Goal: Task Accomplishment & Management: Manage account settings

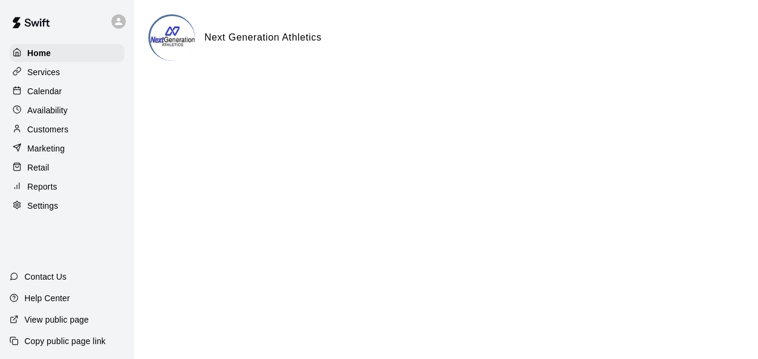
click at [49, 73] on p "Services" at bounding box center [43, 72] width 33 height 12
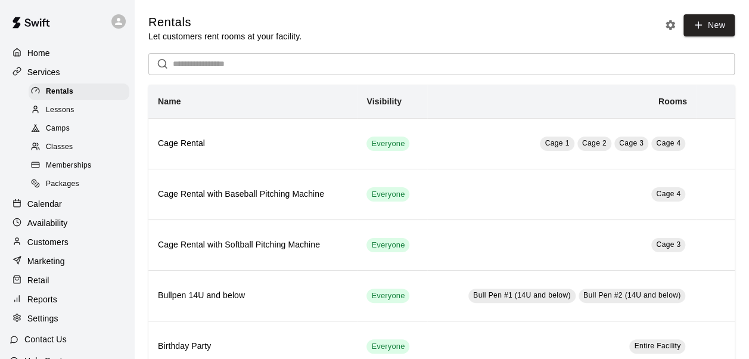
click at [87, 171] on span "Memberships" at bounding box center [68, 166] width 45 height 12
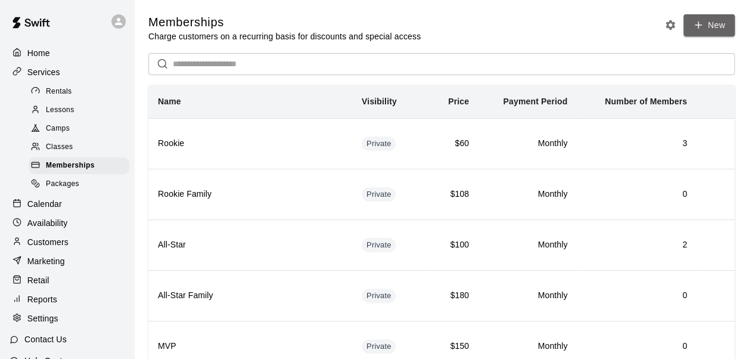
click at [700, 32] on link "New" at bounding box center [709, 25] width 51 height 22
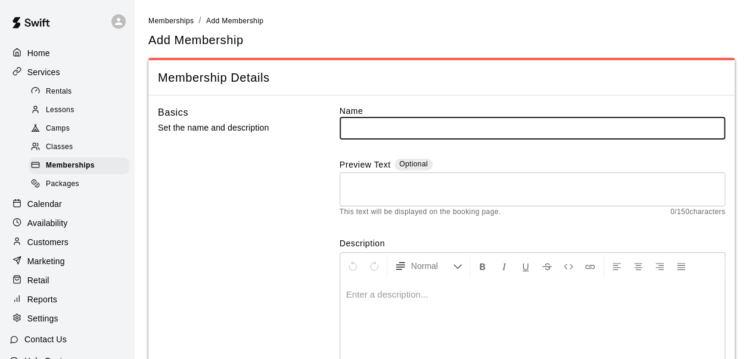
click at [397, 131] on input "text" at bounding box center [533, 128] width 386 height 22
type input "**********"
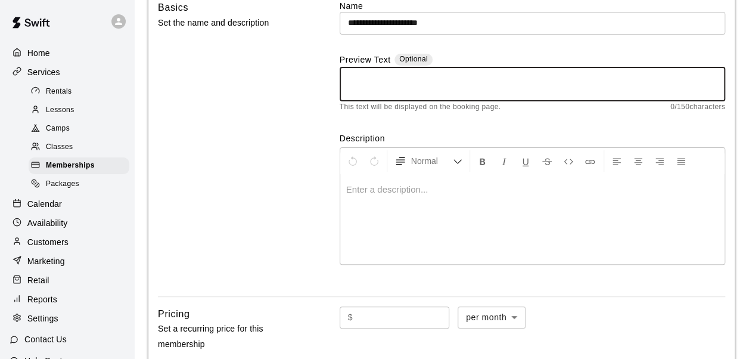
scroll to position [108, 0]
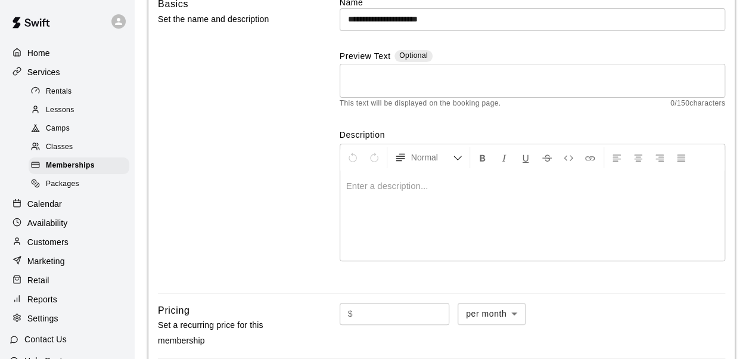
click at [359, 187] on p at bounding box center [532, 186] width 373 height 12
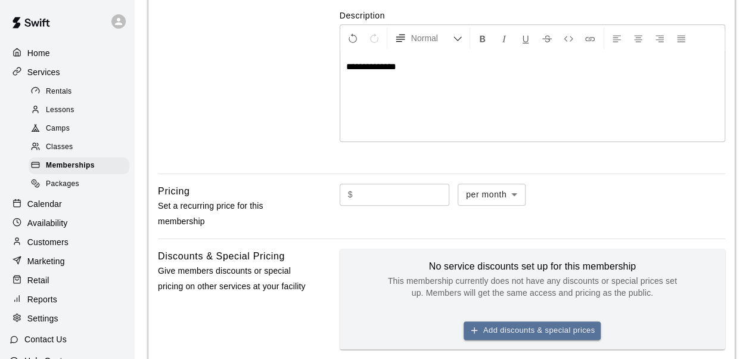
scroll to position [229, 0]
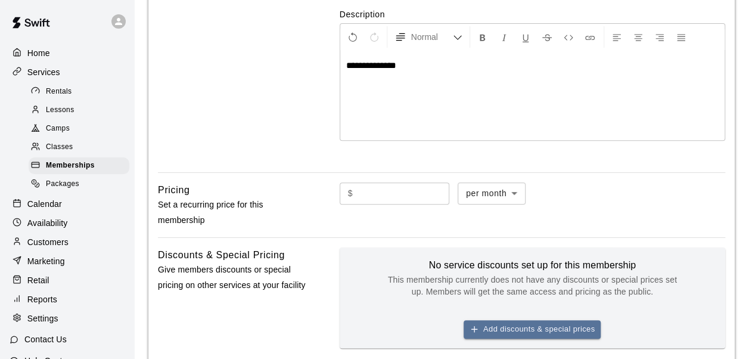
click at [359, 187] on input "text" at bounding box center [404, 193] width 92 height 22
type input "**"
click at [399, 177] on div "**********" at bounding box center [441, 189] width 587 height 646
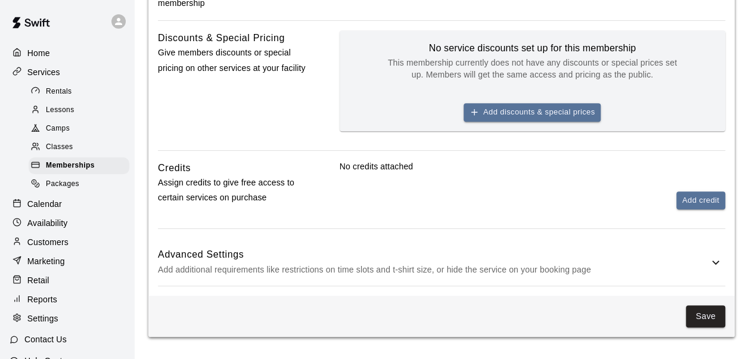
click at [514, 113] on button "Add discounts & special prices" at bounding box center [532, 112] width 137 height 18
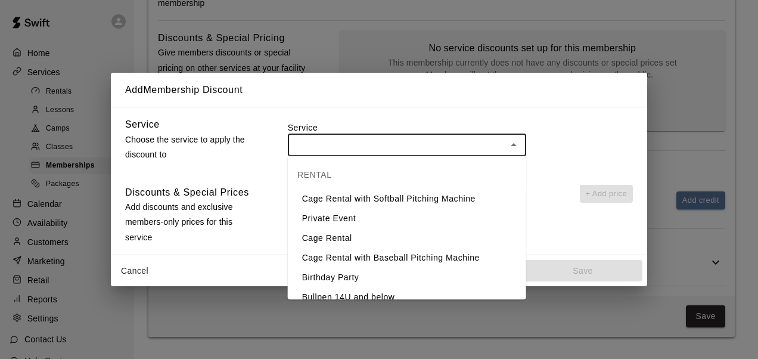
click at [449, 148] on input "text" at bounding box center [397, 144] width 212 height 15
click at [466, 119] on div "Service ​" at bounding box center [460, 141] width 345 height 48
click at [441, 137] on input "text" at bounding box center [397, 144] width 212 height 15
click at [418, 126] on label "Service" at bounding box center [460, 128] width 345 height 12
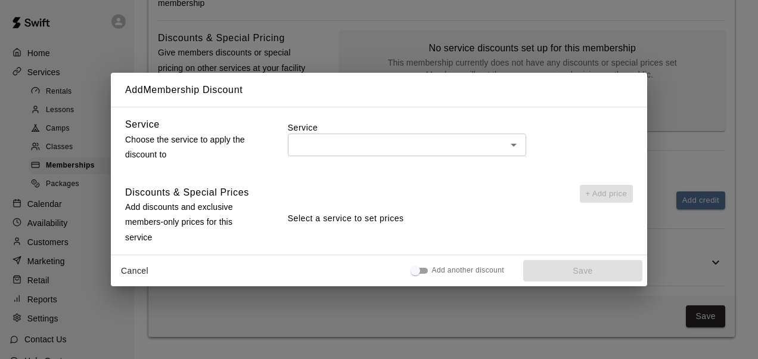
click at [675, 116] on div "Add Membership Discount Service Choose the service to apply the discount to Ser…" at bounding box center [379, 179] width 758 height 359
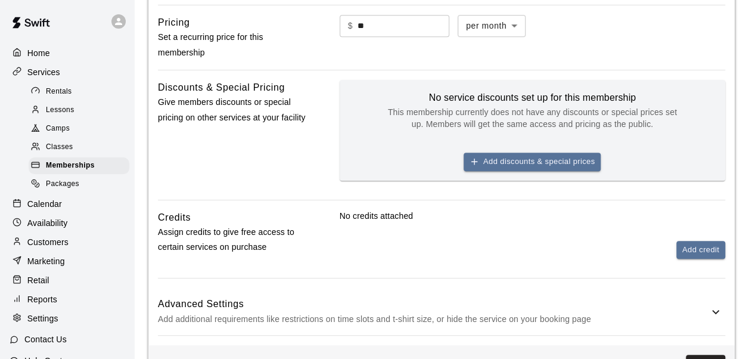
scroll to position [397, 0]
click at [687, 249] on button "Add credit" at bounding box center [701, 249] width 49 height 18
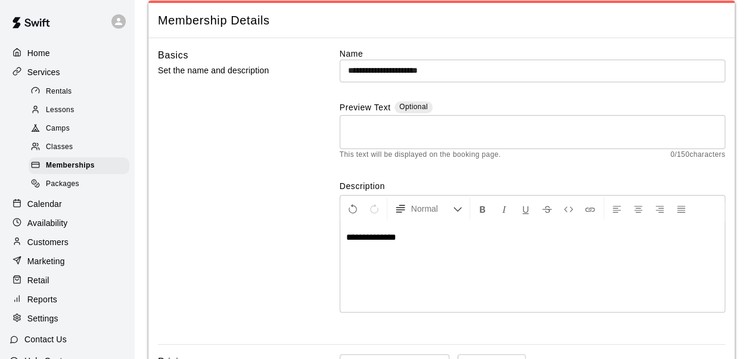
scroll to position [57, 0]
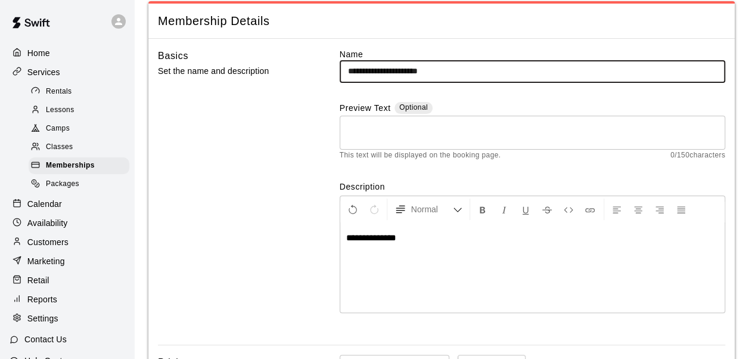
click at [458, 73] on input "**********" at bounding box center [533, 71] width 386 height 22
type input "**********"
click at [260, 139] on div "Basics Set the name and description" at bounding box center [232, 191] width 148 height 287
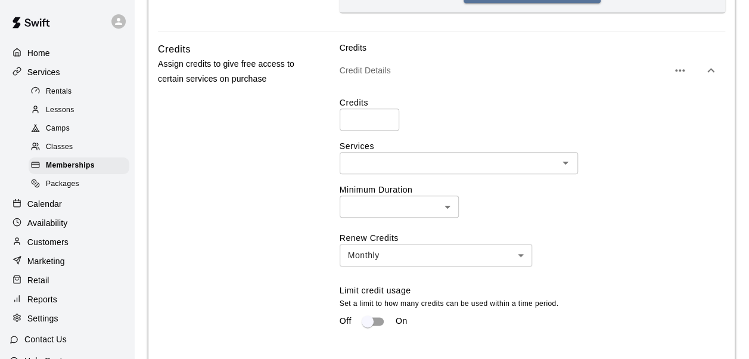
scroll to position [563, 0]
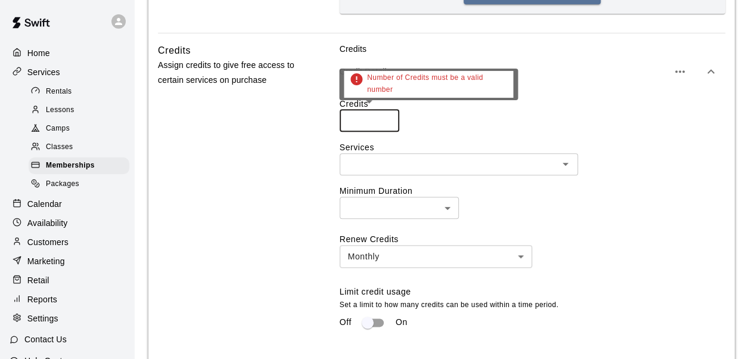
click at [365, 121] on input "number" at bounding box center [370, 121] width 60 height 22
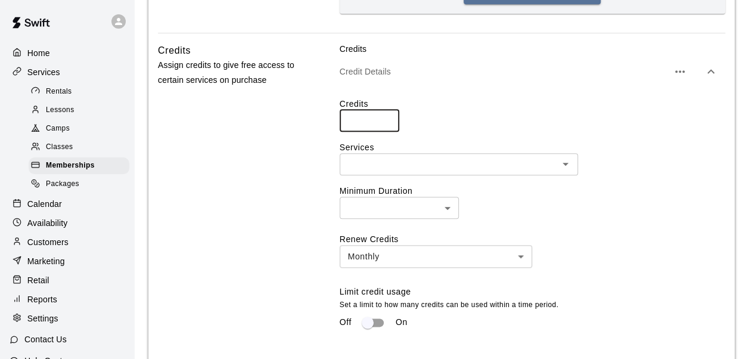
type input "***"
click at [477, 66] on p "Credit Details" at bounding box center [504, 72] width 328 height 12
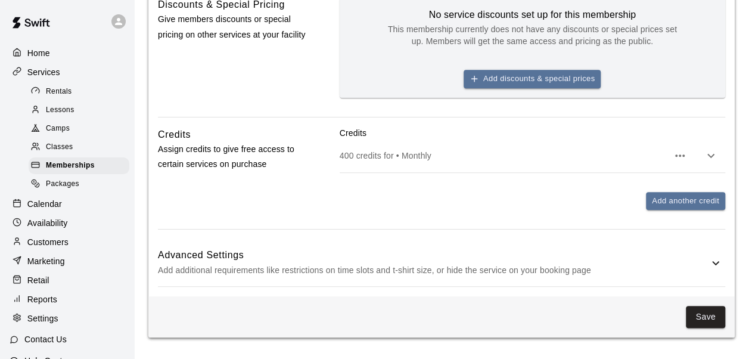
click at [414, 156] on p "400 credits for • Monthly" at bounding box center [504, 156] width 328 height 12
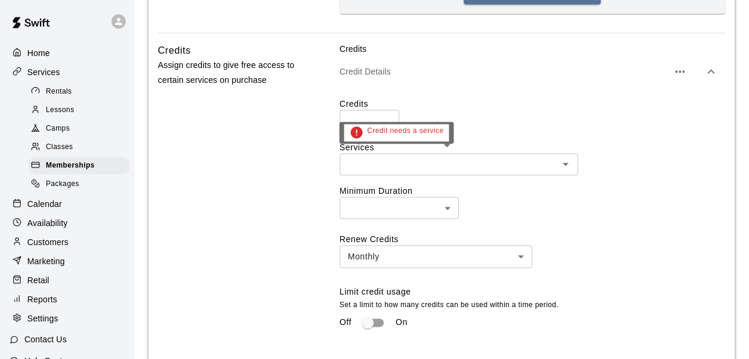
click at [397, 157] on input "text" at bounding box center [449, 164] width 212 height 15
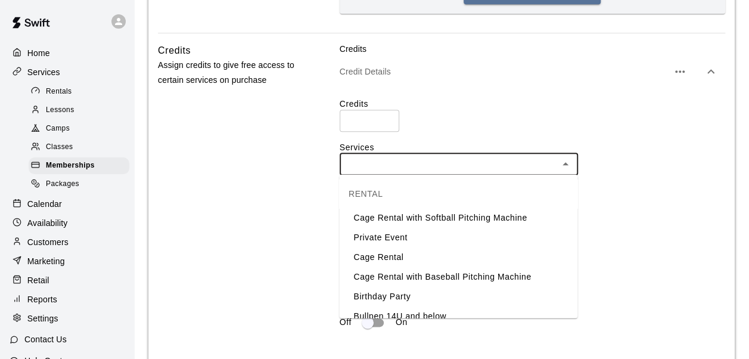
click at [386, 268] on li "Cage Rental with Baseball Pitching Machine" at bounding box center [458, 276] width 238 height 20
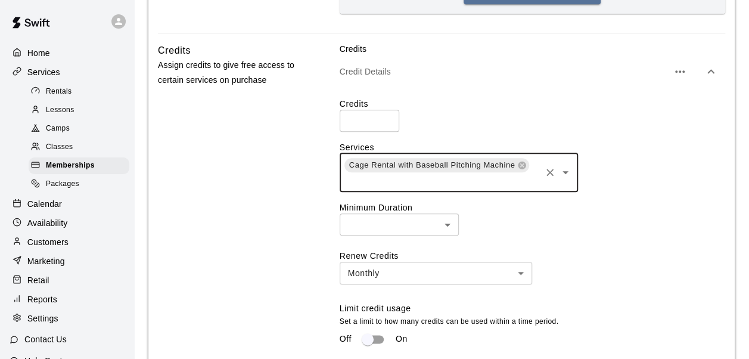
type input "*"
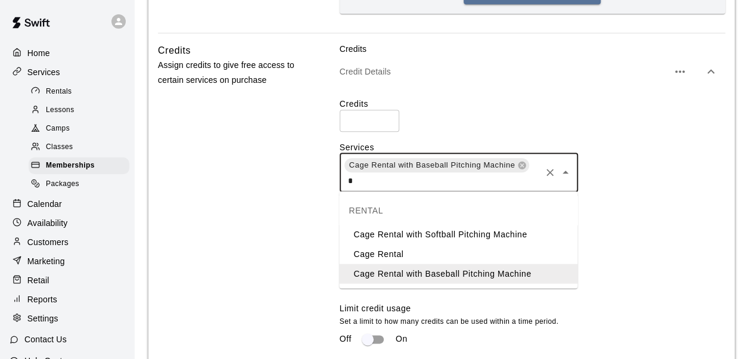
click at [391, 249] on li "Cage Rental" at bounding box center [458, 254] width 238 height 20
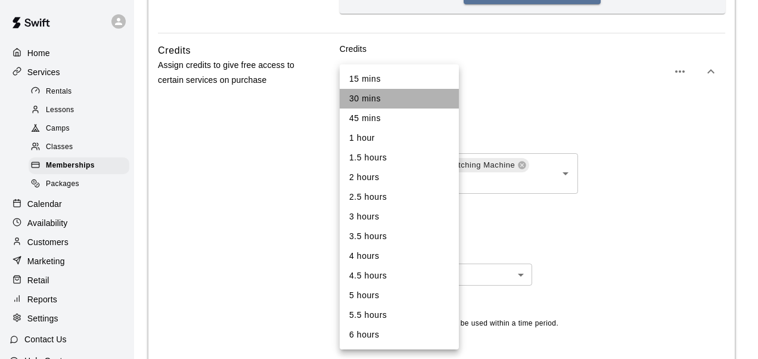
click at [376, 103] on li "30 mins" at bounding box center [399, 99] width 119 height 20
type input "**"
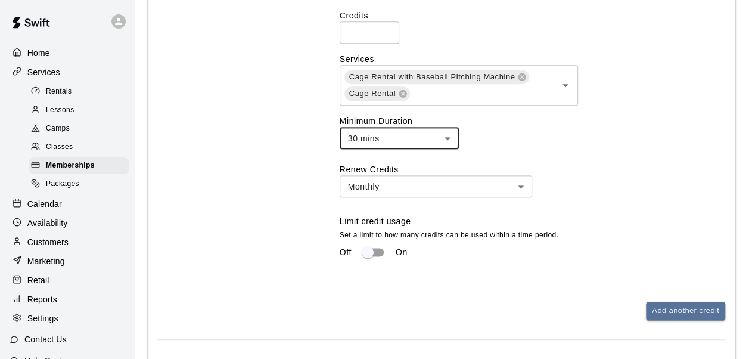
scroll to position [658, 0]
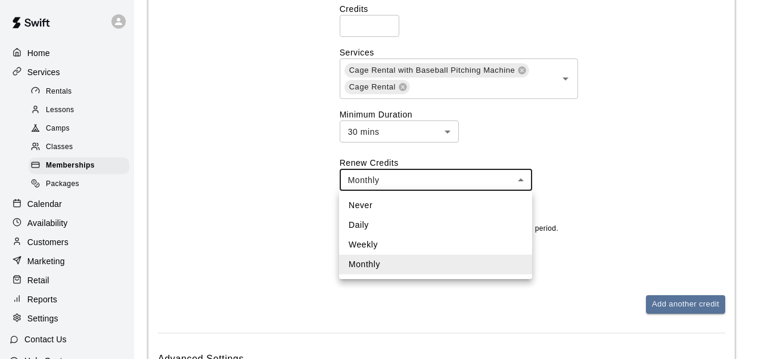
click at [356, 262] on li "Monthly" at bounding box center [435, 265] width 193 height 20
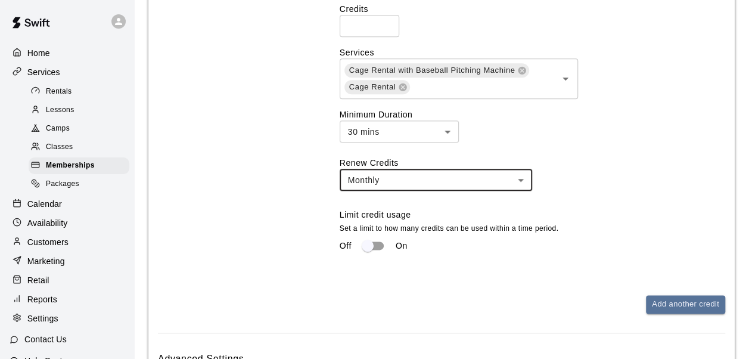
click at [367, 32] on input "***" at bounding box center [370, 26] width 60 height 22
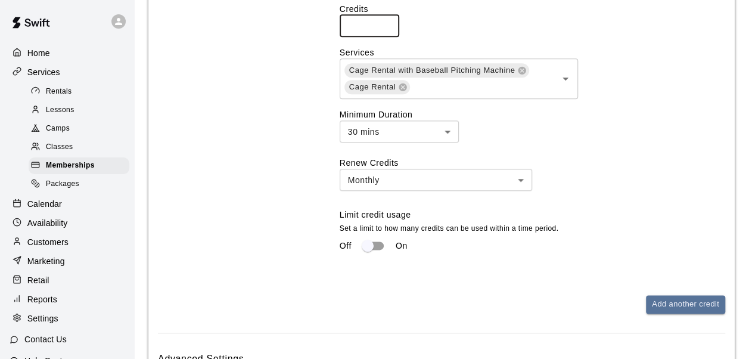
type input "***"
click at [364, 148] on div "Credits *** ​ Services Cage Rental with Baseball Pitching Machine Cage Rental ​…" at bounding box center [533, 135] width 386 height 264
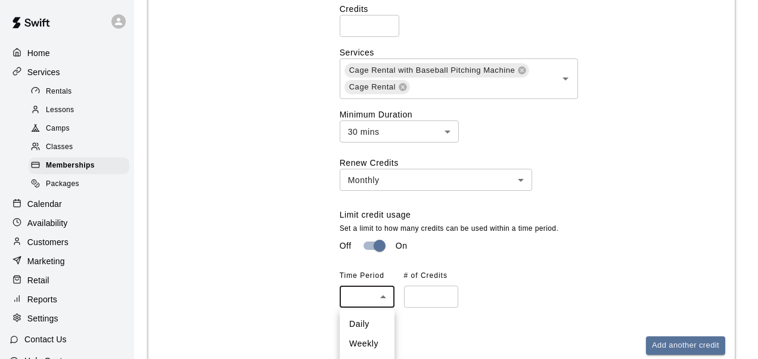
click at [462, 303] on div at bounding box center [379, 179] width 758 height 359
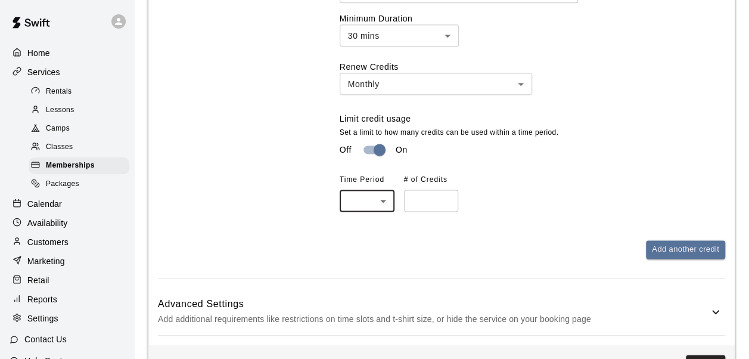
scroll to position [773, 0]
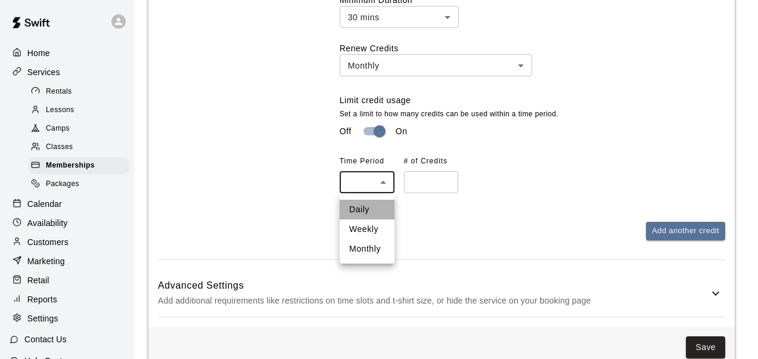
click at [358, 206] on li "Daily" at bounding box center [367, 210] width 55 height 20
type input "*****"
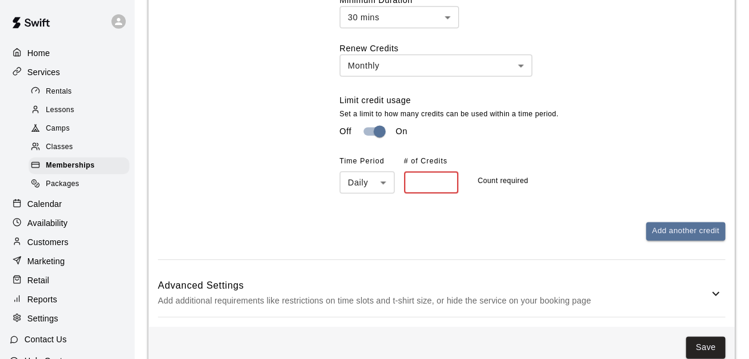
click at [422, 180] on input "number" at bounding box center [431, 182] width 55 height 22
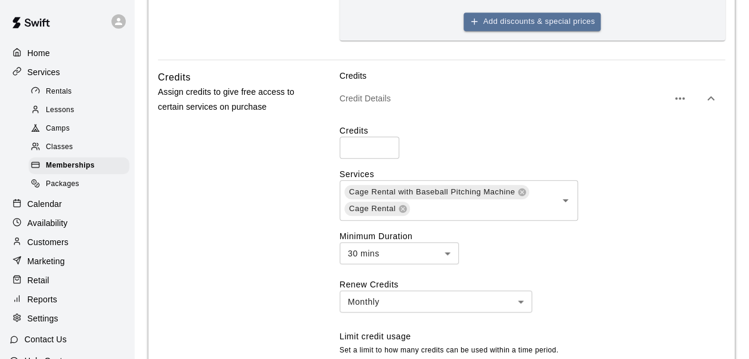
scroll to position [535, 0]
click at [464, 144] on div "Credits *** ​" at bounding box center [533, 143] width 386 height 34
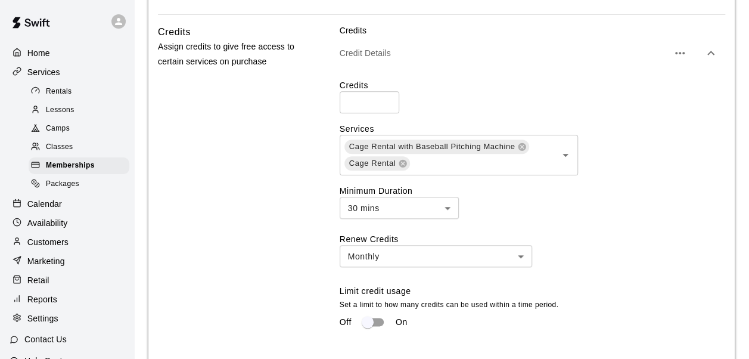
scroll to position [591, 0]
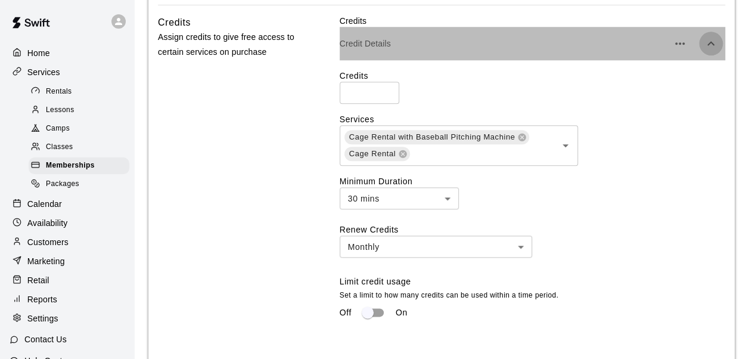
click at [709, 42] on icon "button" at bounding box center [711, 43] width 7 height 4
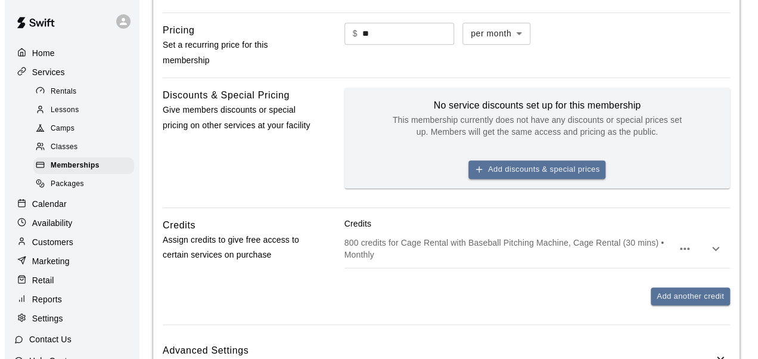
scroll to position [387, 0]
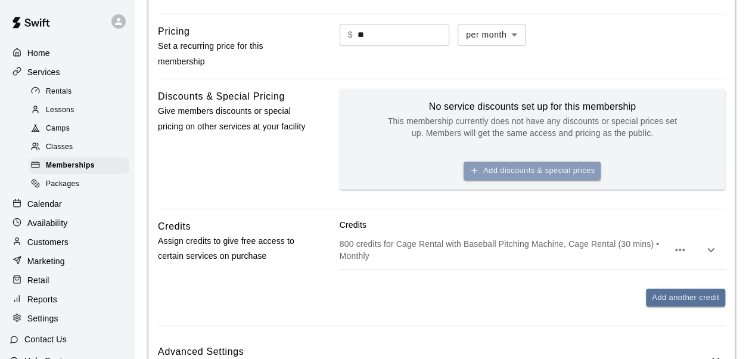
click at [522, 165] on button "Add discounts & special prices" at bounding box center [532, 171] width 137 height 18
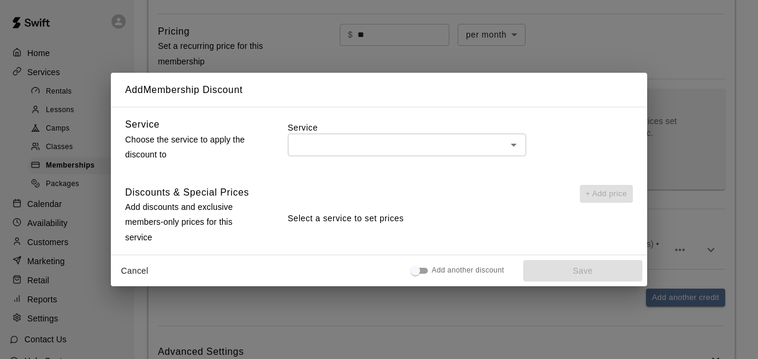
click at [483, 150] on input "text" at bounding box center [397, 144] width 212 height 15
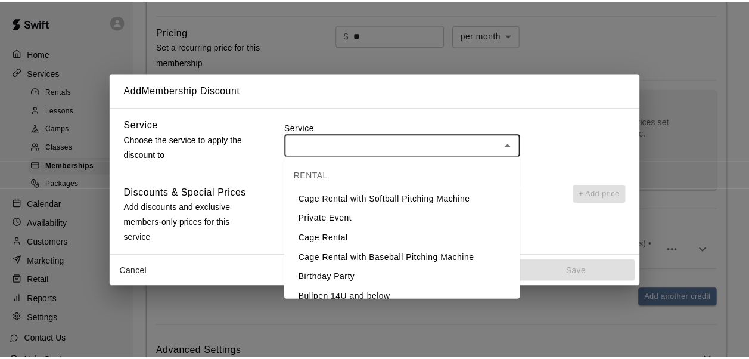
scroll to position [0, 0]
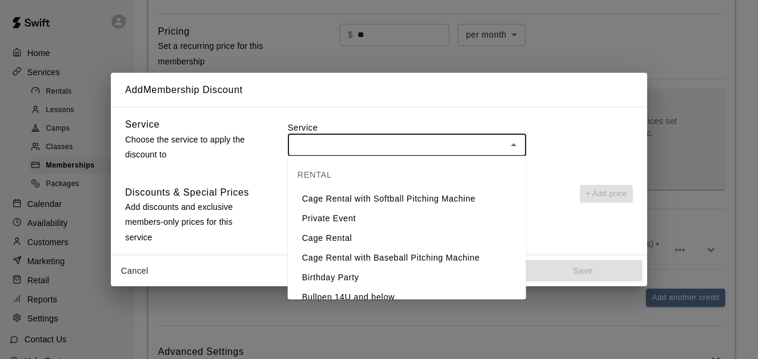
click at [549, 137] on div "​" at bounding box center [460, 145] width 345 height 22
click at [542, 165] on div "Service ​" at bounding box center [460, 141] width 345 height 48
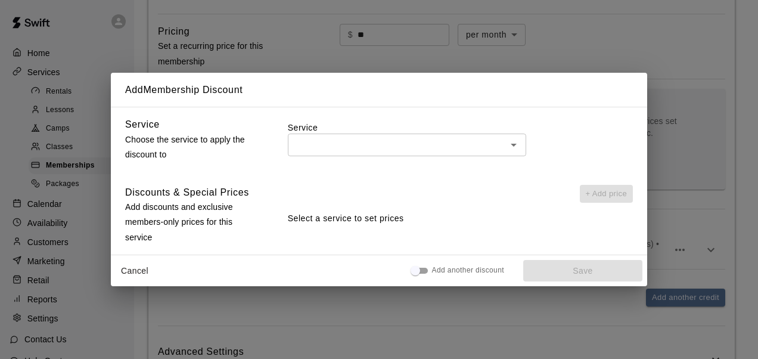
click at [690, 100] on div "Add Membership Discount Service Choose the service to apply the discount to Ser…" at bounding box center [379, 179] width 758 height 359
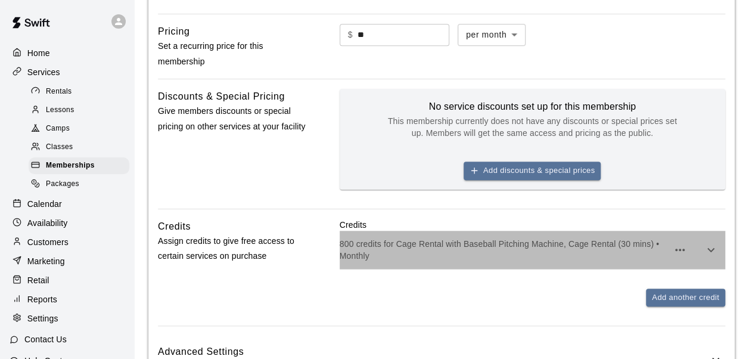
click at [560, 242] on p "800 credits for Cage Rental with Baseball Pitching Machine, Cage Rental (30 min…" at bounding box center [504, 250] width 328 height 24
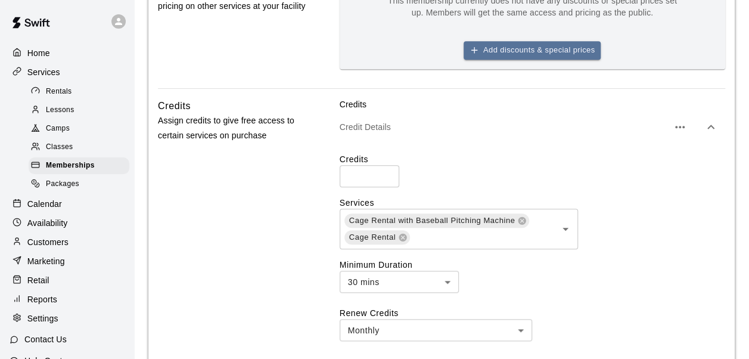
scroll to position [509, 0]
click at [438, 238] on input "text" at bounding box center [475, 235] width 128 height 15
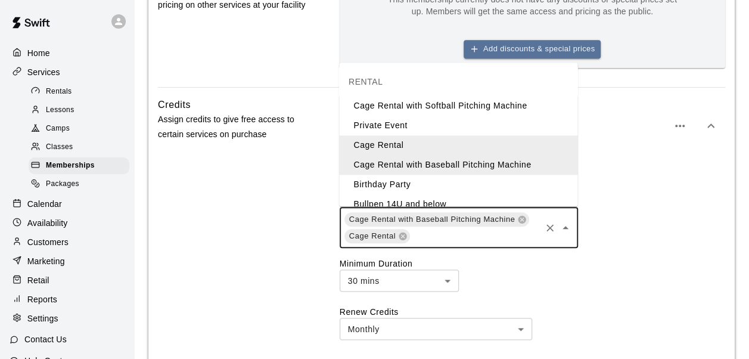
click at [418, 203] on li "Bullpen 14U and below" at bounding box center [458, 204] width 238 height 20
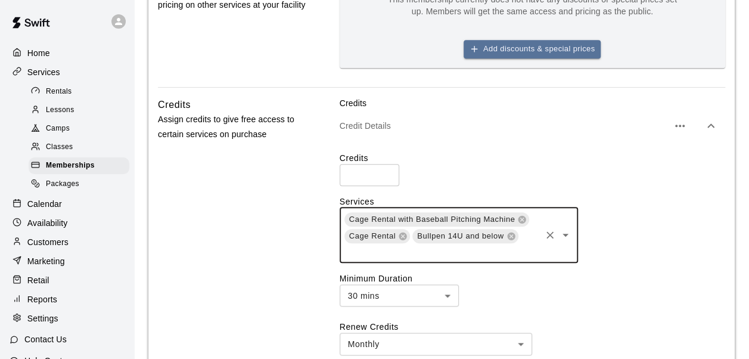
type input "*"
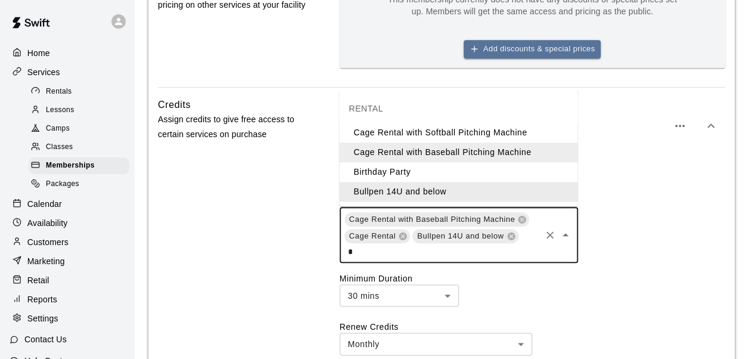
click at [607, 209] on div "Cage Rental with Baseball Pitching Machine Cage Rental Bullpen 14U and below * ​" at bounding box center [533, 234] width 386 height 55
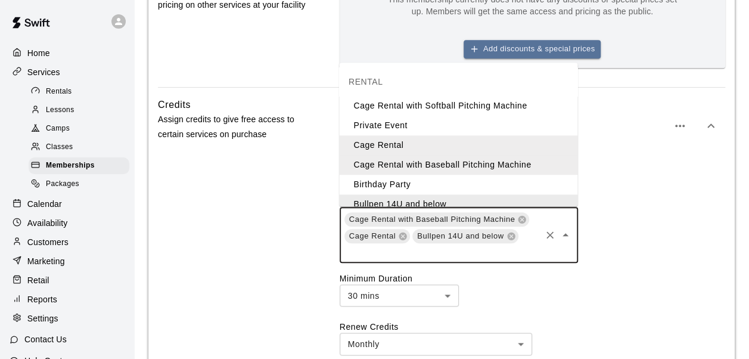
click at [632, 192] on div "Credits *** ​ Services Cage Rental with Baseball Pitching Machine Cage Rental B…" at bounding box center [533, 291] width 386 height 279
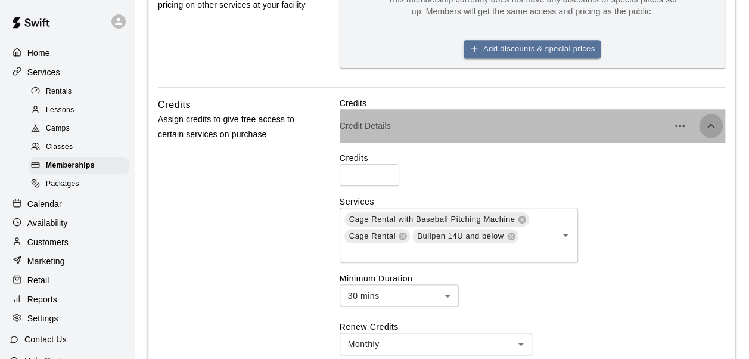
click at [709, 119] on icon "button" at bounding box center [711, 126] width 14 height 14
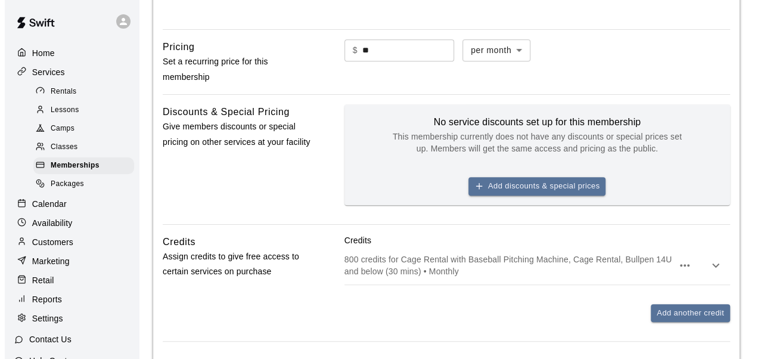
scroll to position [371, 0]
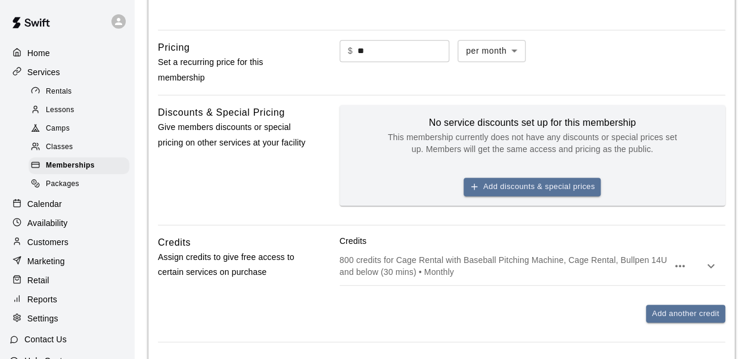
click at [517, 184] on button "Add discounts & special prices" at bounding box center [532, 187] width 137 height 18
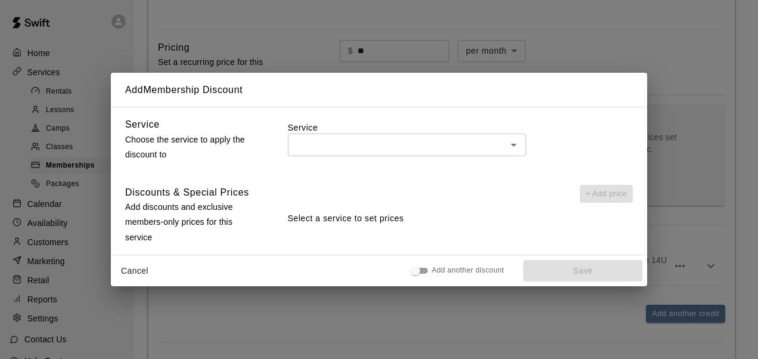
click at [492, 136] on div "​" at bounding box center [407, 145] width 238 height 22
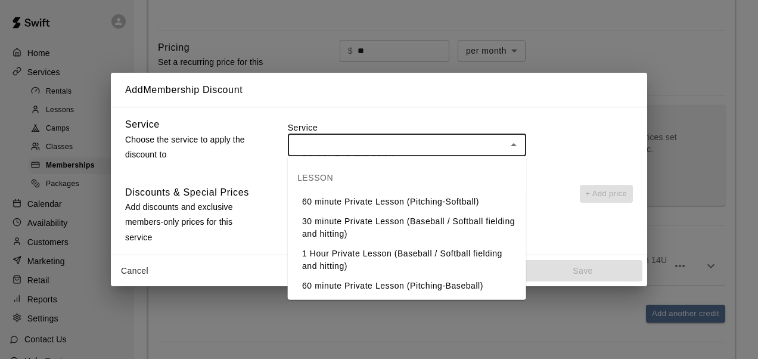
scroll to position [147, 0]
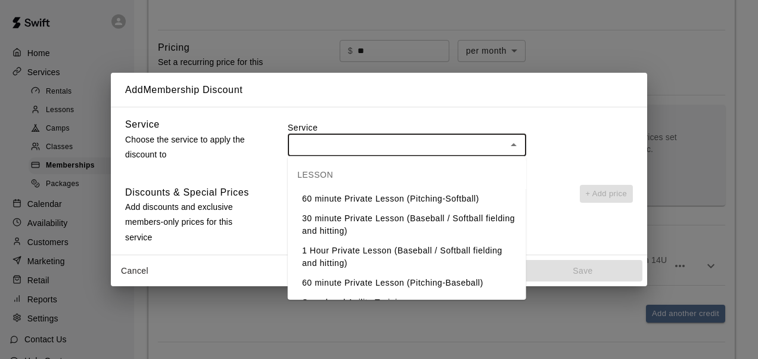
click at [364, 197] on li "60 minute Private Lesson (Pitching-Softball)" at bounding box center [407, 199] width 238 height 20
type input "**********"
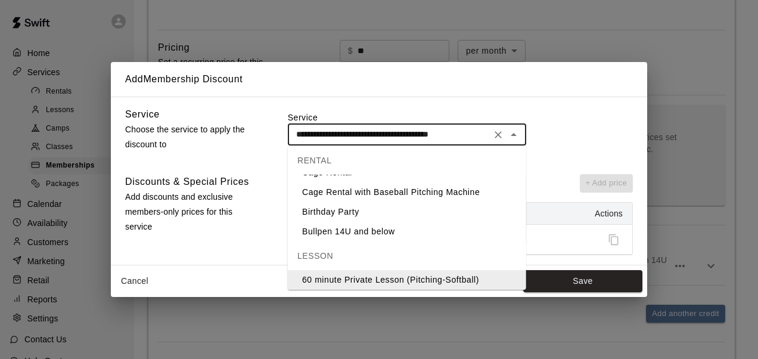
scroll to position [228, 0]
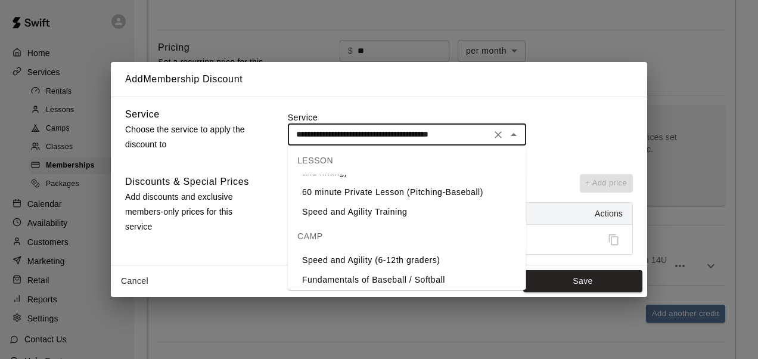
click at [567, 119] on label "Service" at bounding box center [460, 117] width 345 height 12
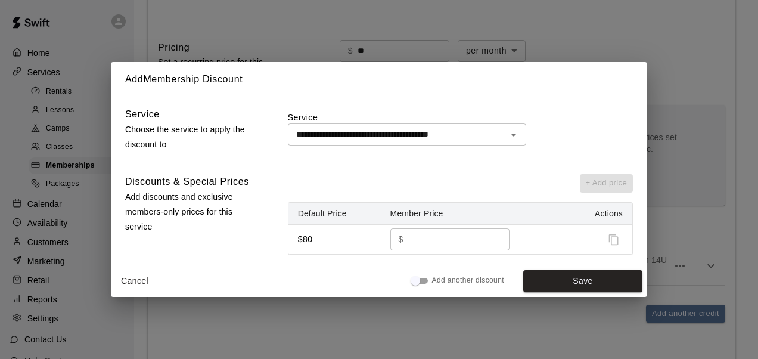
click at [458, 244] on input "**" at bounding box center [452, 239] width 88 height 22
type input "**"
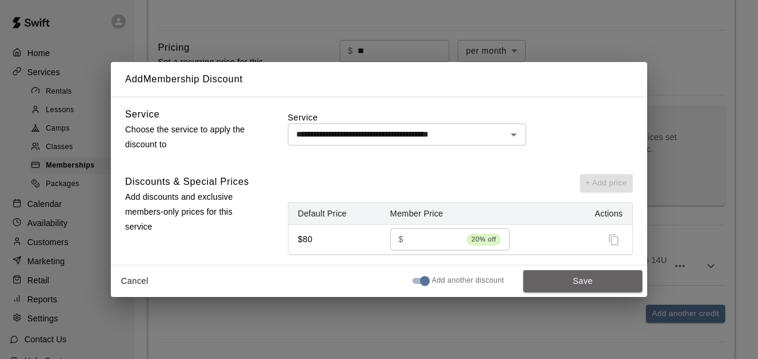
click at [559, 285] on button "Save" at bounding box center [582, 281] width 119 height 22
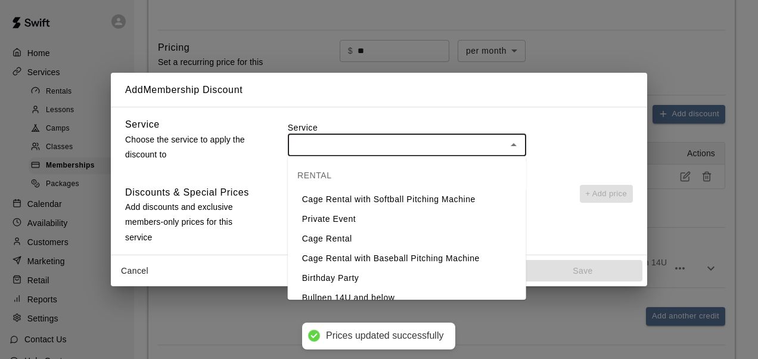
click at [431, 145] on input "text" at bounding box center [397, 144] width 212 height 15
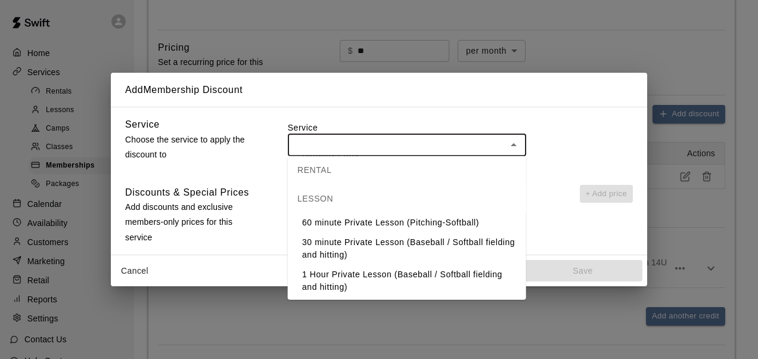
scroll to position [124, 0]
click at [378, 253] on li "30 minute Private Lesson (Baseball / Softball fielding and hitting)" at bounding box center [407, 248] width 238 height 32
type input "**********"
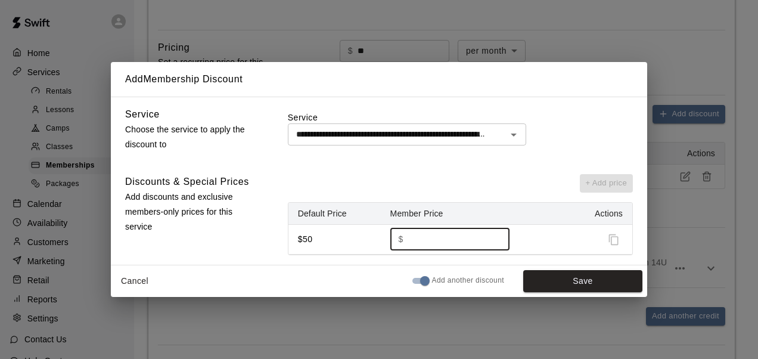
click at [466, 241] on input "**" at bounding box center [452, 239] width 88 height 22
type input "**"
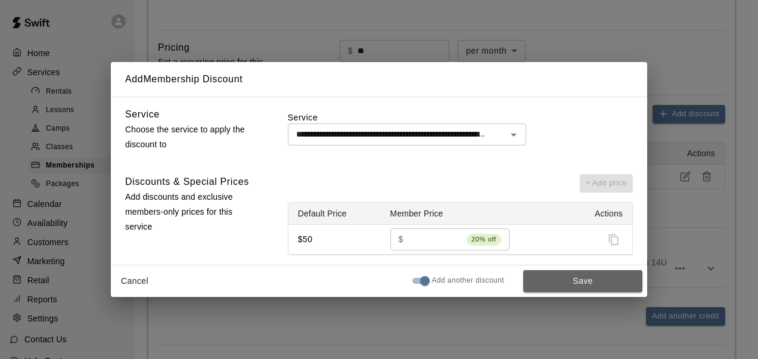
click at [573, 280] on button "Save" at bounding box center [582, 281] width 119 height 22
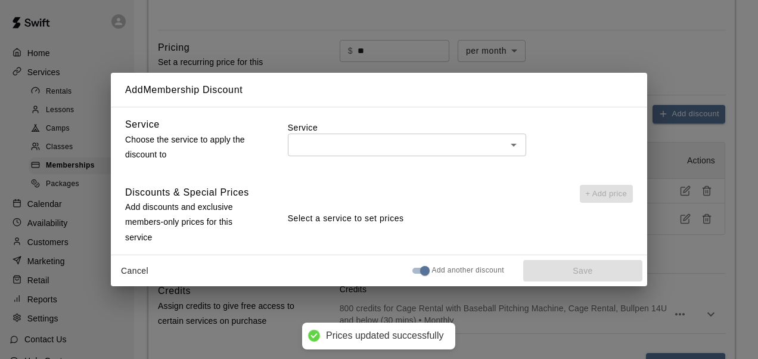
click at [449, 153] on div "​" at bounding box center [407, 145] width 238 height 22
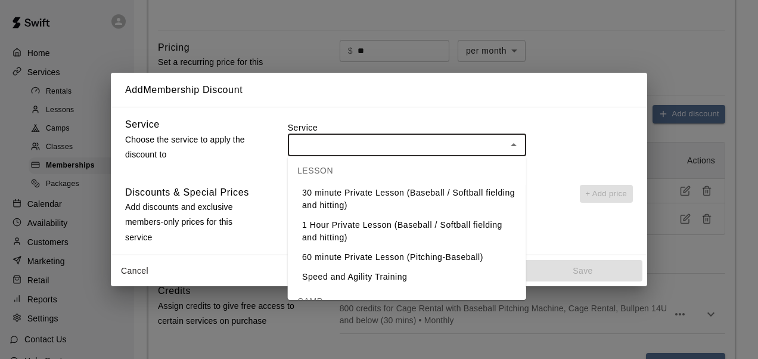
scroll to position [175, 0]
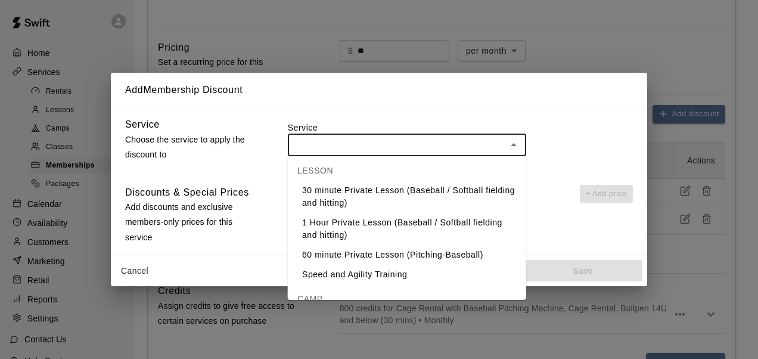
click at [376, 225] on li "1 Hour Private Lesson (Baseball / Softball fielding and hitting)" at bounding box center [407, 229] width 238 height 32
type input "**********"
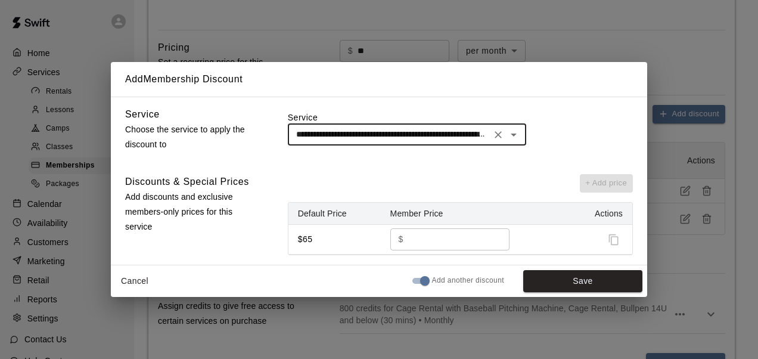
click at [425, 242] on input "**" at bounding box center [452, 239] width 88 height 22
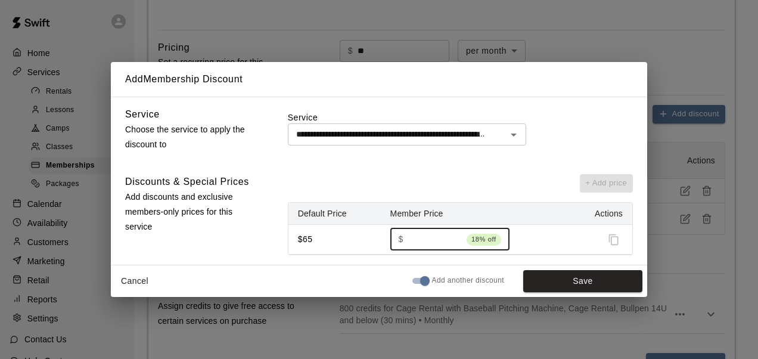
type input "**"
click at [573, 279] on button "Save" at bounding box center [582, 281] width 119 height 22
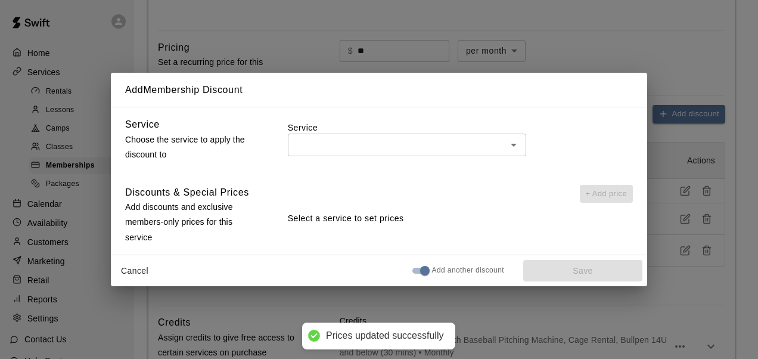
click at [466, 150] on input "text" at bounding box center [397, 144] width 212 height 15
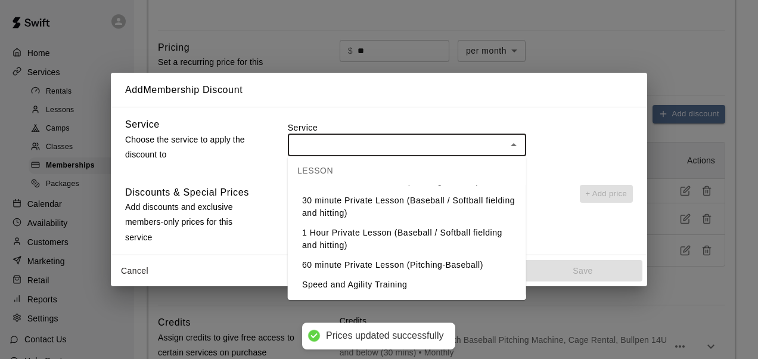
scroll to position [166, 0]
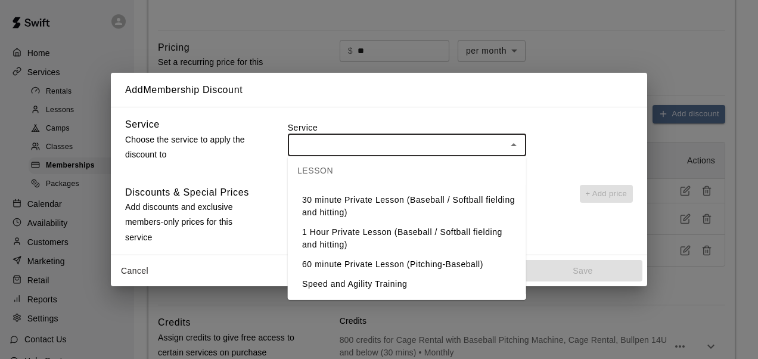
click at [369, 258] on li "60 minute Private Lesson (Pitching-Baseball)" at bounding box center [407, 265] width 238 height 20
type input "**********"
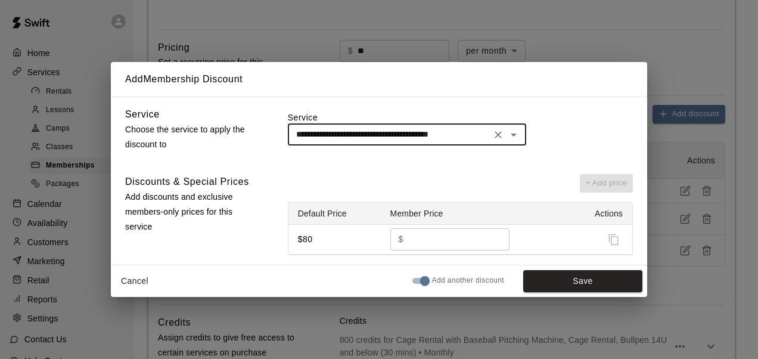
click at [428, 245] on input "**" at bounding box center [452, 239] width 88 height 22
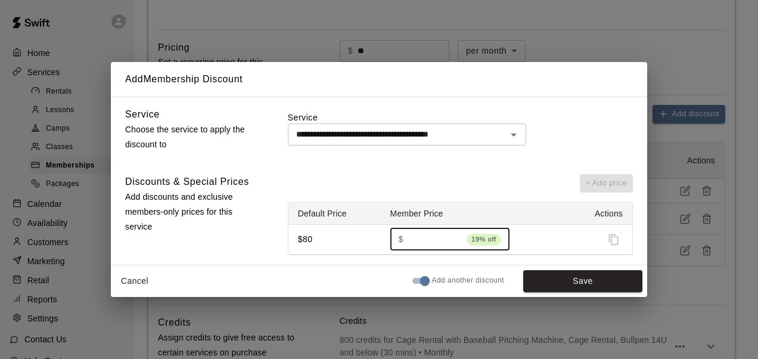
type input "**"
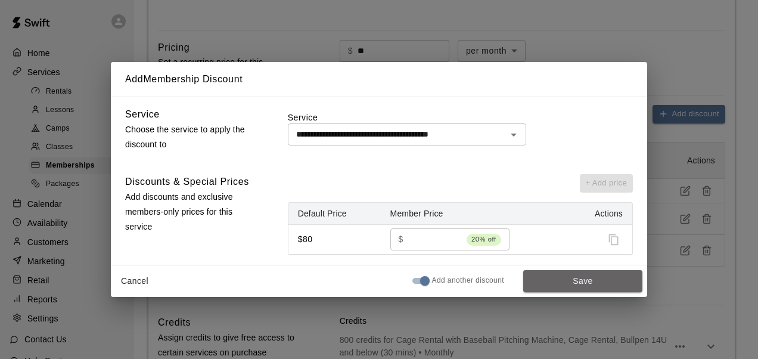
click at [553, 279] on button "Save" at bounding box center [582, 281] width 119 height 22
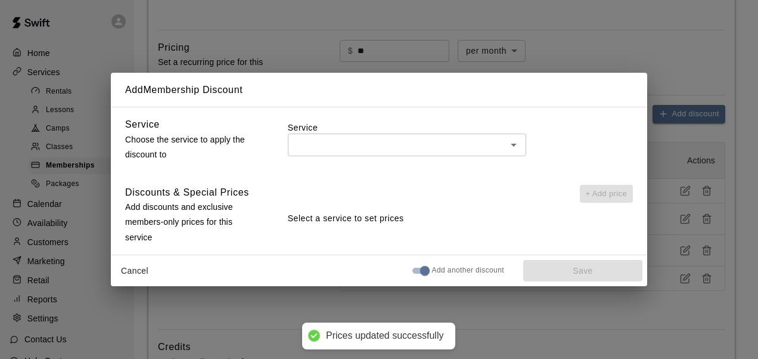
click at [446, 150] on input "text" at bounding box center [397, 144] width 212 height 15
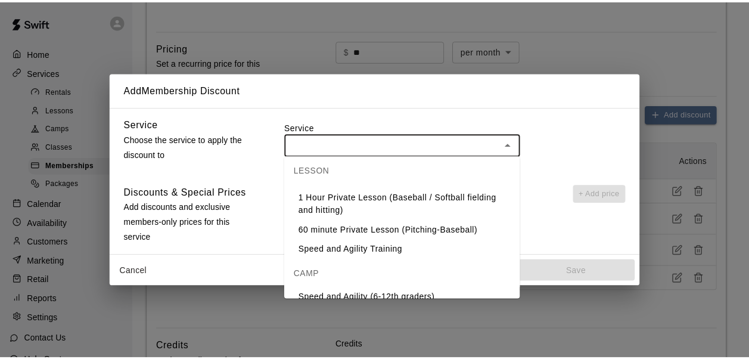
scroll to position [204, 0]
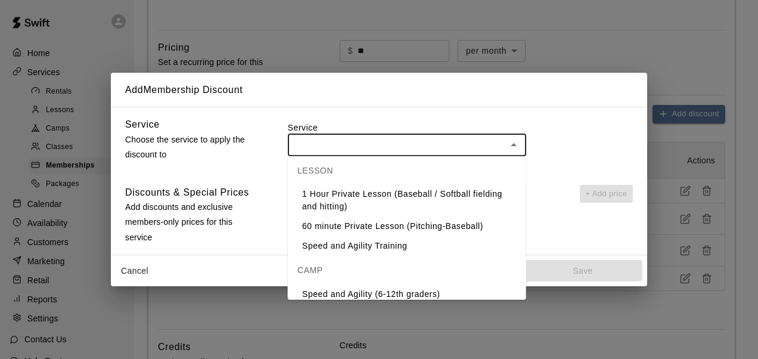
click at [378, 243] on li "Speed and Agility Training" at bounding box center [407, 246] width 238 height 20
type input "**********"
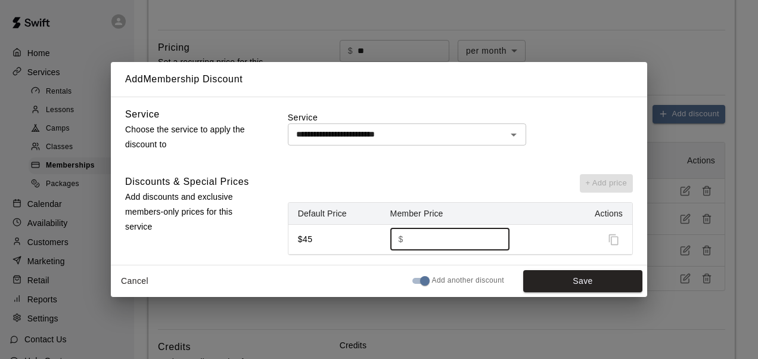
click at [449, 239] on input "**" at bounding box center [452, 239] width 88 height 22
type input "**"
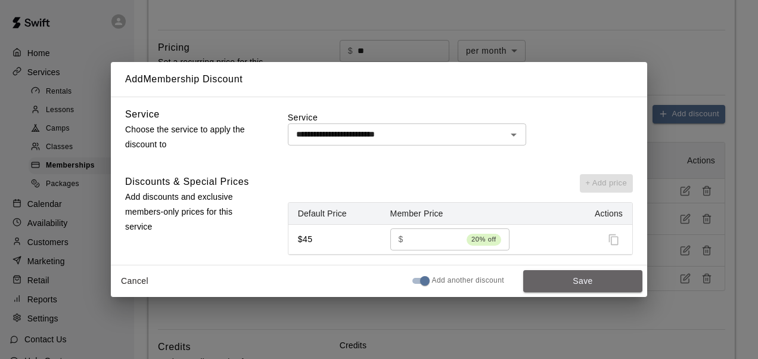
click at [567, 285] on button "Save" at bounding box center [582, 281] width 119 height 22
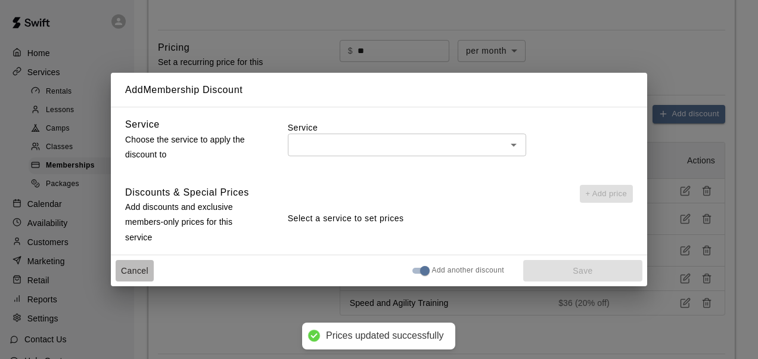
click at [141, 263] on button "Cancel" at bounding box center [135, 271] width 38 height 22
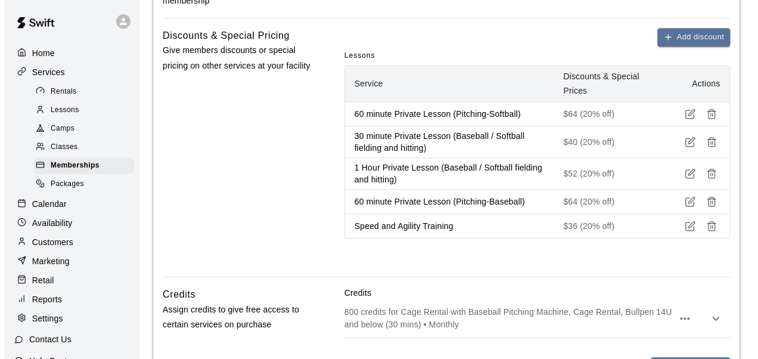
scroll to position [450, 0]
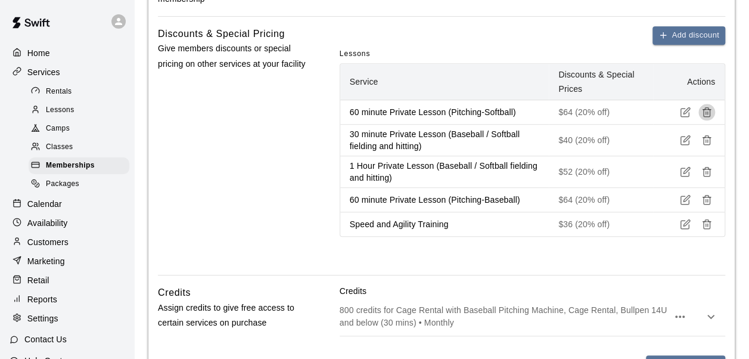
click at [707, 107] on icon "button" at bounding box center [707, 112] width 11 height 11
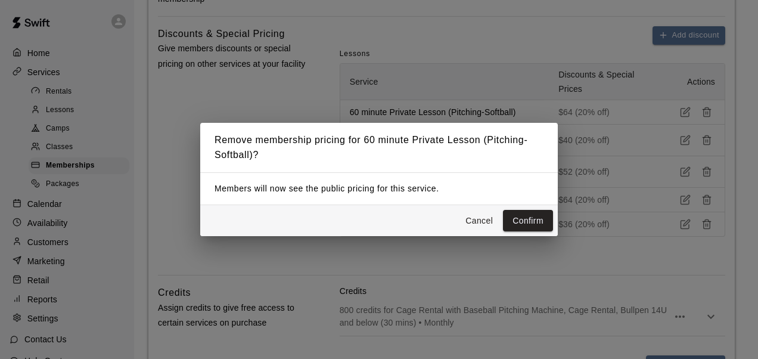
click at [531, 220] on button "Confirm" at bounding box center [528, 221] width 50 height 22
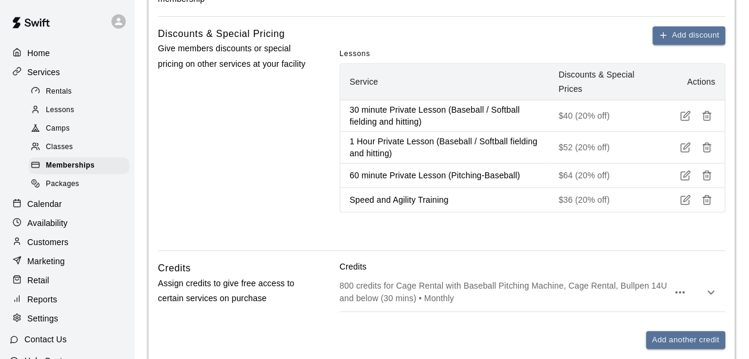
click at [683, 38] on button "Add discount" at bounding box center [689, 35] width 73 height 18
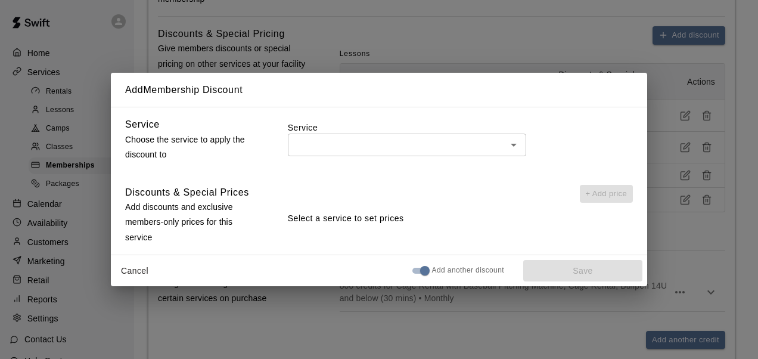
click at [421, 135] on div "​" at bounding box center [407, 145] width 238 height 22
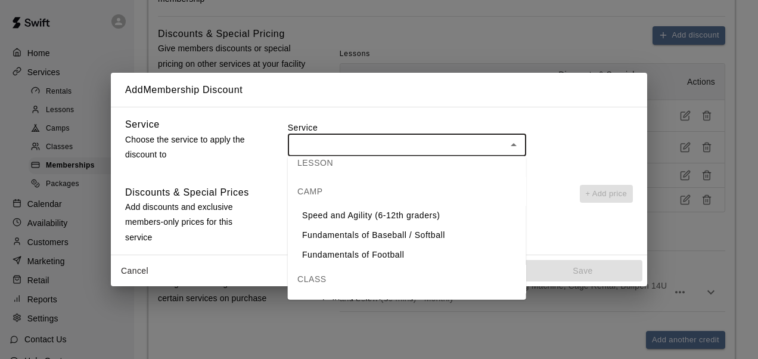
scroll to position [283, 0]
click at [360, 213] on li "Speed and Agility (6-12th graders)" at bounding box center [407, 215] width 238 height 20
type input "**********"
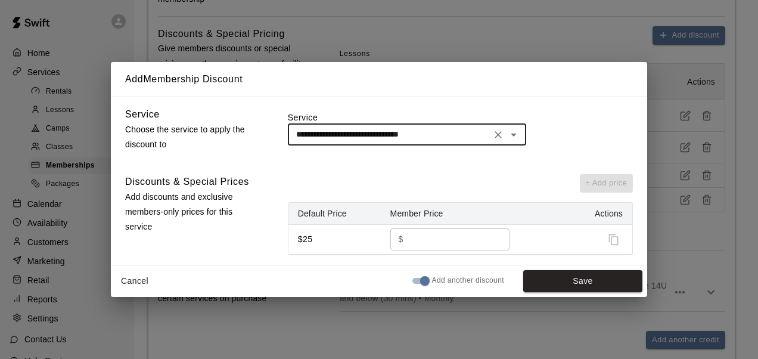
click at [429, 238] on input "**" at bounding box center [452, 239] width 88 height 22
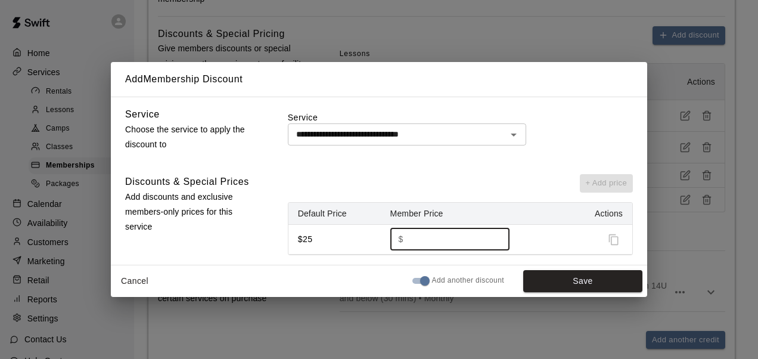
type input "*"
click at [557, 285] on button "Save" at bounding box center [582, 281] width 119 height 22
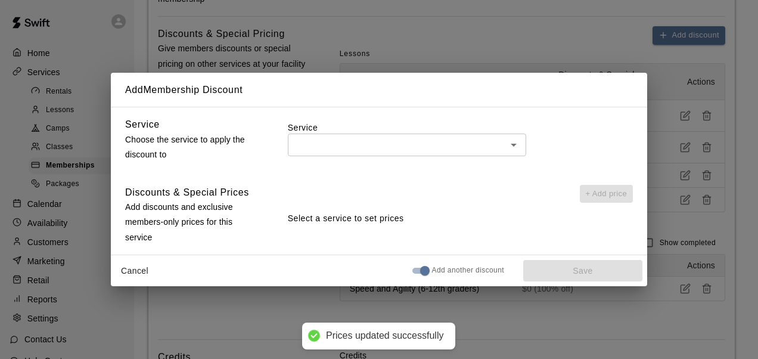
click at [428, 148] on input "text" at bounding box center [397, 144] width 212 height 15
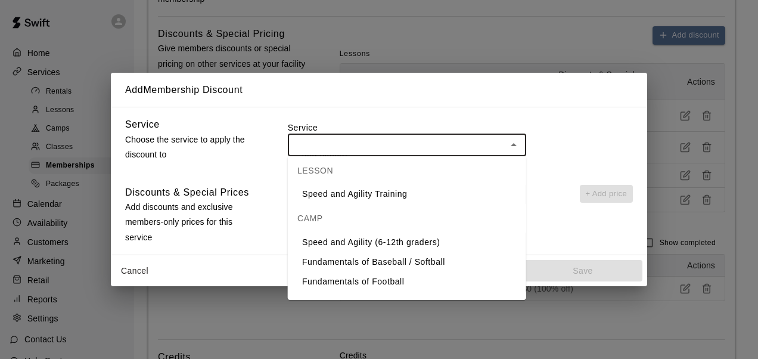
scroll to position [256, 0]
click at [368, 257] on li "Fundamentals of Baseball / Softball" at bounding box center [407, 262] width 238 height 20
type input "**********"
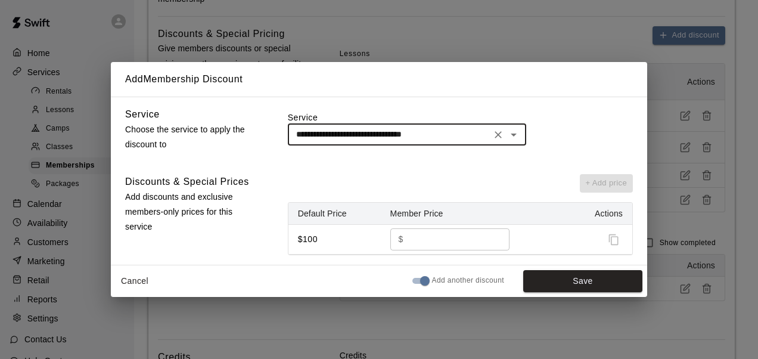
click at [445, 241] on input "***" at bounding box center [452, 239] width 88 height 22
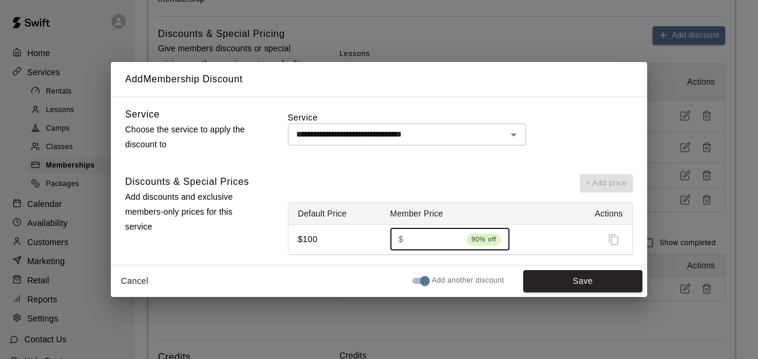
type input "*"
click at [535, 275] on button "Save" at bounding box center [582, 281] width 119 height 22
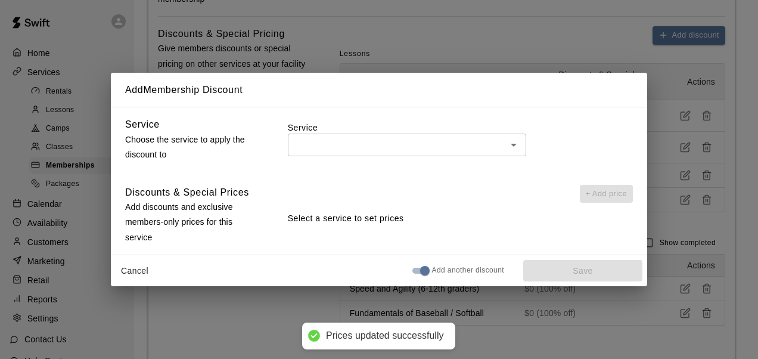
click at [395, 147] on input "text" at bounding box center [397, 144] width 212 height 15
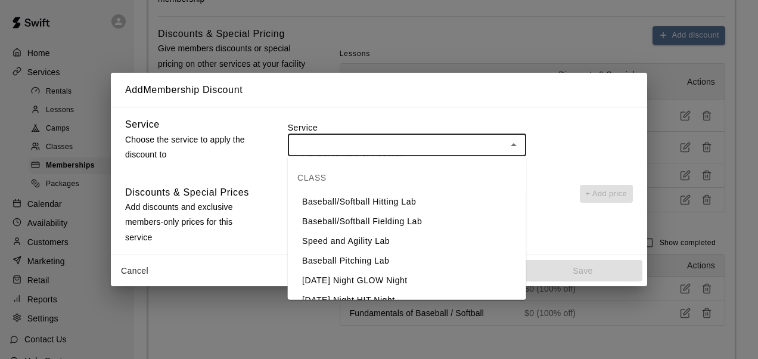
scroll to position [397, 0]
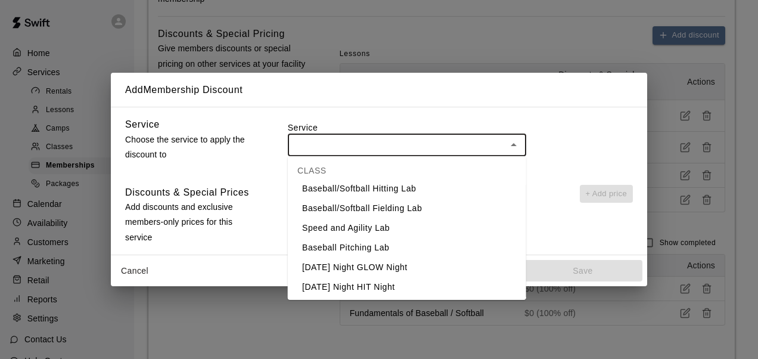
click at [364, 193] on li "Baseball/Softball Hitting Lab" at bounding box center [407, 189] width 238 height 20
type input "**********"
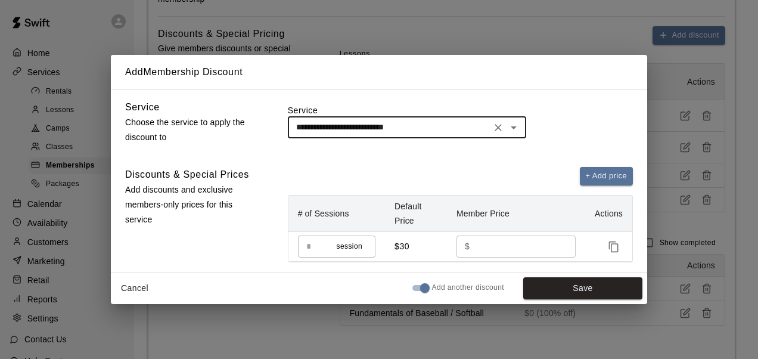
click at [492, 245] on input "**" at bounding box center [518, 246] width 88 height 22
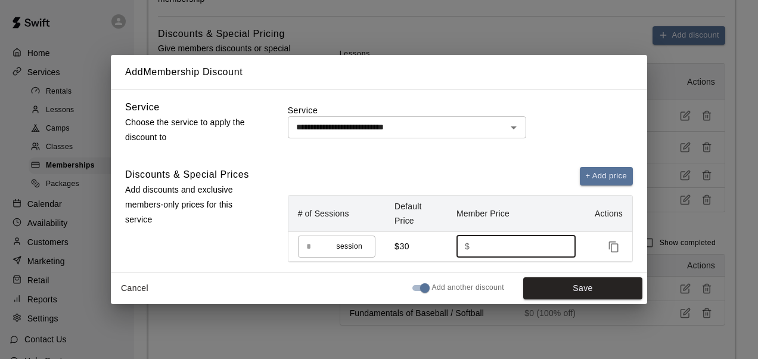
type input "*"
click at [566, 281] on button "Save" at bounding box center [582, 288] width 119 height 22
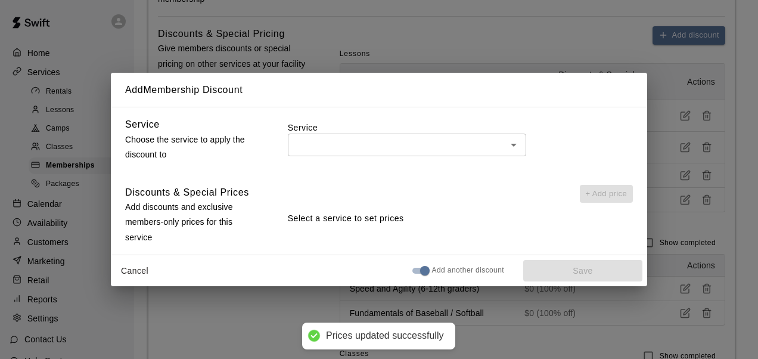
click at [432, 142] on input "text" at bounding box center [397, 144] width 212 height 15
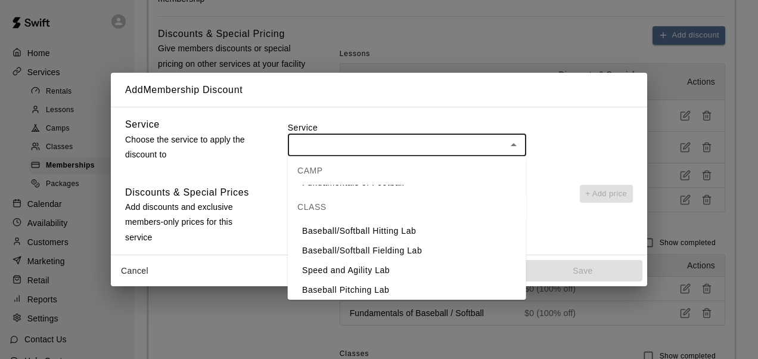
scroll to position [355, 0]
click at [394, 248] on li "Baseball/Softball Fielding Lab" at bounding box center [407, 250] width 238 height 20
type input "**********"
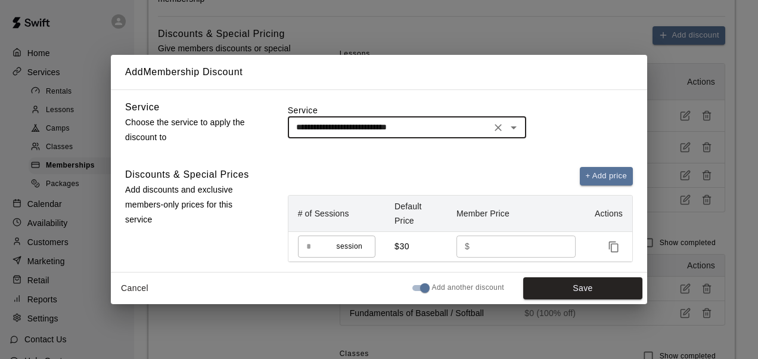
click at [494, 243] on input "**" at bounding box center [518, 246] width 88 height 22
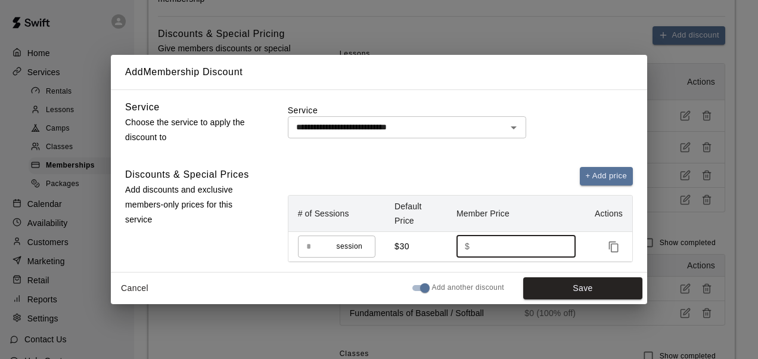
type input "*"
click at [550, 281] on button "Save" at bounding box center [582, 288] width 119 height 22
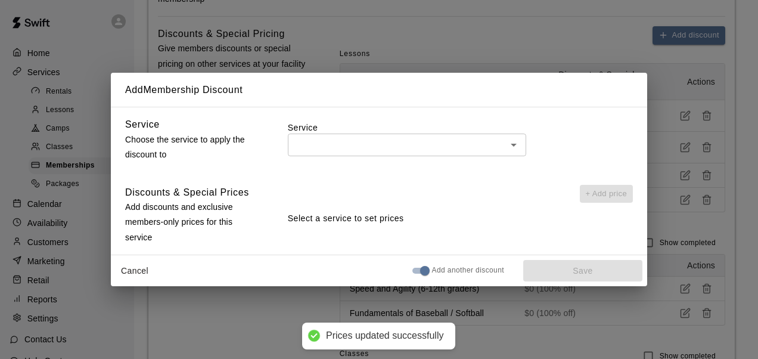
click at [409, 142] on input "text" at bounding box center [397, 144] width 212 height 15
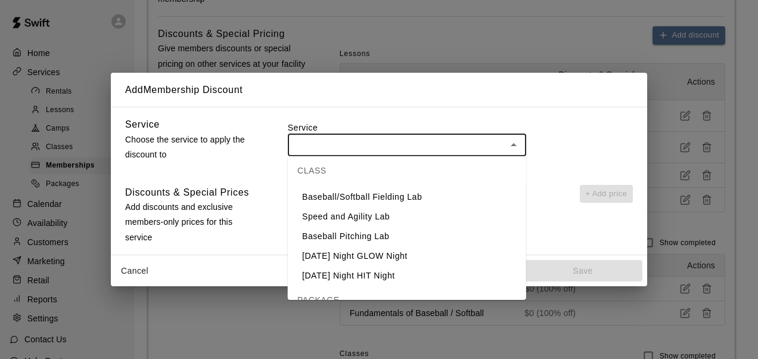
scroll to position [409, 0]
click at [376, 211] on li "Speed and Agility Lab" at bounding box center [407, 216] width 238 height 20
type input "**********"
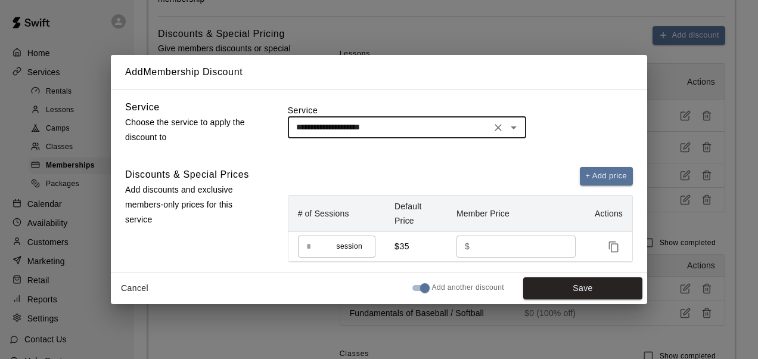
click at [497, 244] on input "**" at bounding box center [518, 246] width 88 height 22
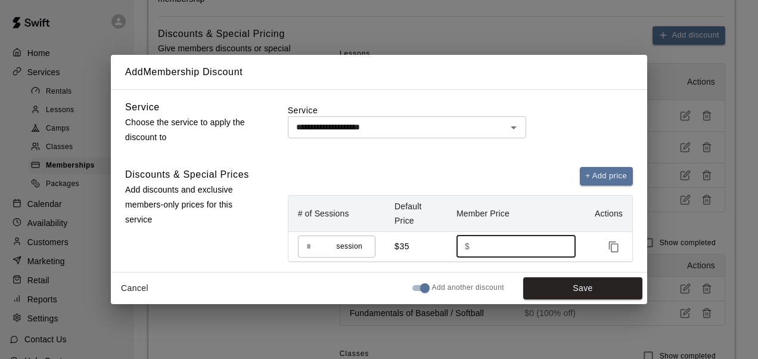
type input "*"
click at [560, 288] on button "Save" at bounding box center [582, 288] width 119 height 22
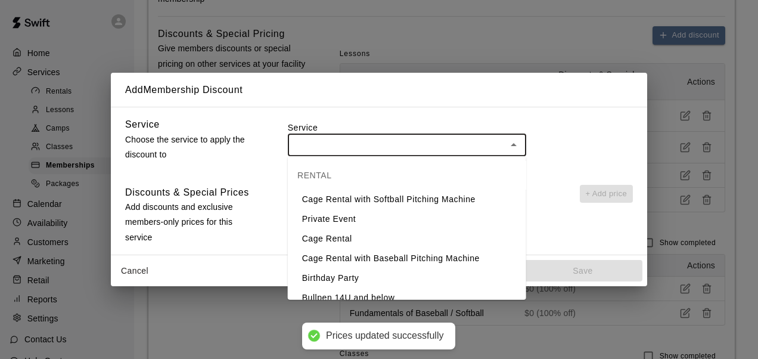
click at [418, 146] on input "text" at bounding box center [397, 144] width 212 height 15
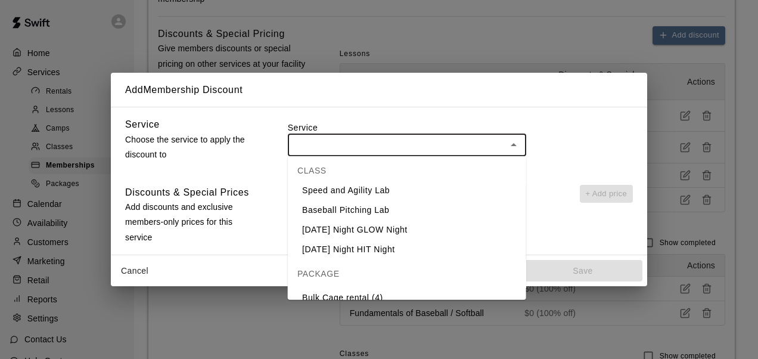
scroll to position [435, 0]
click at [361, 210] on li "Baseball Pitching Lab" at bounding box center [407, 210] width 238 height 20
type input "**********"
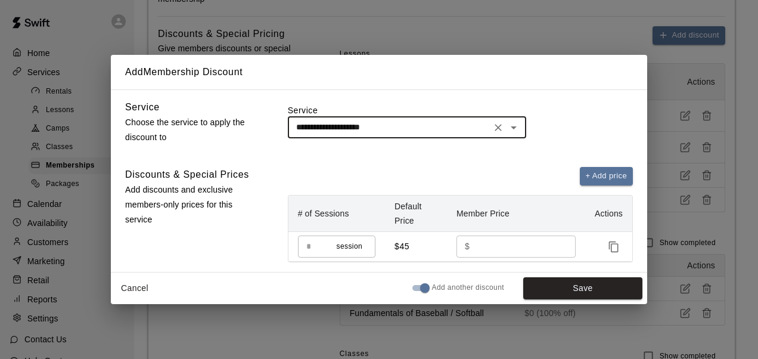
click at [497, 241] on input "**" at bounding box center [518, 246] width 88 height 22
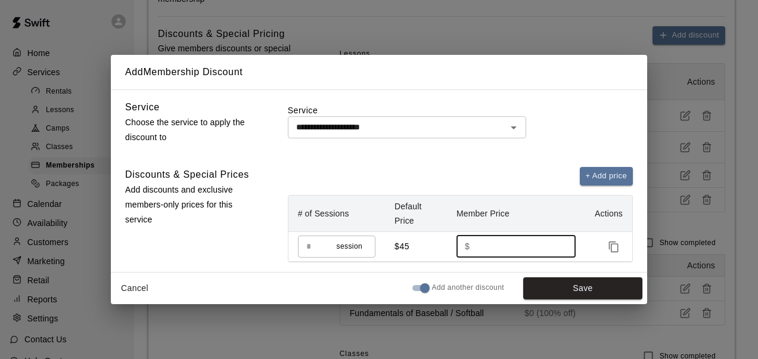
type input "*"
click at [553, 286] on button "Save" at bounding box center [582, 288] width 119 height 22
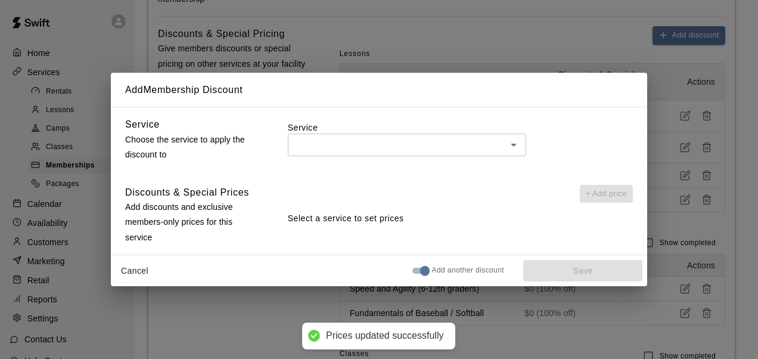
click at [399, 150] on input "text" at bounding box center [397, 144] width 212 height 15
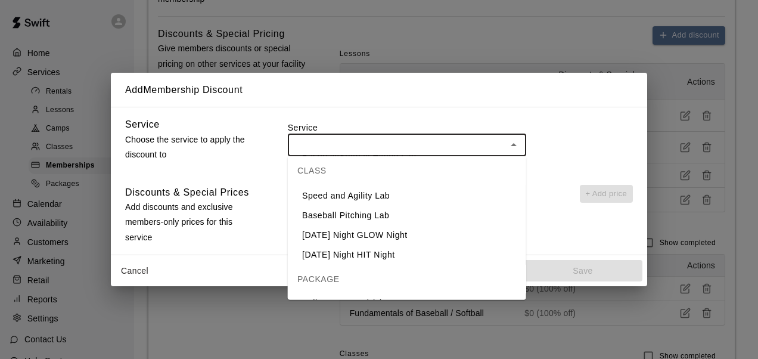
scroll to position [428, 0]
click at [377, 248] on li "[DATE] Night HIT Night" at bounding box center [407, 256] width 238 height 20
type input "**********"
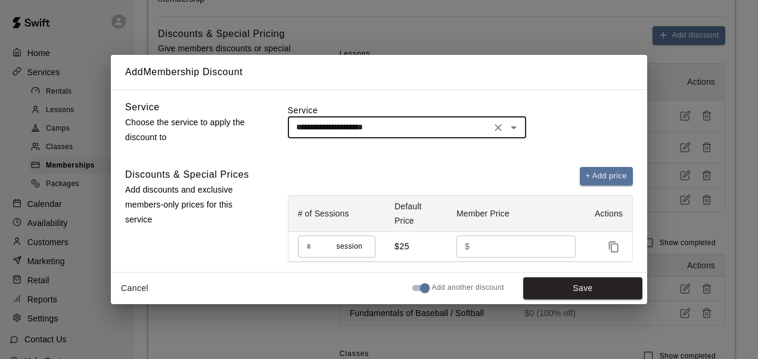
click at [495, 246] on input "**" at bounding box center [518, 246] width 88 height 22
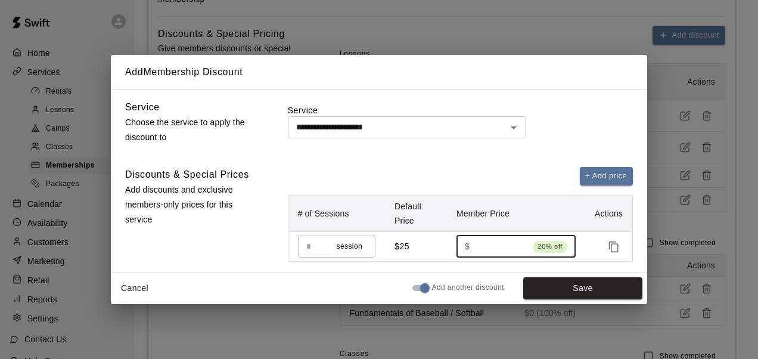
type input "**"
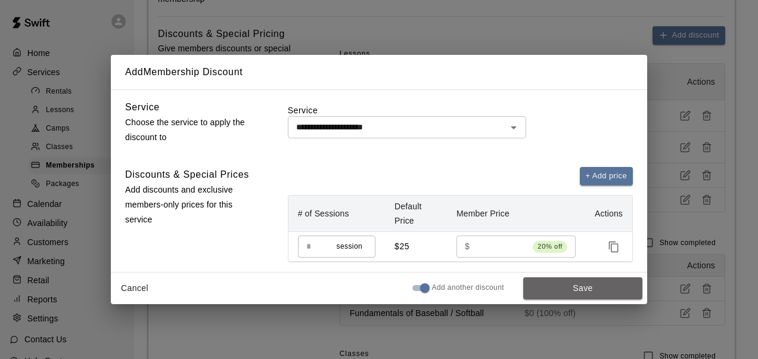
click at [566, 290] on button "Save" at bounding box center [582, 288] width 119 height 22
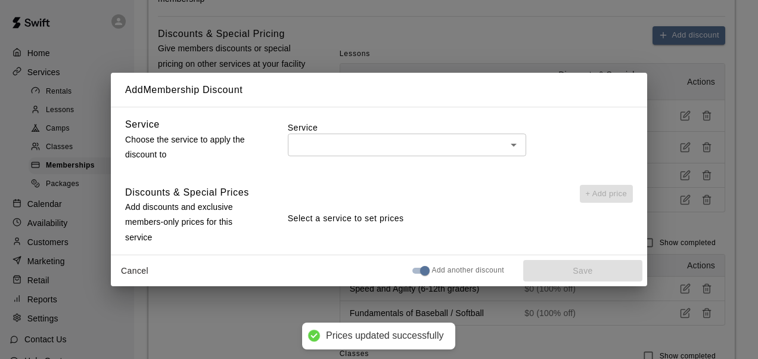
click at [461, 140] on input "text" at bounding box center [397, 144] width 212 height 15
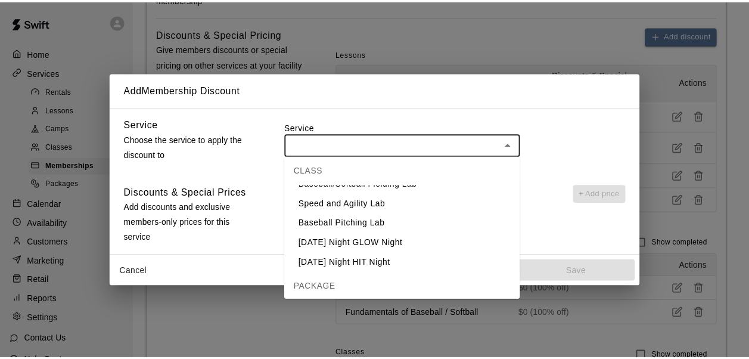
scroll to position [422, 0]
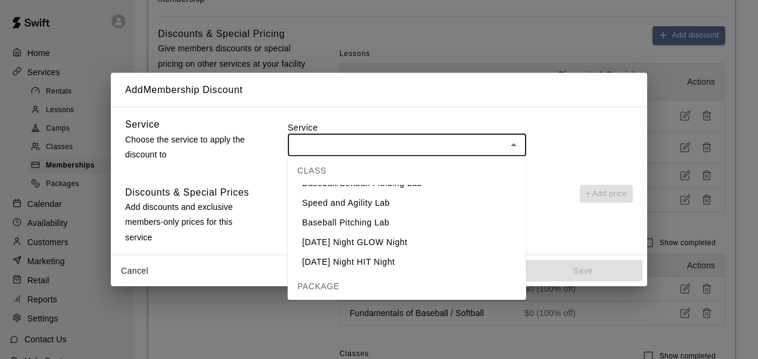
click at [380, 240] on li "[DATE] Night GLOW Night" at bounding box center [407, 242] width 238 height 20
type input "**********"
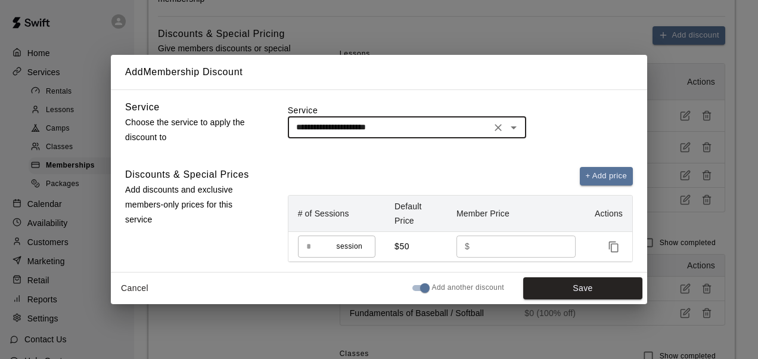
click at [489, 247] on input "**" at bounding box center [518, 246] width 88 height 22
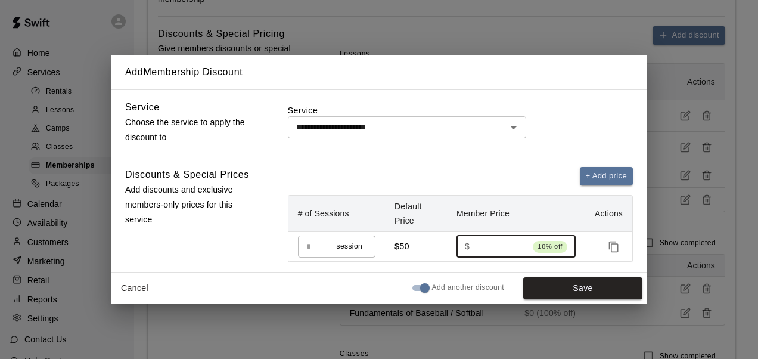
type input "**"
click at [557, 283] on button "Save" at bounding box center [582, 288] width 119 height 22
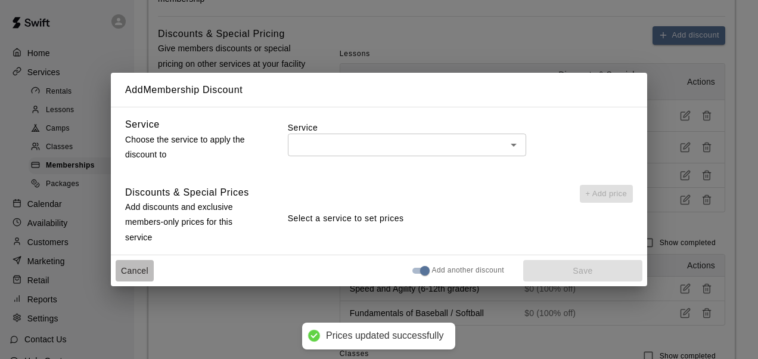
click at [123, 267] on button "Cancel" at bounding box center [135, 271] width 38 height 22
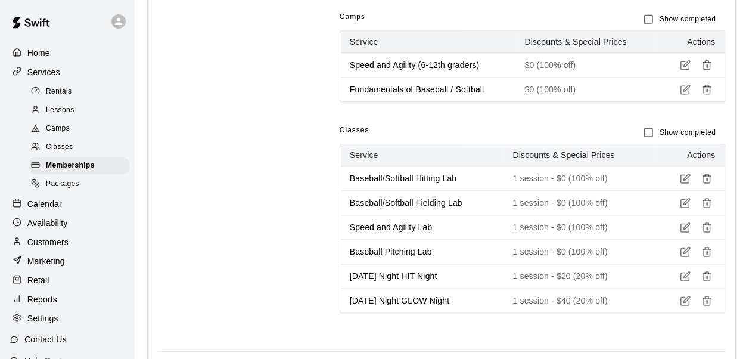
scroll to position [674, 0]
click at [525, 172] on p "1 session - $0 (100% off)" at bounding box center [578, 178] width 131 height 12
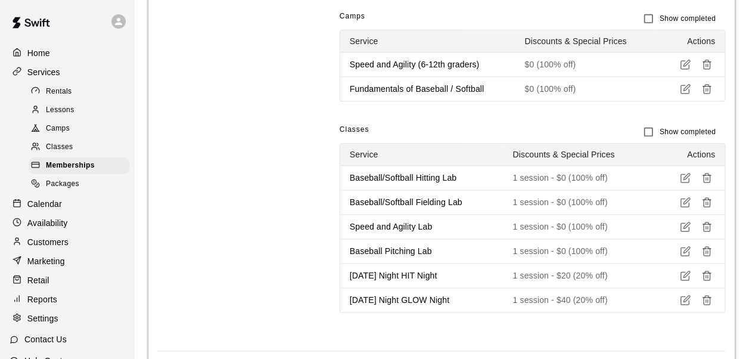
click at [636, 331] on div "Add discount Lessons Service Discounts & Special Prices Actions 30 minute Priva…" at bounding box center [533, 76] width 386 height 549
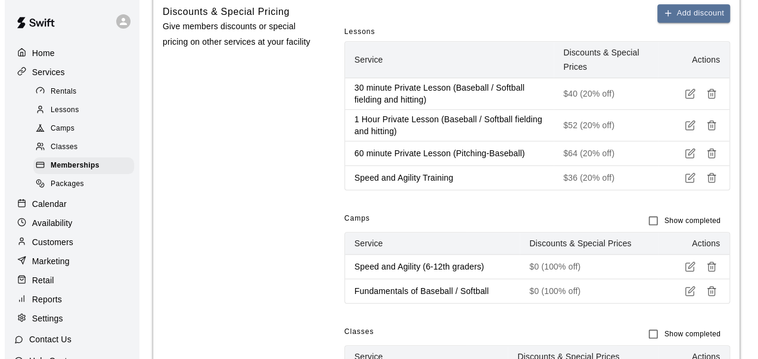
scroll to position [470, 0]
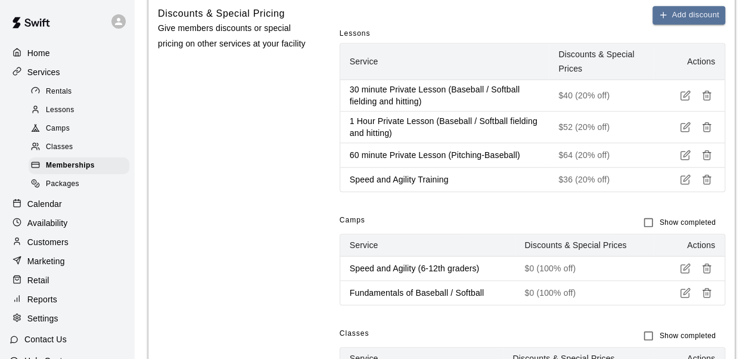
click at [678, 17] on button "Add discount" at bounding box center [689, 15] width 73 height 18
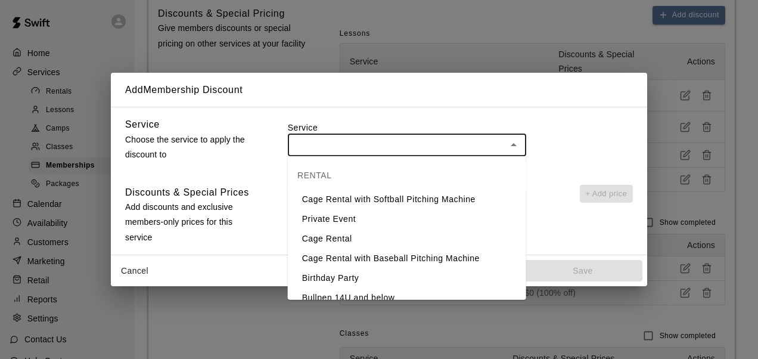
click at [466, 148] on input "text" at bounding box center [397, 144] width 212 height 15
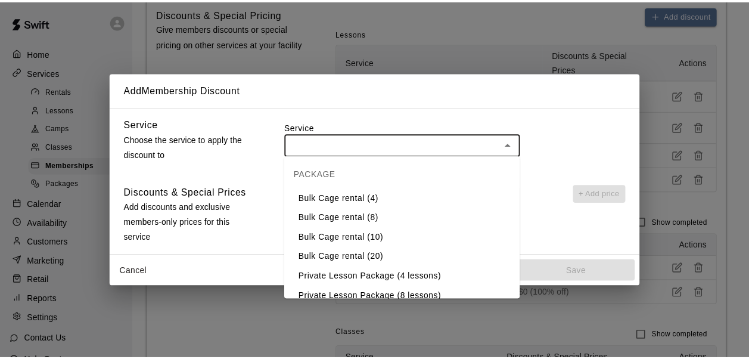
scroll to position [535, 0]
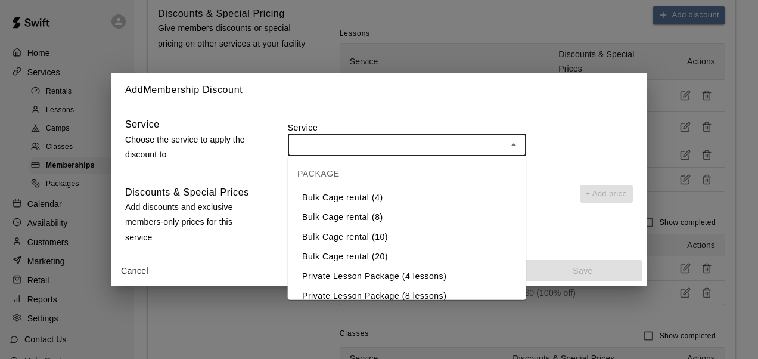
click at [350, 197] on li "Bulk Cage rental (4)" at bounding box center [407, 198] width 238 height 20
type input "**********"
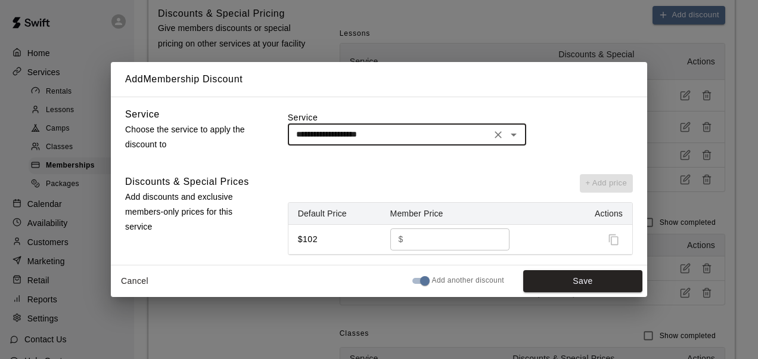
click at [445, 235] on input "***" at bounding box center [452, 239] width 88 height 22
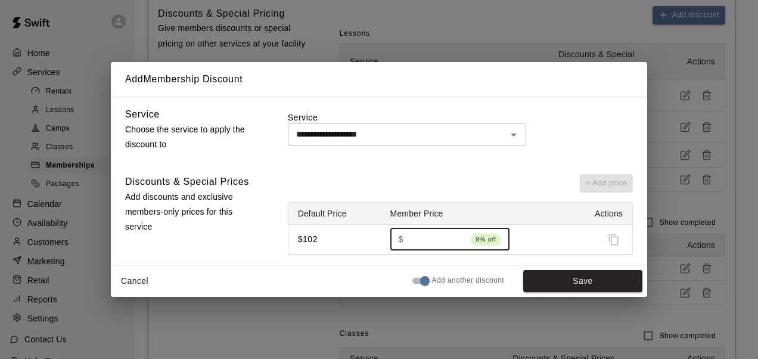
type input "**"
click at [128, 278] on button "Cancel" at bounding box center [135, 281] width 38 height 22
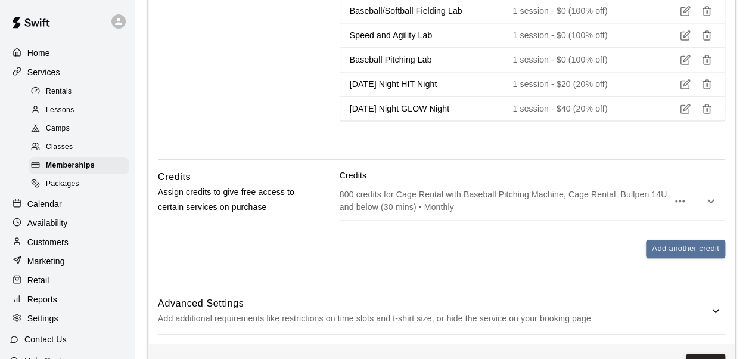
scroll to position [910, 0]
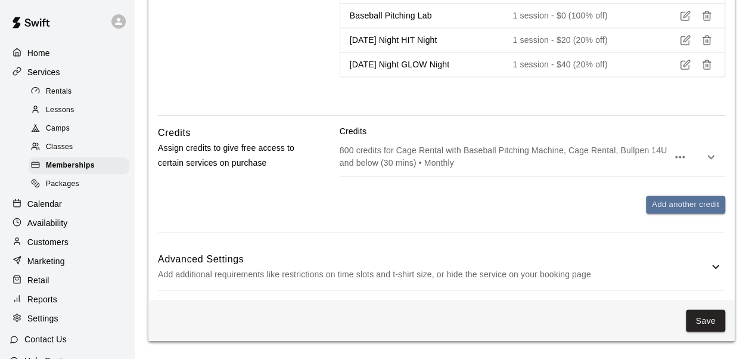
click at [305, 266] on p "Add additional requirements like restrictions on time slots and t-shirt size, o…" at bounding box center [433, 273] width 551 height 15
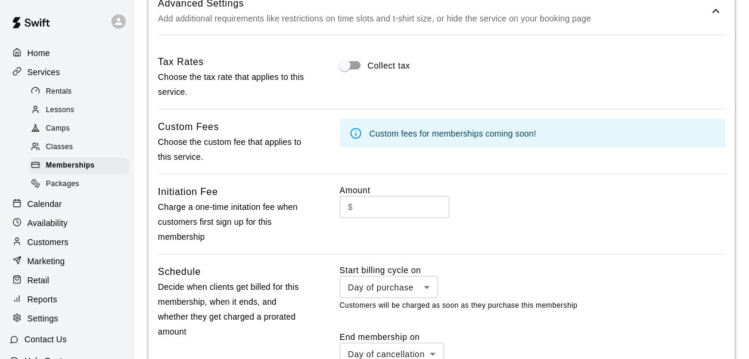
scroll to position [1169, 0]
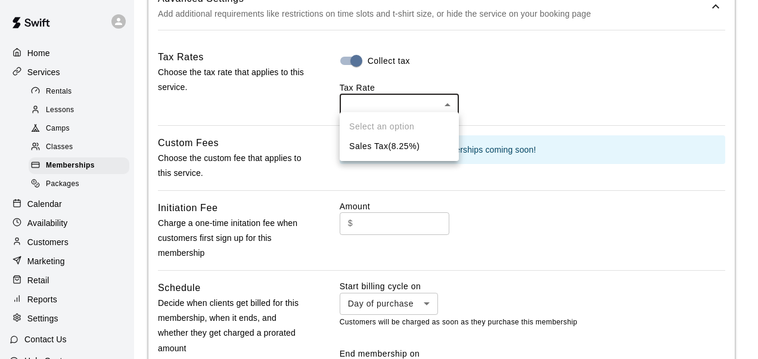
click at [380, 150] on li "Sales Tax ( 8.25 %)" at bounding box center [399, 147] width 119 height 20
type input "***"
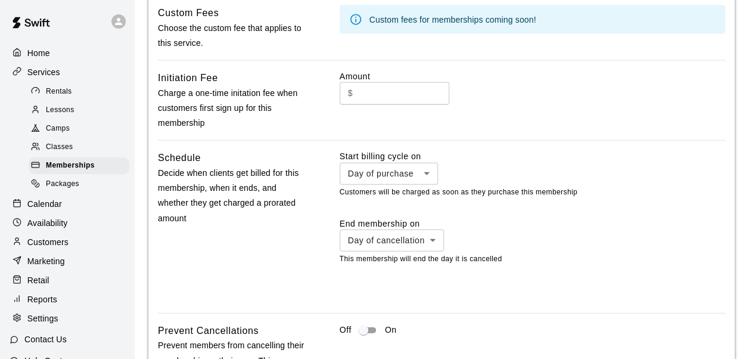
scroll to position [1299, 0]
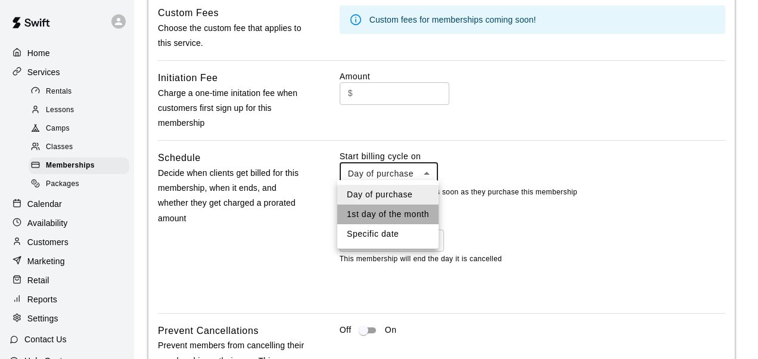
click at [378, 216] on li "1st day of the month" at bounding box center [387, 214] width 101 height 20
type input "**********"
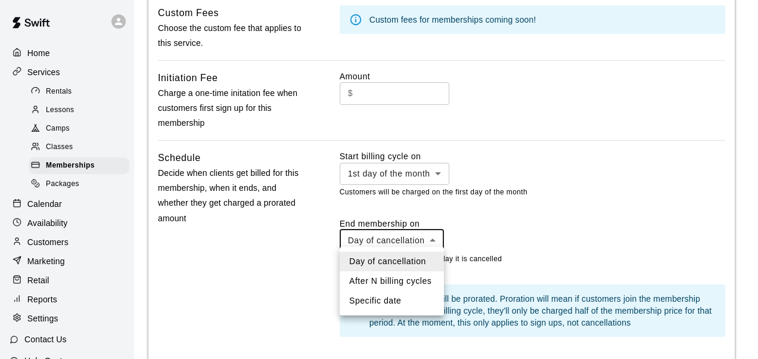
click at [387, 259] on li "Day of cancellation" at bounding box center [392, 262] width 104 height 20
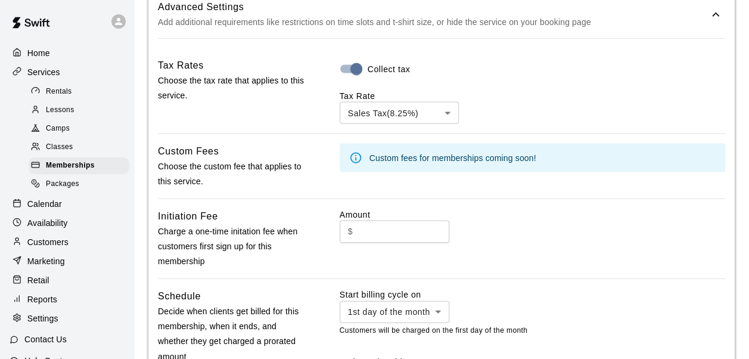
scroll to position [1159, 0]
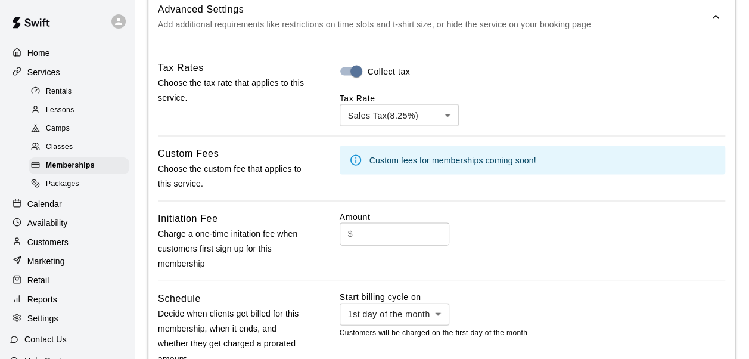
click at [362, 225] on input "text" at bounding box center [404, 234] width 92 height 22
type input "*"
click at [473, 259] on div "Amount $ * ​" at bounding box center [533, 241] width 386 height 60
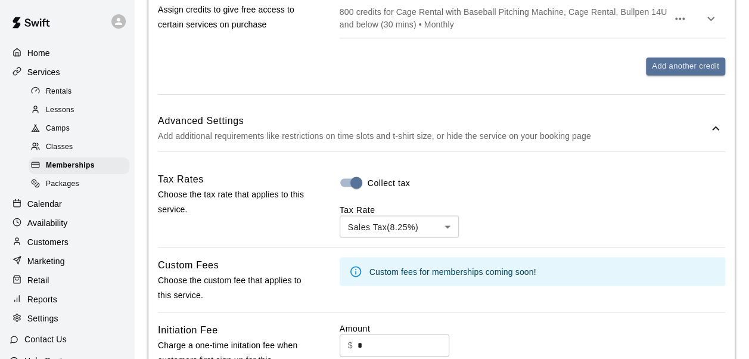
scroll to position [1041, 0]
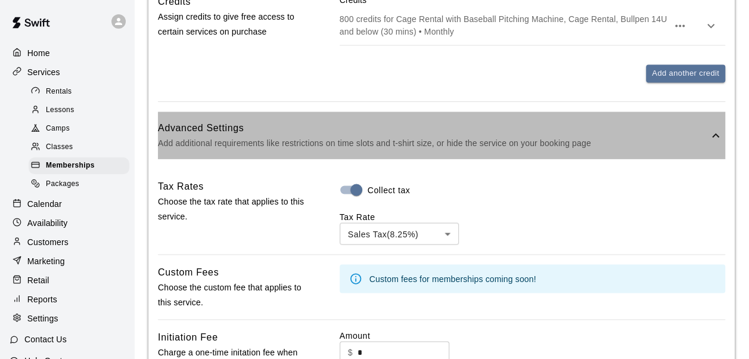
click at [374, 128] on h6 "Advanced Settings" at bounding box center [433, 127] width 551 height 15
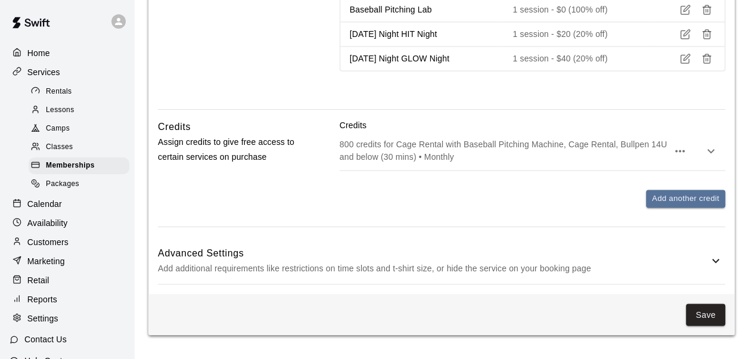
scroll to position [910, 0]
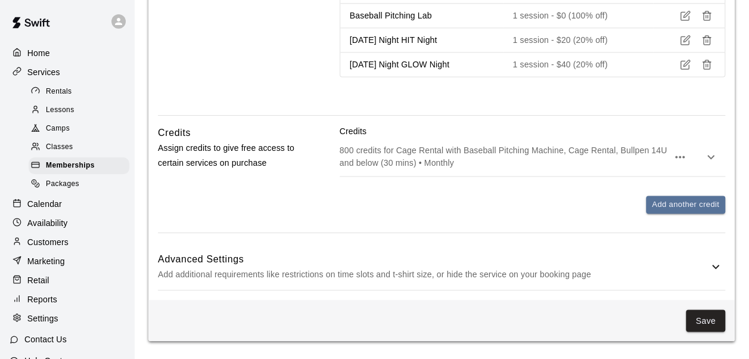
click at [507, 260] on h6 "Advanced Settings" at bounding box center [433, 258] width 551 height 15
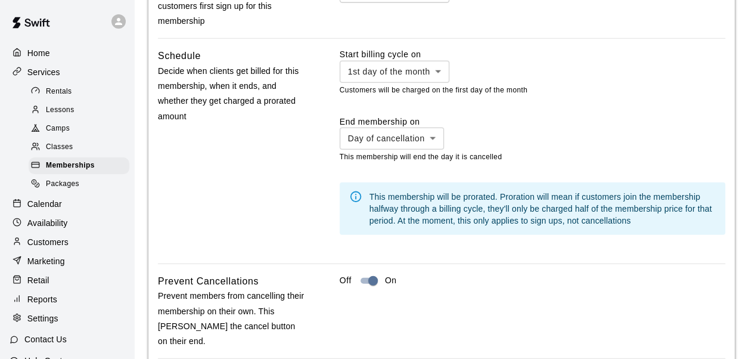
scroll to position [1530, 0]
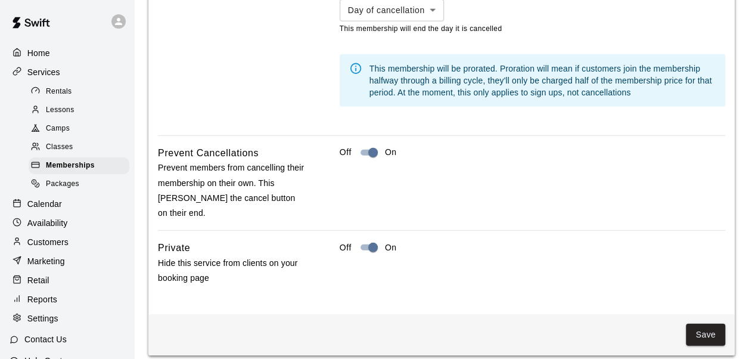
click at [694, 324] on button "Save" at bounding box center [705, 335] width 39 height 22
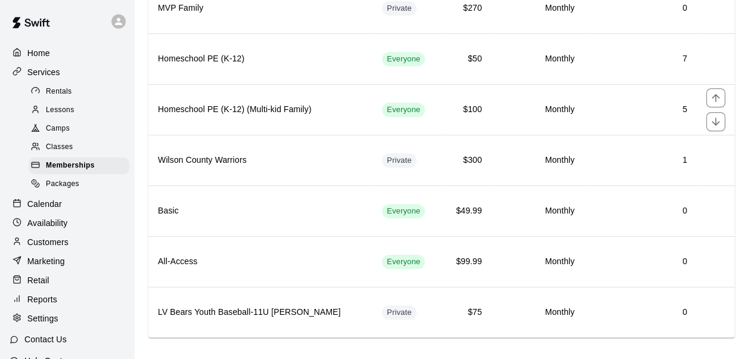
scroll to position [390, 0]
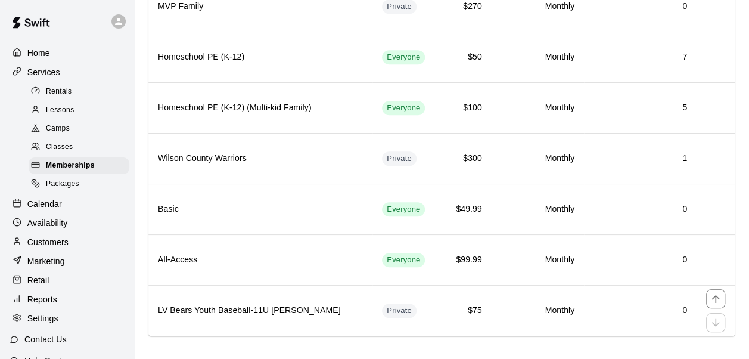
click at [417, 305] on td "Private" at bounding box center [407, 310] width 69 height 51
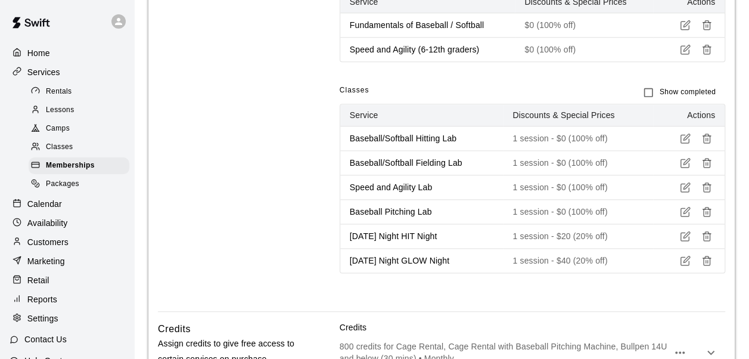
scroll to position [720, 0]
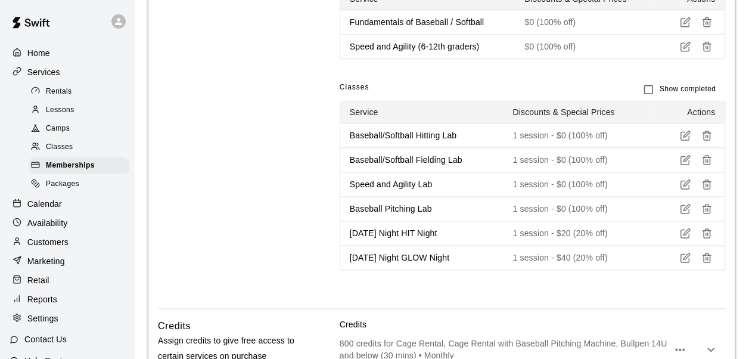
click at [45, 267] on p "Marketing" at bounding box center [46, 261] width 38 height 12
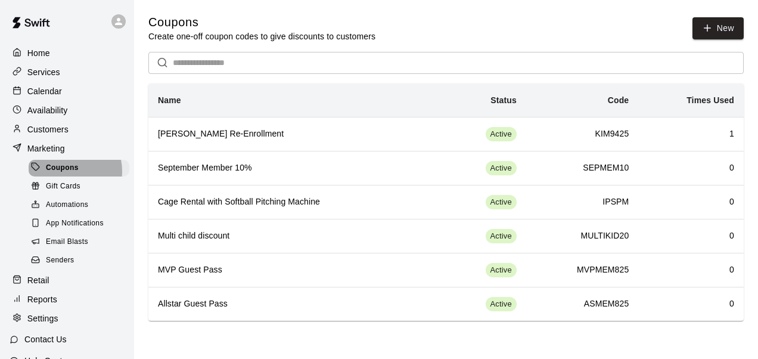
click at [66, 174] on span "Coupons" at bounding box center [62, 168] width 33 height 12
click at [725, 27] on button "New" at bounding box center [718, 28] width 51 height 22
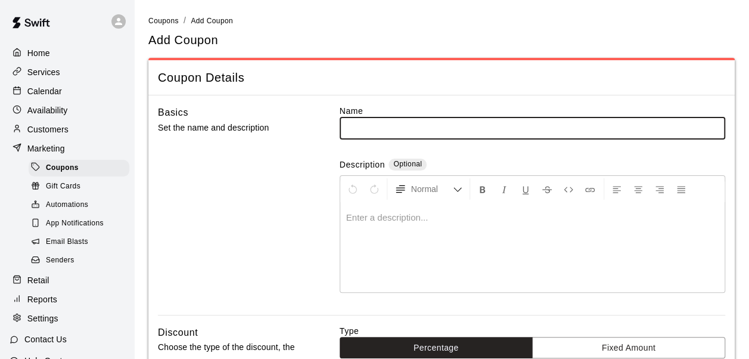
click at [380, 126] on input "text" at bounding box center [533, 128] width 386 height 22
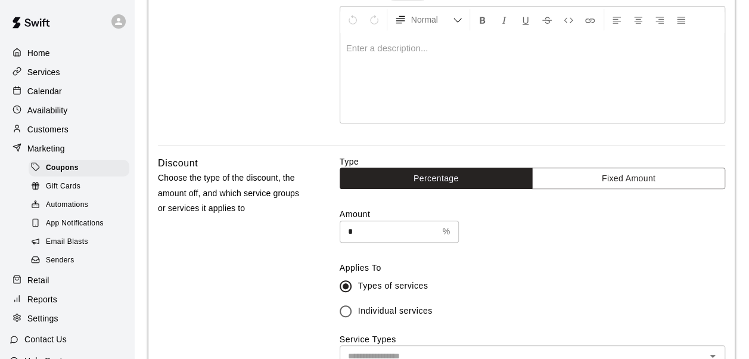
scroll to position [170, 0]
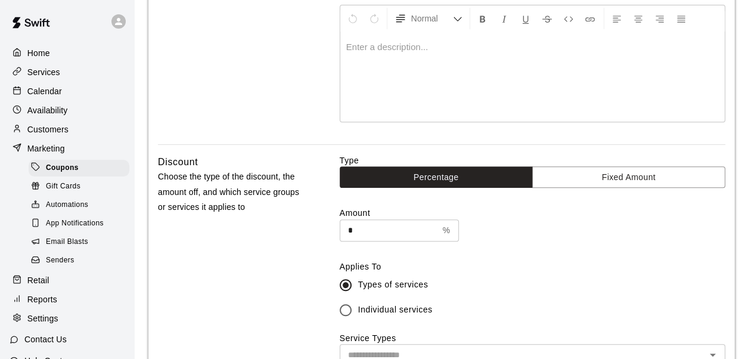
type input "**********"
click at [367, 60] on div at bounding box center [532, 76] width 384 height 89
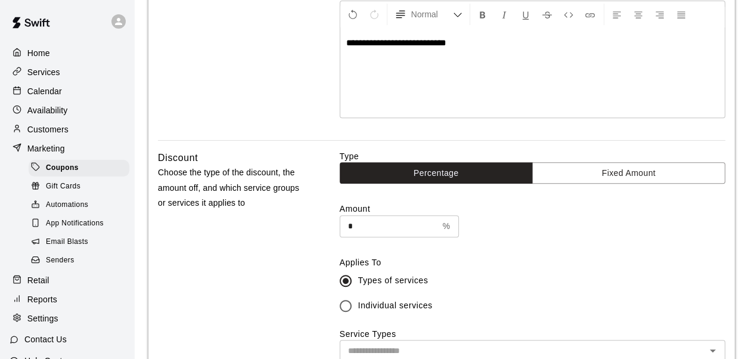
scroll to position [174, 0]
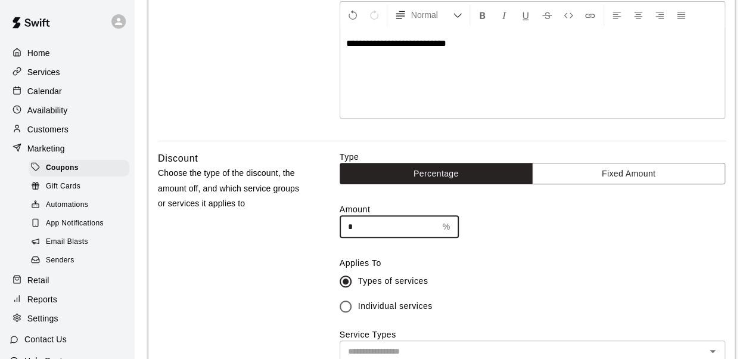
click at [377, 227] on input "*" at bounding box center [389, 227] width 98 height 22
type input "**"
click at [448, 249] on div "Type Percentage Fixed Amount Amount ** % ​ Applies To Types of services Individ…" at bounding box center [533, 311] width 386 height 321
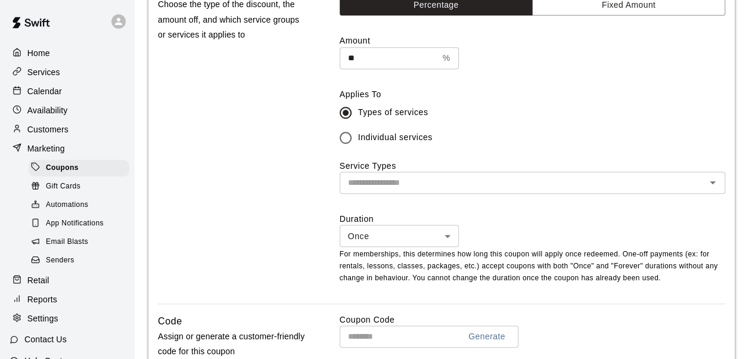
scroll to position [343, 0]
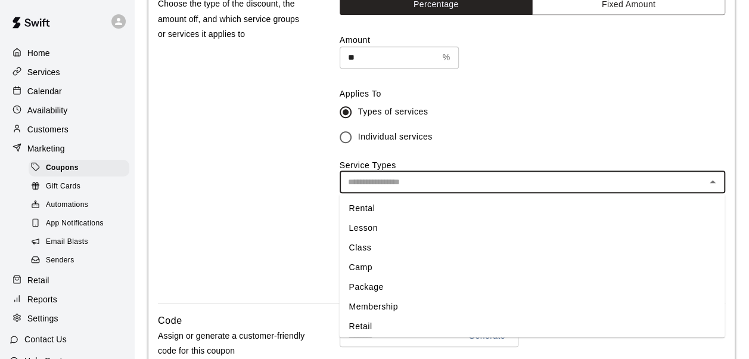
click at [413, 182] on input "text" at bounding box center [522, 182] width 359 height 15
click at [364, 224] on li "Lesson" at bounding box center [532, 228] width 386 height 20
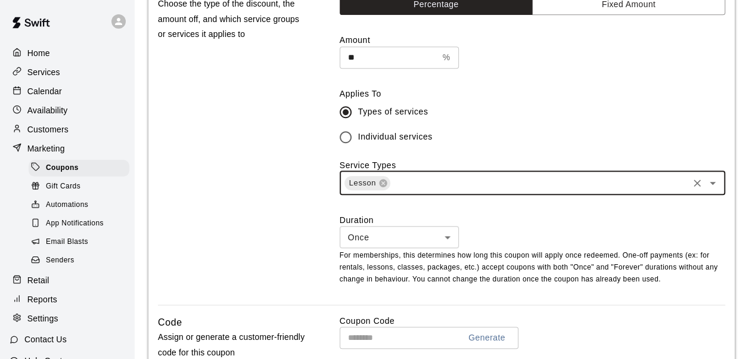
click at [404, 184] on input "text" at bounding box center [539, 182] width 295 height 15
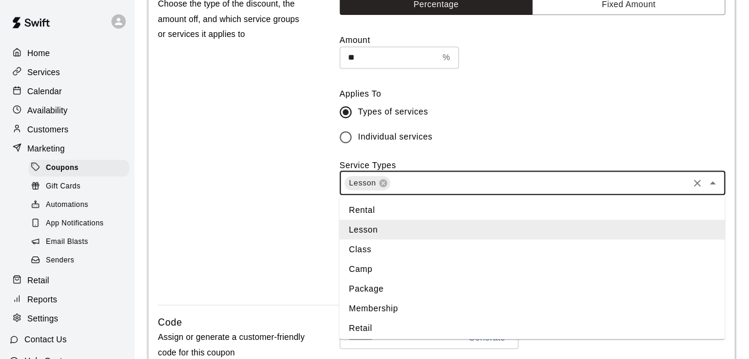
type input "*"
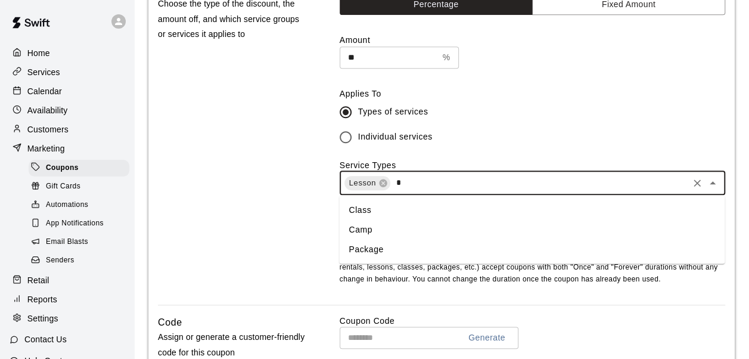
click at [367, 207] on li "Class" at bounding box center [532, 210] width 386 height 20
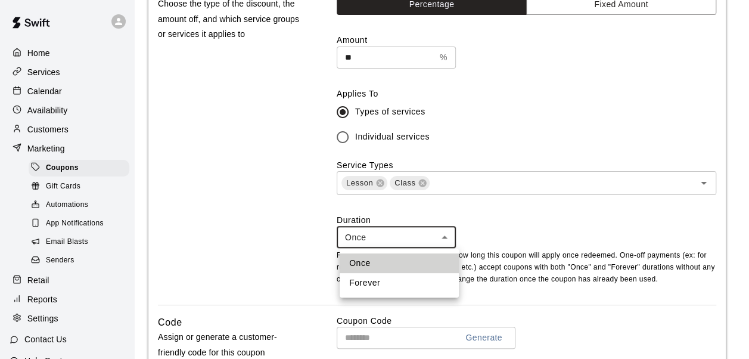
click at [385, 232] on body "**********" at bounding box center [374, 175] width 749 height 1037
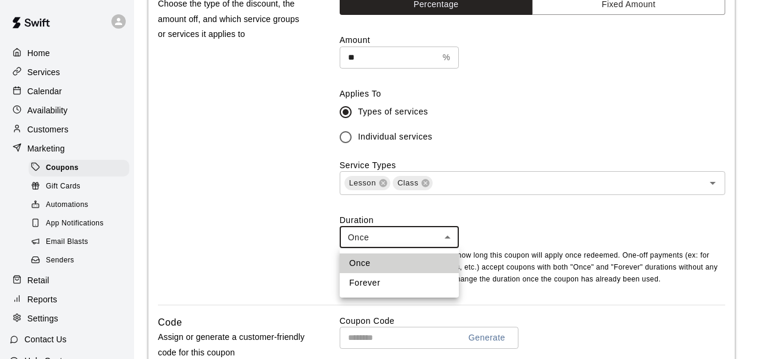
click at [367, 265] on li "Once" at bounding box center [399, 263] width 119 height 20
click at [387, 241] on body "**********" at bounding box center [379, 175] width 758 height 1037
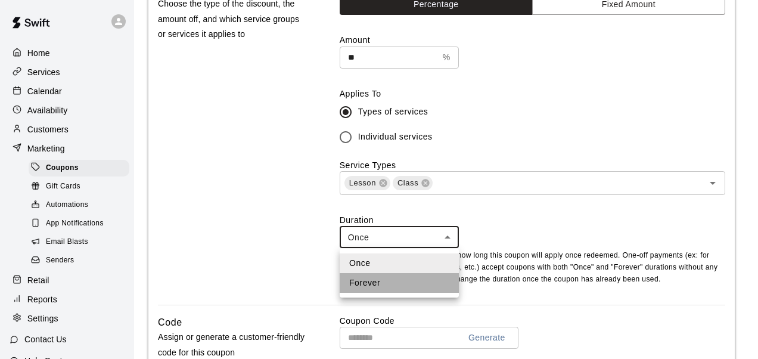
click at [365, 275] on li "Forever" at bounding box center [399, 283] width 119 height 20
type input "*******"
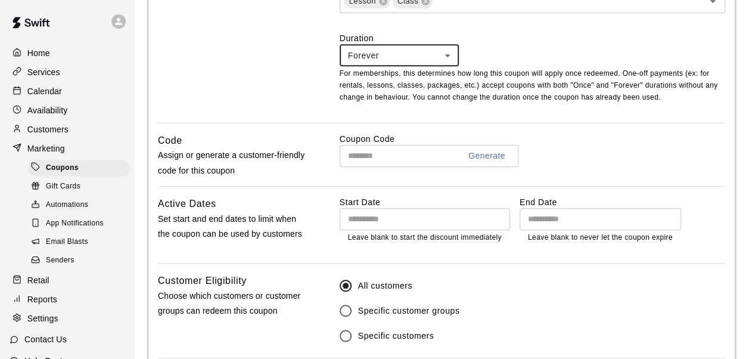
scroll to position [526, 0]
click at [367, 157] on input "text" at bounding box center [395, 155] width 111 height 22
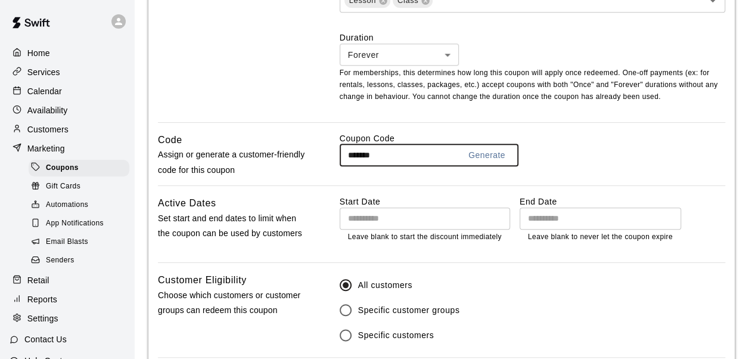
type input "*******"
click at [401, 178] on div "Coupon Code ******* Generate ​" at bounding box center [533, 158] width 386 height 53
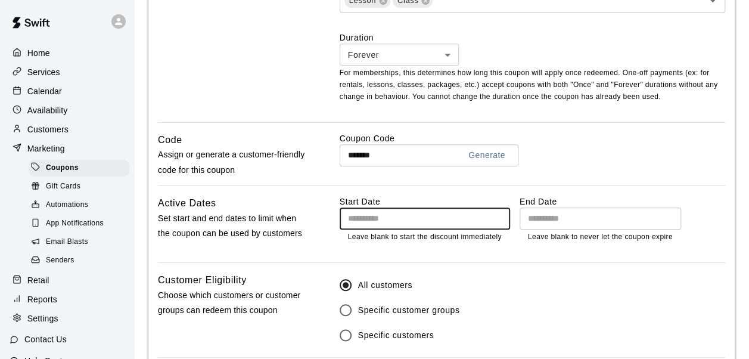
click at [377, 218] on input "Choose date" at bounding box center [421, 218] width 162 height 22
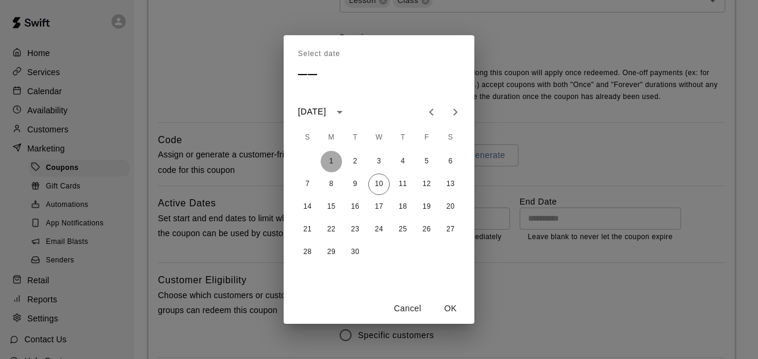
click at [330, 160] on button "1" at bounding box center [331, 161] width 21 height 21
type input "**********"
click at [445, 309] on button "OK" at bounding box center [451, 308] width 38 height 22
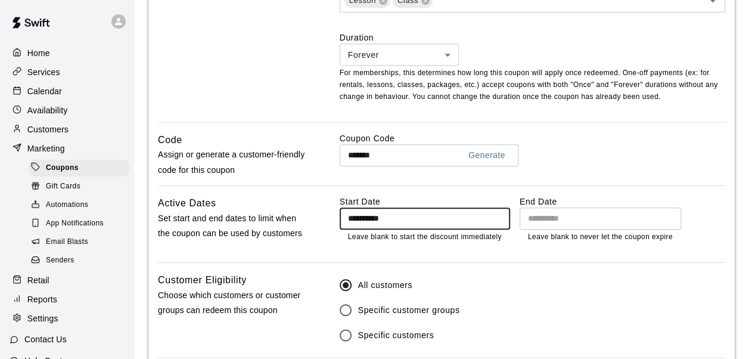
click at [539, 213] on input "Choose date" at bounding box center [596, 218] width 153 height 22
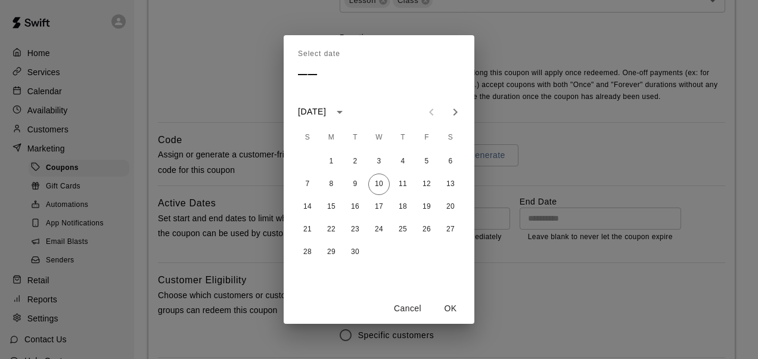
click at [458, 105] on icon "Next month" at bounding box center [455, 112] width 14 height 14
click at [308, 272] on button "30" at bounding box center [307, 274] width 21 height 21
type input "**********"
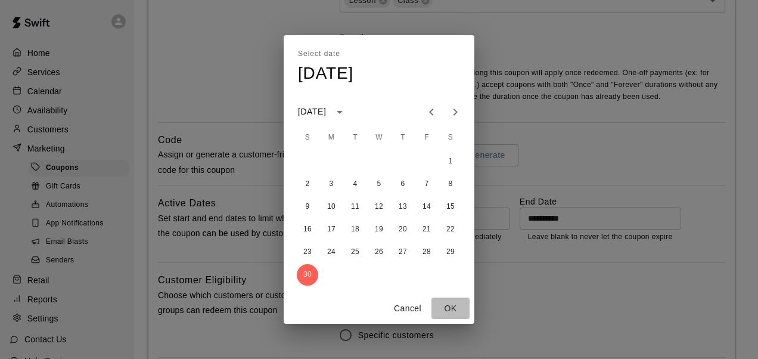
click at [449, 308] on button "OK" at bounding box center [451, 308] width 38 height 22
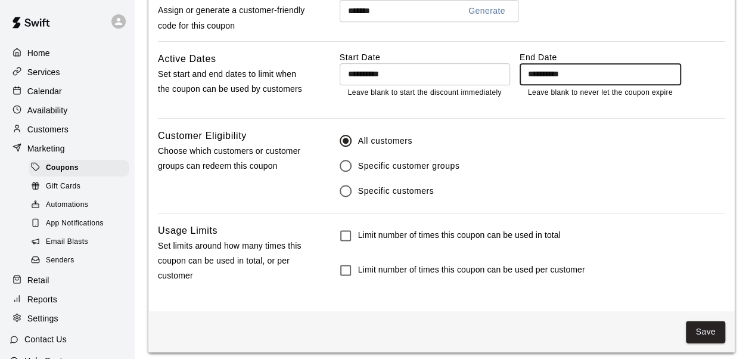
scroll to position [677, 0]
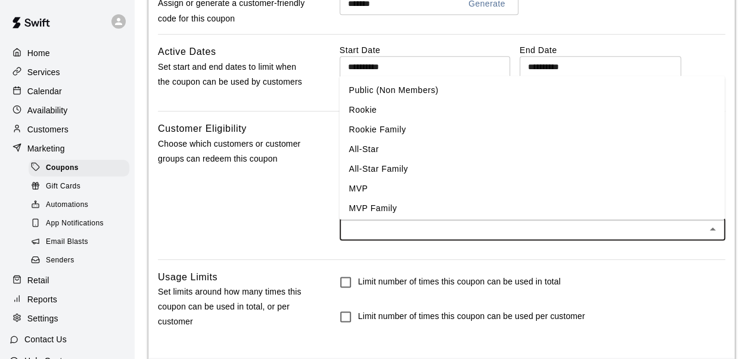
click at [401, 227] on input "text" at bounding box center [522, 228] width 359 height 15
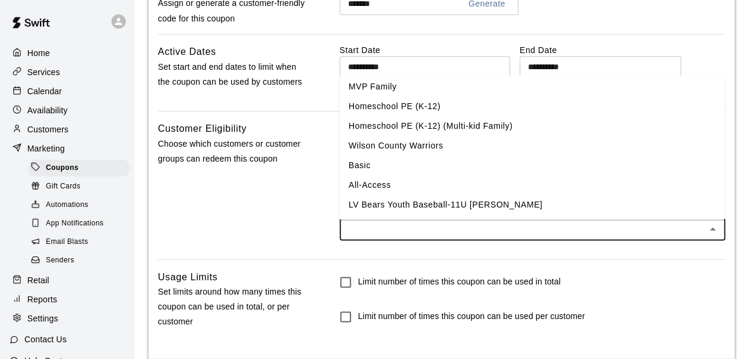
click at [429, 207] on li "LV Bears Youth Baseball-11U [PERSON_NAME]" at bounding box center [532, 205] width 386 height 20
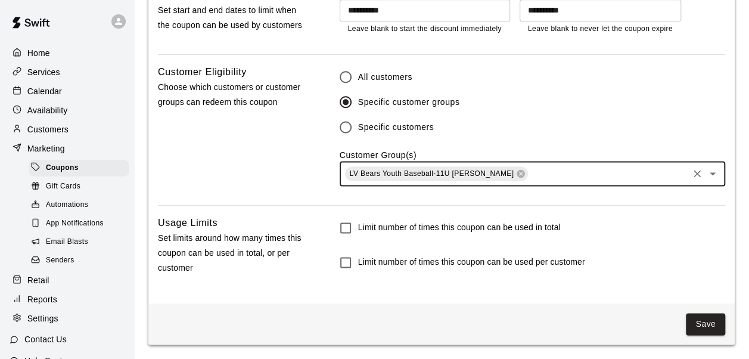
scroll to position [734, 0]
click at [385, 218] on label "Limit number of times this coupon can be used in total" at bounding box center [447, 227] width 228 height 25
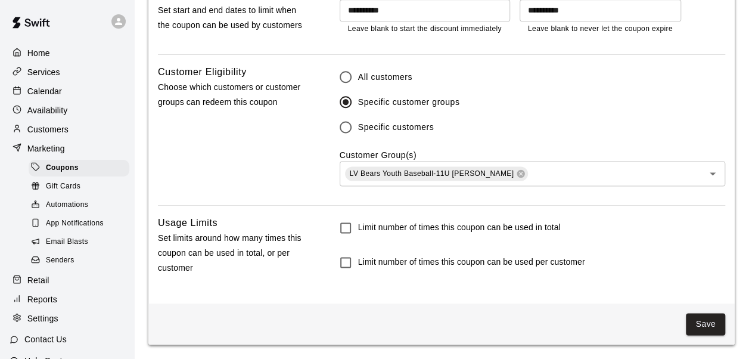
click at [602, 274] on div "Limit number of times this coupon can be used per customer" at bounding box center [533, 262] width 386 height 25
click at [701, 322] on button "Save" at bounding box center [705, 324] width 39 height 22
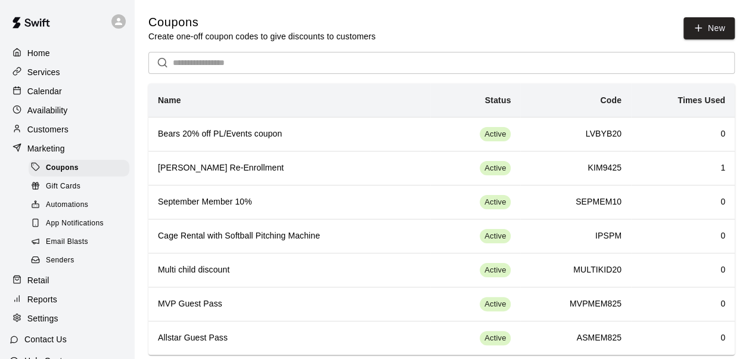
click at [427, 134] on th "Bears 20% off PL/Events coupon" at bounding box center [289, 134] width 282 height 34
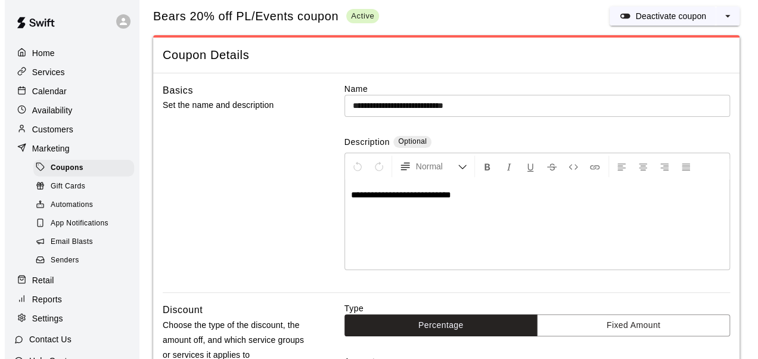
scroll to position [26, 0]
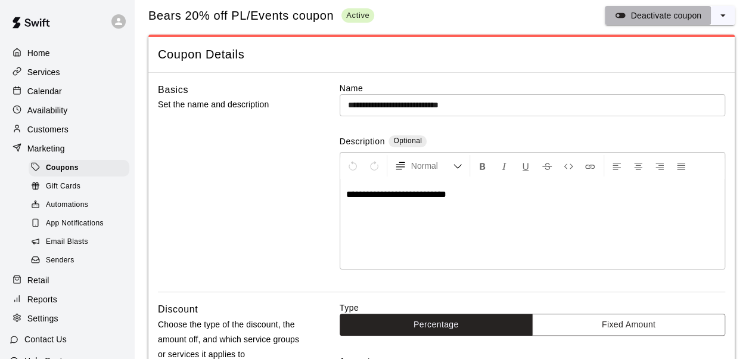
click at [622, 13] on icon "split button" at bounding box center [621, 16] width 12 height 12
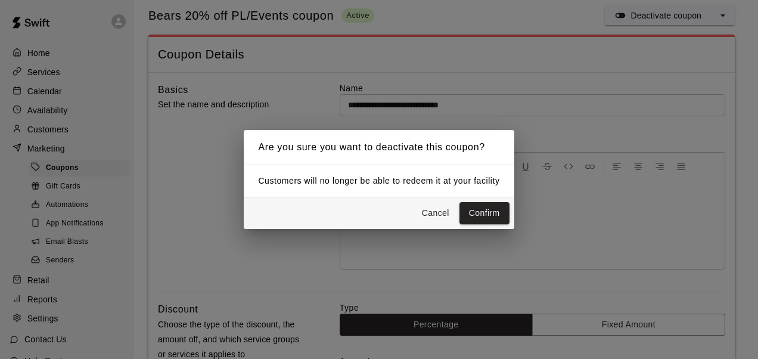
click at [486, 203] on button "Confirm" at bounding box center [485, 213] width 50 height 22
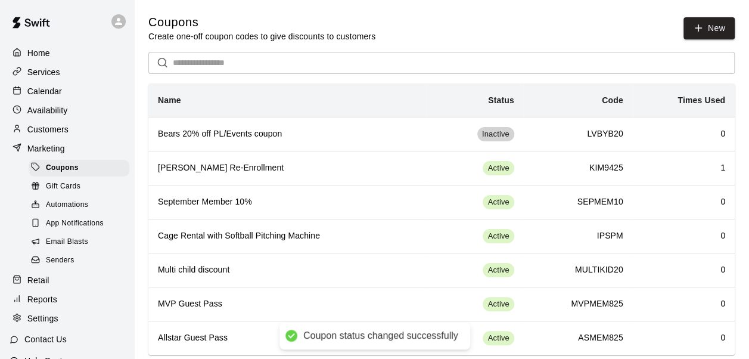
scroll to position [18, 0]
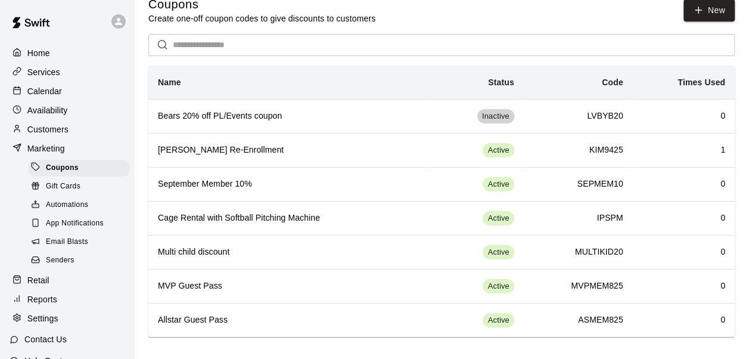
click at [320, 309] on th "Allstar Guest Pass" at bounding box center [287, 320] width 278 height 34
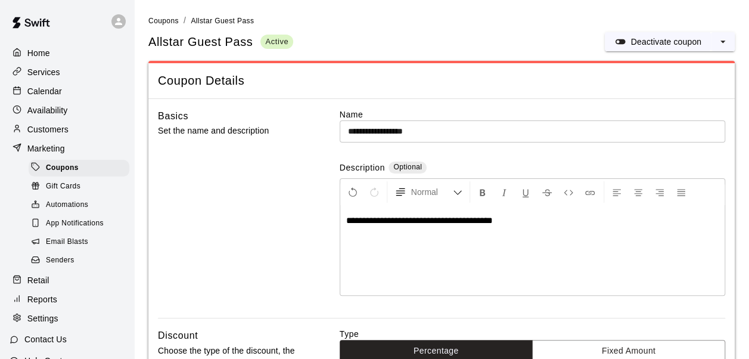
click at [663, 44] on p "Deactivate coupon" at bounding box center [666, 42] width 71 height 12
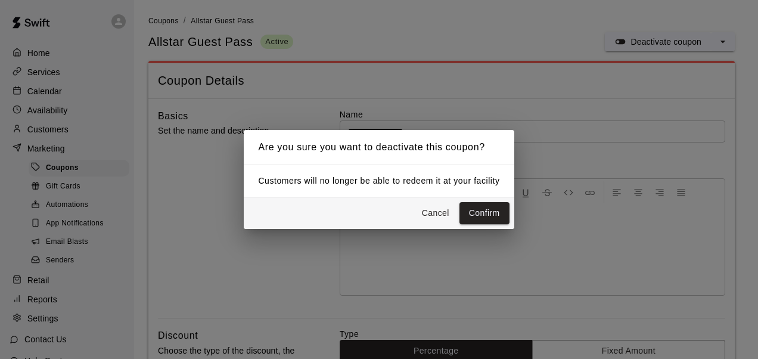
click at [721, 41] on div "Are you sure you want to deactivate this coupon? Customers will no longer be ab…" at bounding box center [379, 179] width 758 height 359
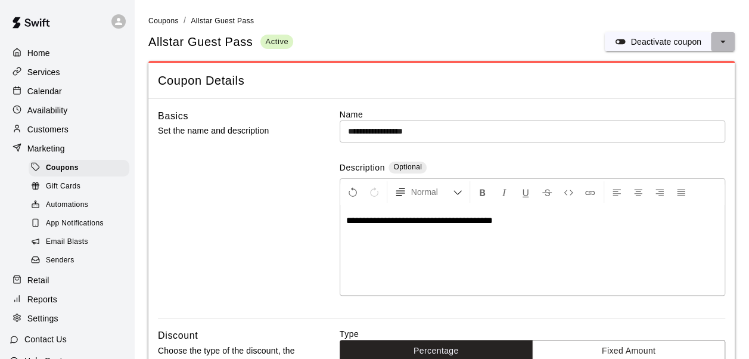
click at [721, 41] on icon "select merge strategy" at bounding box center [723, 42] width 5 height 2
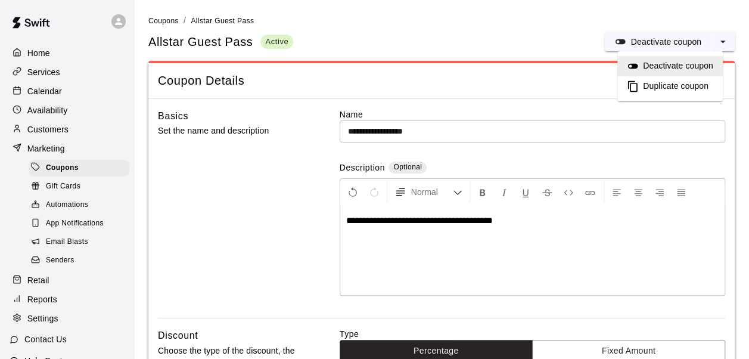
click at [670, 64] on h6 "Deactivate coupon" at bounding box center [678, 66] width 70 height 13
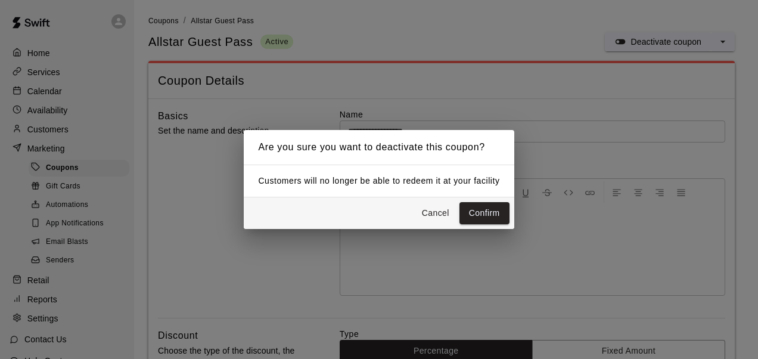
click at [460, 202] on button "Confirm" at bounding box center [485, 213] width 50 height 22
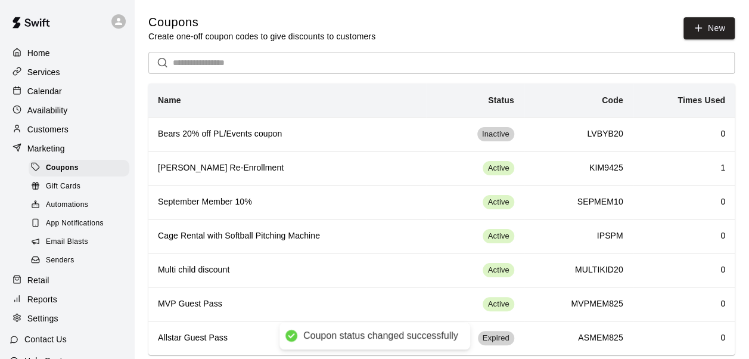
click at [491, 198] on span "Active" at bounding box center [498, 202] width 31 height 11
click at [370, 293] on th "MVP Guest Pass" at bounding box center [287, 304] width 278 height 34
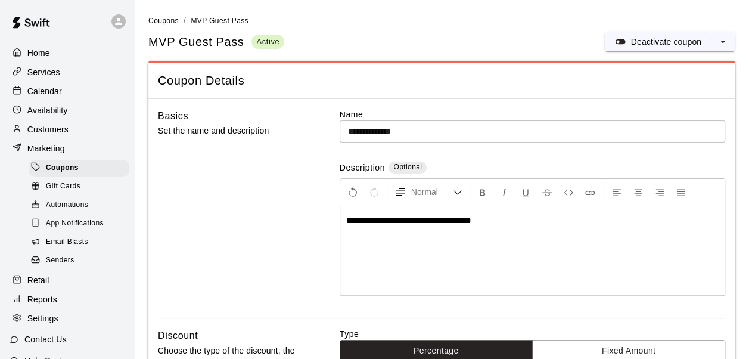
click at [629, 39] on div "Deactivate coupon" at bounding box center [658, 42] width 87 height 12
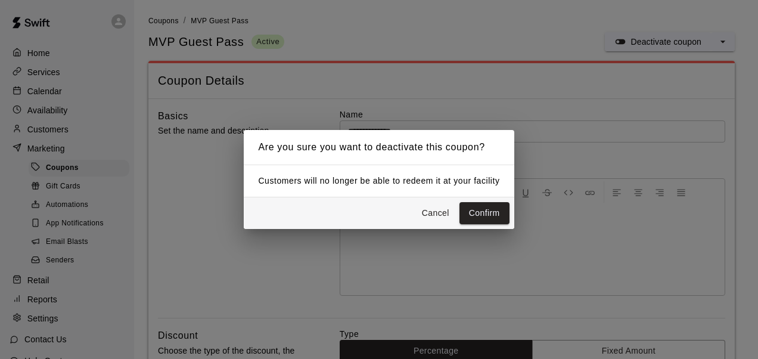
click at [480, 221] on button "Confirm" at bounding box center [485, 213] width 50 height 22
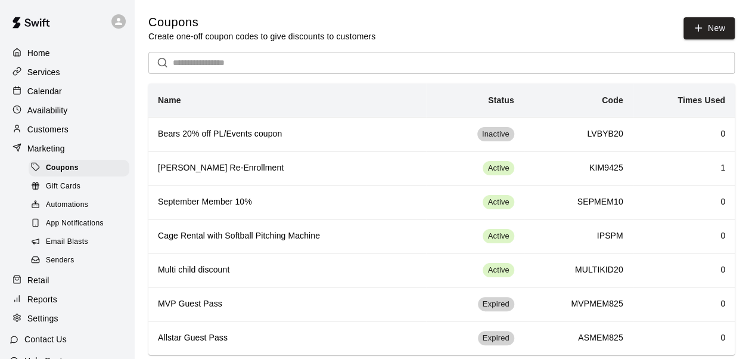
click at [452, 269] on td "Active" at bounding box center [475, 270] width 98 height 34
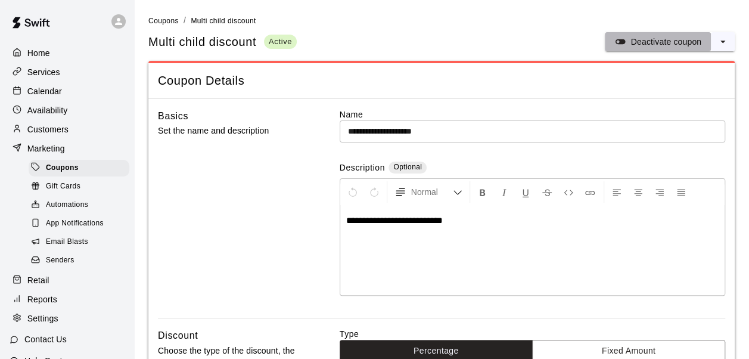
click at [624, 42] on icon "split button" at bounding box center [621, 41] width 10 height 5
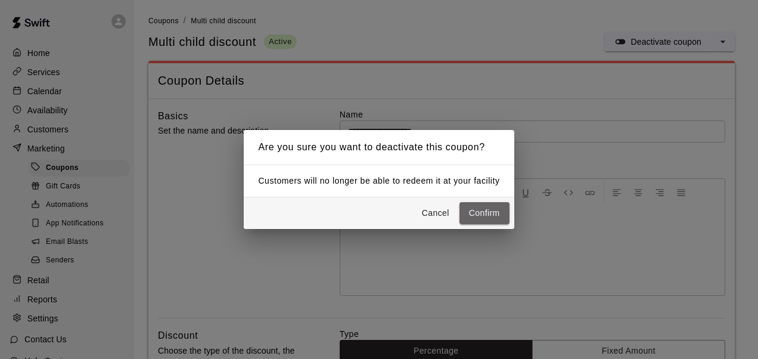
click at [489, 213] on button "Confirm" at bounding box center [485, 213] width 50 height 22
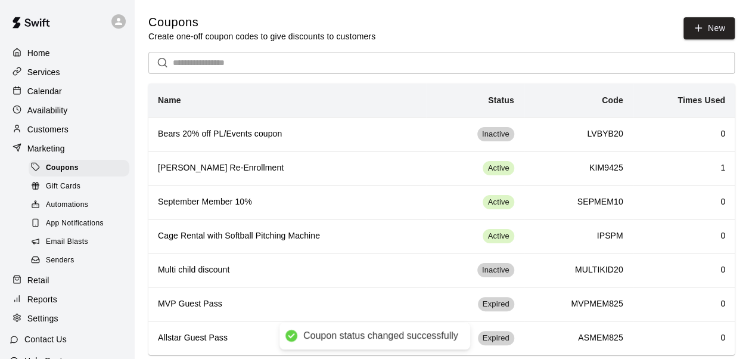
scroll to position [18, 0]
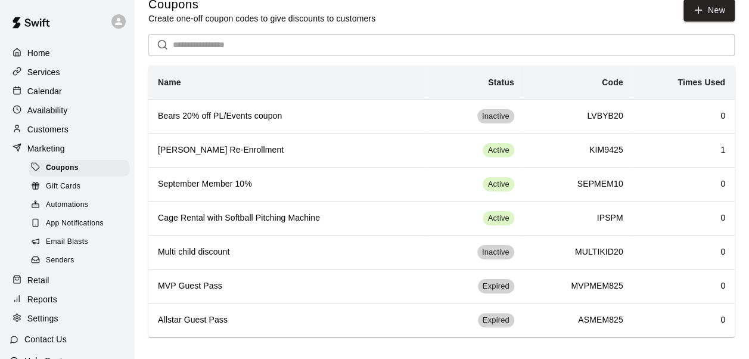
click at [46, 73] on p "Services" at bounding box center [43, 72] width 33 height 12
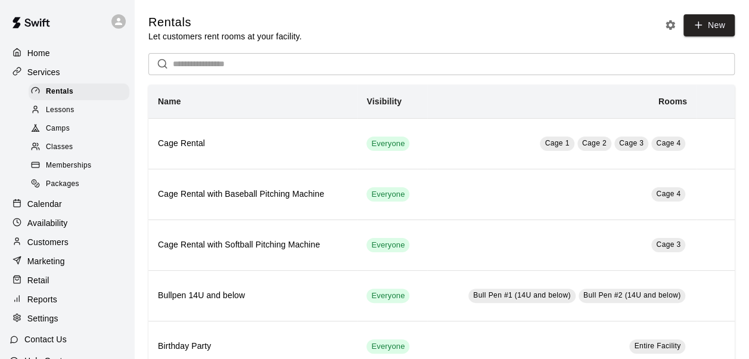
click at [68, 172] on span "Memberships" at bounding box center [68, 166] width 45 height 12
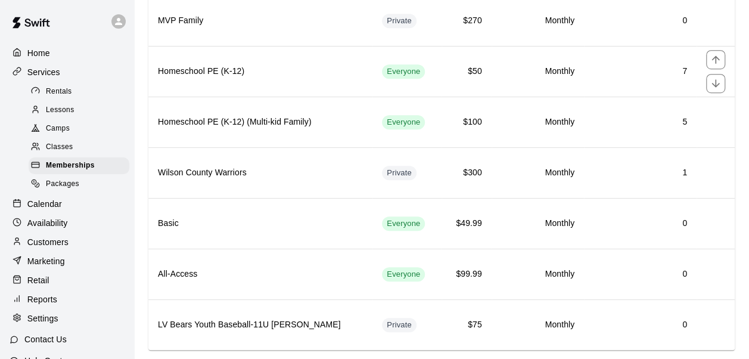
scroll to position [390, 0]
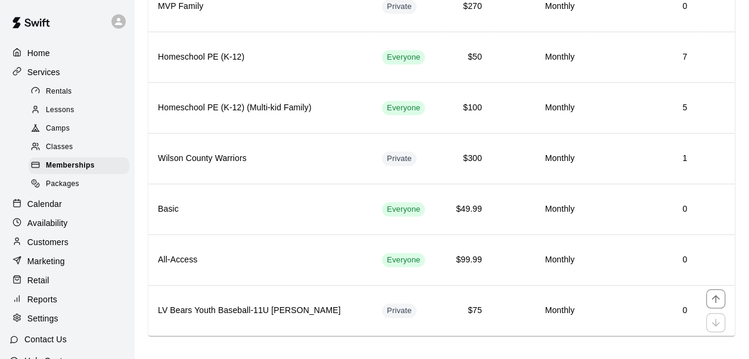
click at [346, 295] on th "LV Bears Youth Baseball-11U [PERSON_NAME]" at bounding box center [260, 310] width 224 height 51
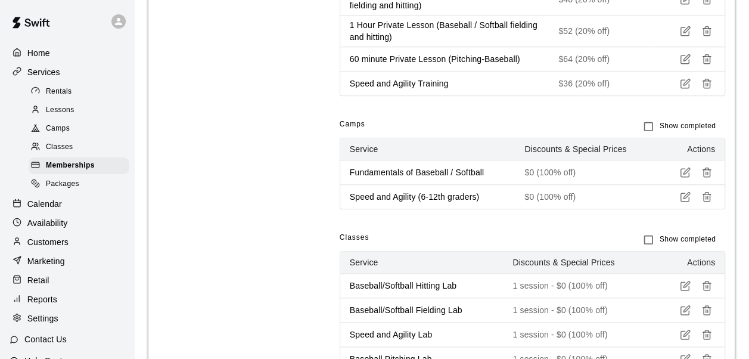
click at [434, 235] on div "Classes Show completed" at bounding box center [533, 239] width 386 height 23
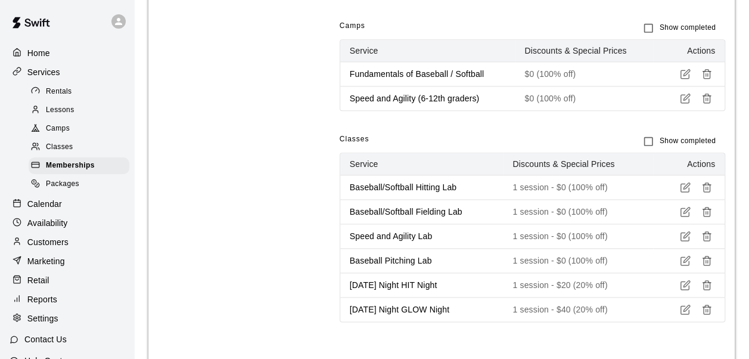
scroll to position [669, 0]
click at [708, 182] on icon "button" at bounding box center [707, 183] width 4 height 2
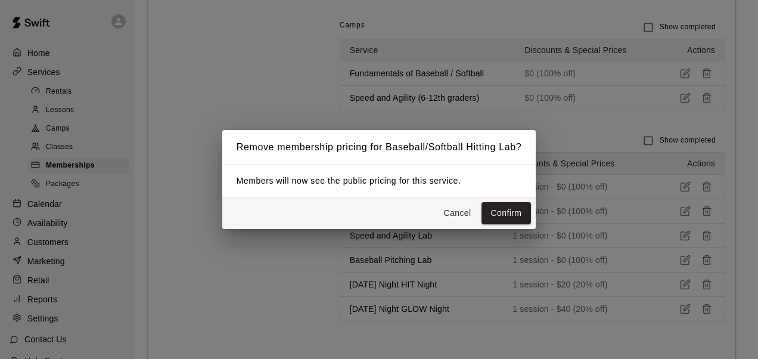
click at [482, 202] on button "Confirm" at bounding box center [507, 213] width 50 height 22
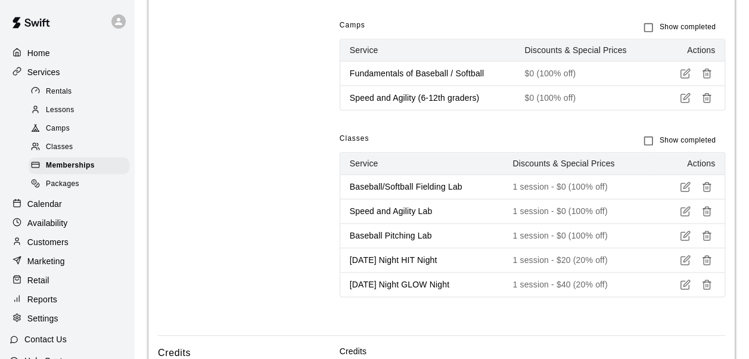
click at [708, 182] on icon "button" at bounding box center [707, 183] width 4 height 2
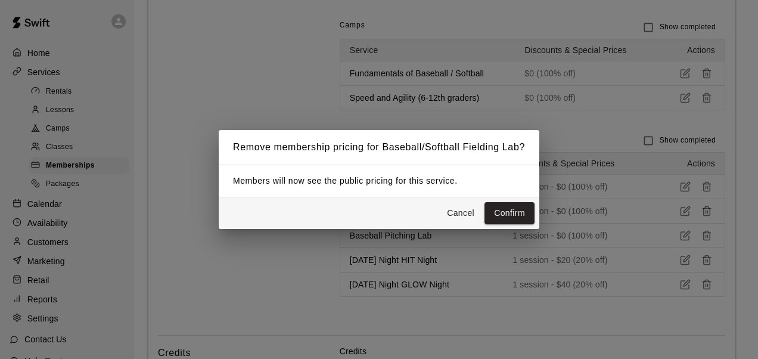
click at [485, 202] on button "Confirm" at bounding box center [510, 213] width 50 height 22
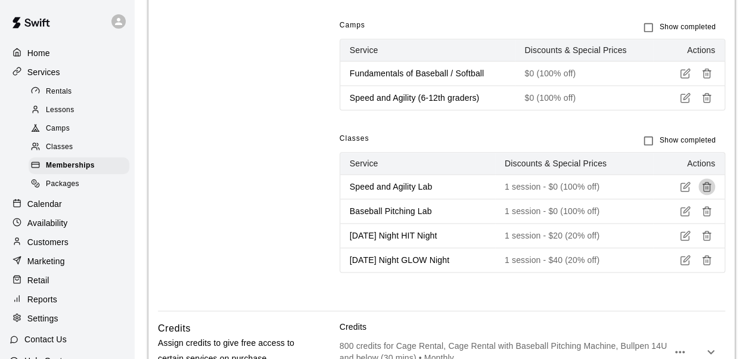
click at [708, 182] on icon "button" at bounding box center [707, 183] width 4 height 2
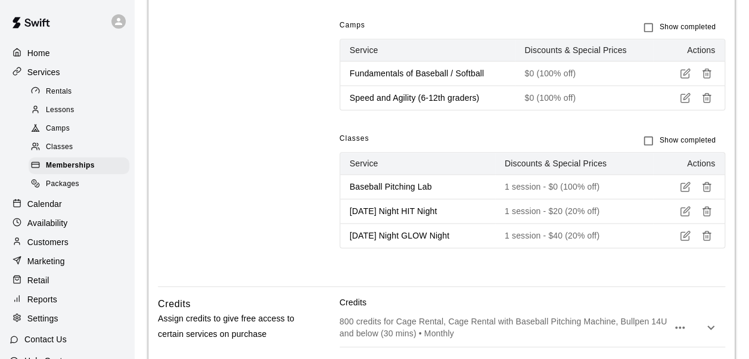
click at [708, 182] on icon "button" at bounding box center [707, 183] width 4 height 2
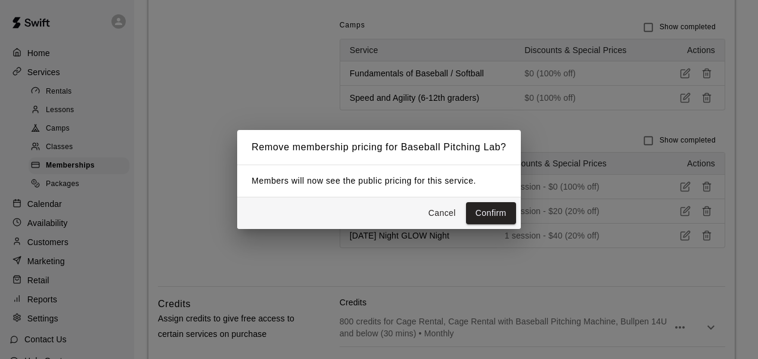
click at [466, 202] on button "Confirm" at bounding box center [491, 213] width 50 height 22
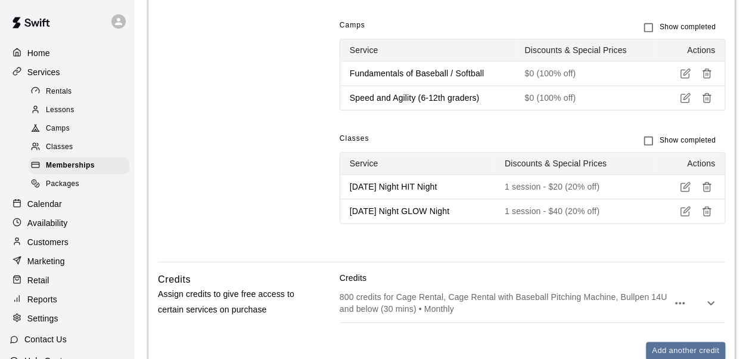
click at [708, 182] on icon "button" at bounding box center [707, 183] width 4 height 2
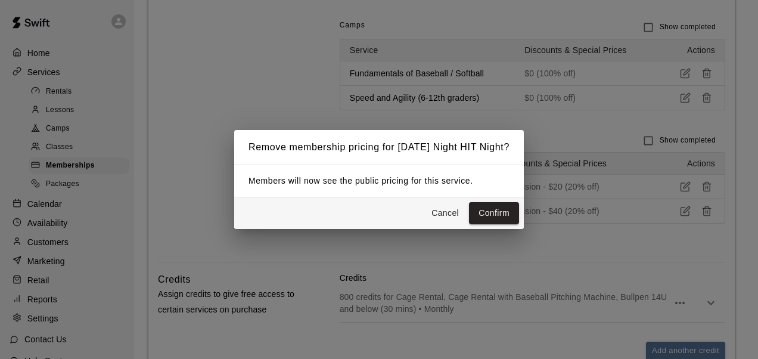
click at [469, 202] on button "Confirm" at bounding box center [494, 213] width 50 height 22
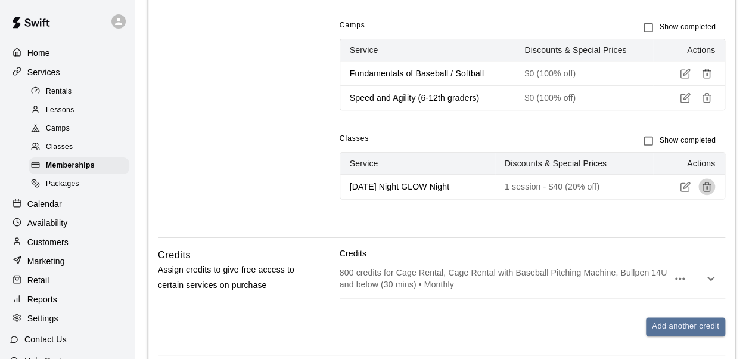
click at [708, 182] on icon "button" at bounding box center [707, 183] width 4 height 2
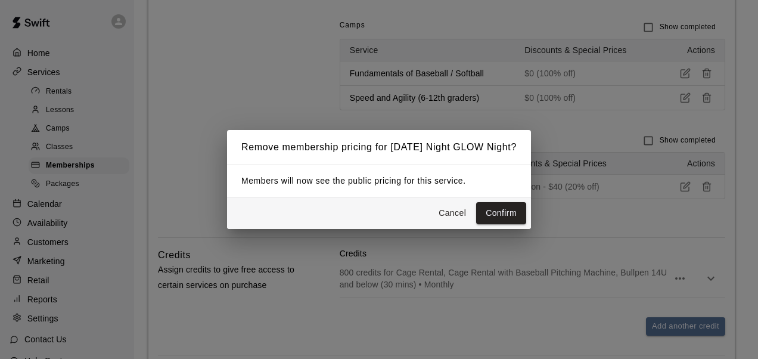
click at [476, 202] on button "Confirm" at bounding box center [501, 213] width 50 height 22
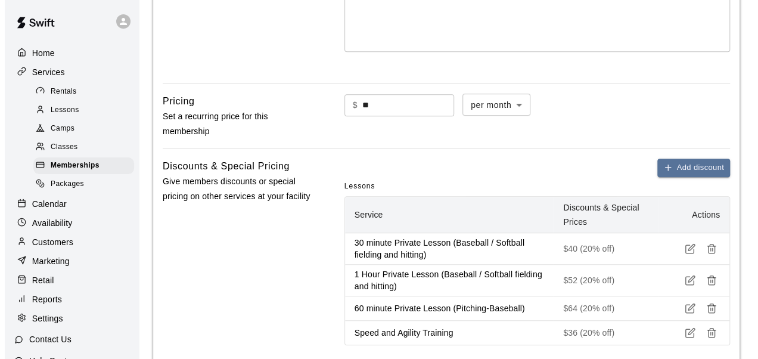
scroll to position [307, 0]
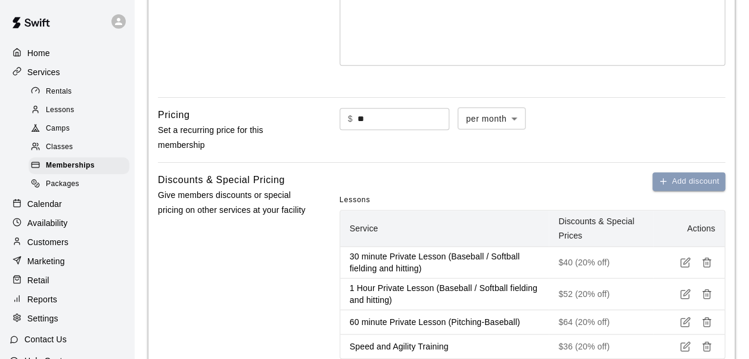
click at [678, 184] on button "Add discount" at bounding box center [689, 181] width 73 height 18
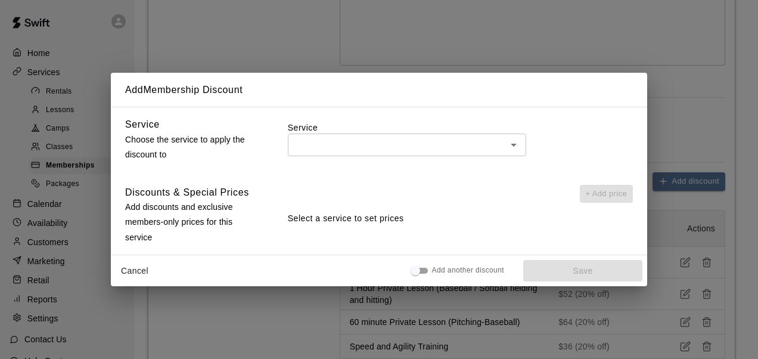
click at [379, 137] on input "text" at bounding box center [397, 144] width 212 height 15
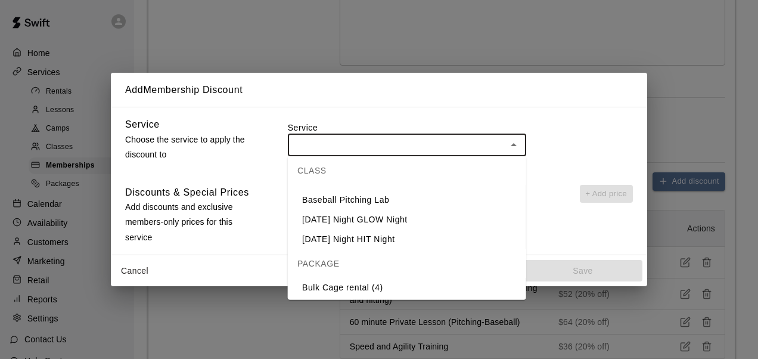
scroll to position [444, 0]
click at [371, 238] on li "[DATE] Night HIT Night" at bounding box center [407, 240] width 238 height 20
type input "**********"
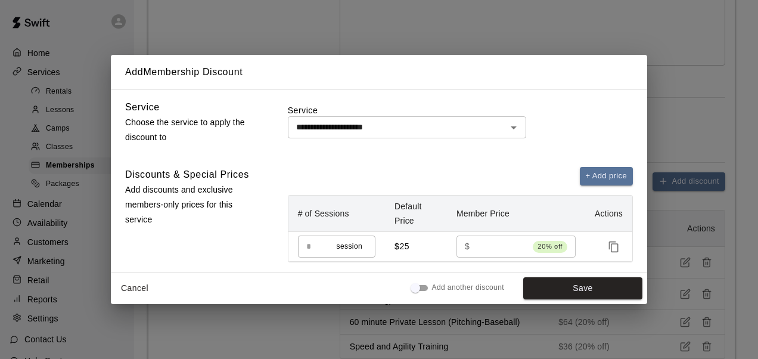
click at [350, 246] on span "session" at bounding box center [350, 247] width 26 height 12
click at [597, 179] on button "+ Add price" at bounding box center [607, 176] width 54 height 18
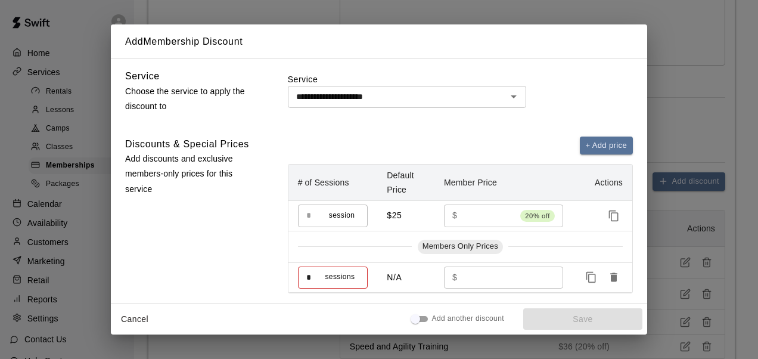
click at [597, 179] on th "Actions" at bounding box center [603, 183] width 60 height 36
click at [595, 148] on button "+ Add price" at bounding box center [607, 146] width 54 height 18
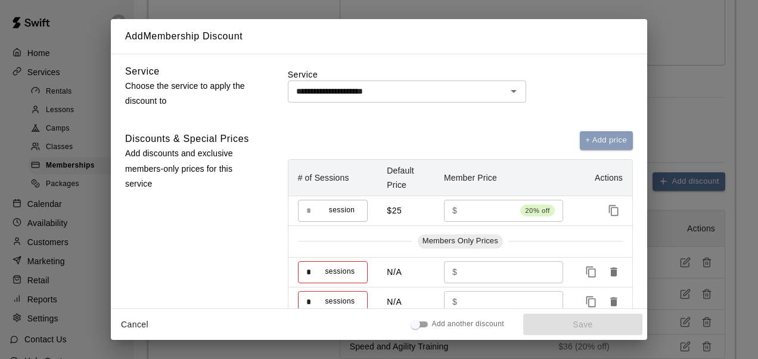
click at [595, 139] on button "+ Add price" at bounding box center [607, 140] width 54 height 18
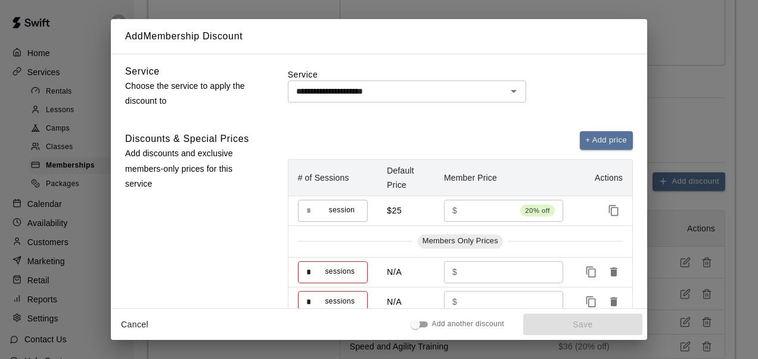
click at [595, 139] on button "+ Add price" at bounding box center [607, 140] width 54 height 18
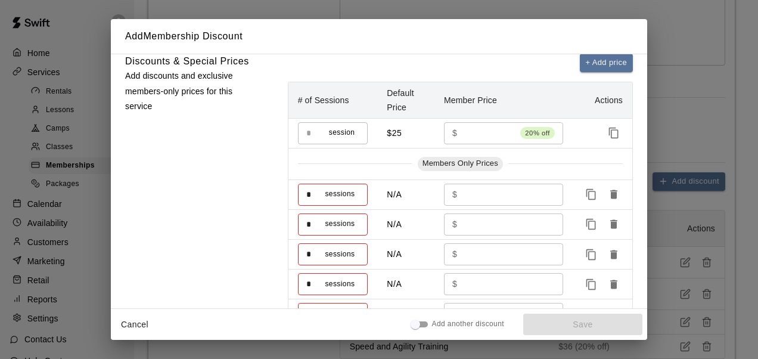
scroll to position [78, 0]
click at [462, 185] on input "number" at bounding box center [506, 194] width 88 height 22
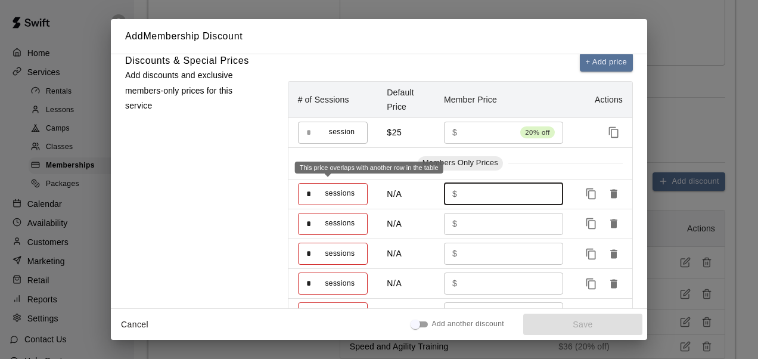
type input "**"
click at [310, 194] on input "*" at bounding box center [311, 194] width 27 height 22
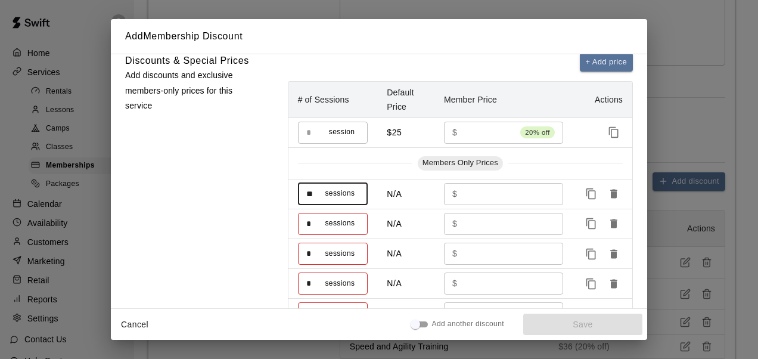
type input "*"
click at [610, 190] on icon "Delete price" at bounding box center [613, 194] width 7 height 9
type input "*"
click at [610, 190] on icon "Delete price" at bounding box center [613, 194] width 7 height 9
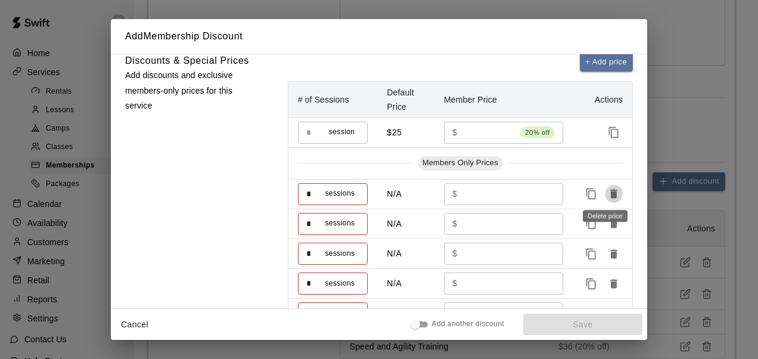
click at [610, 190] on icon "Delete price" at bounding box center [613, 194] width 7 height 9
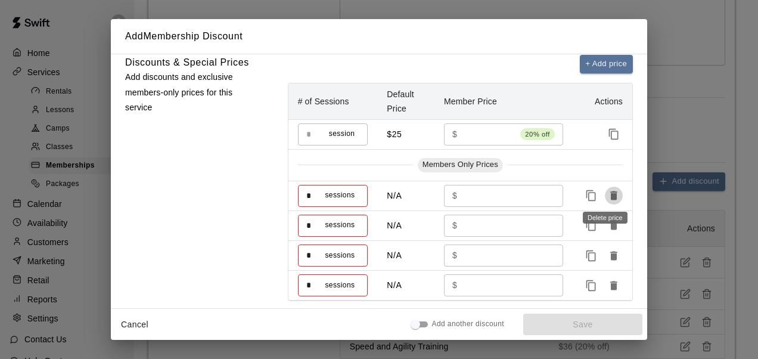
click at [610, 191] on icon "Delete price" at bounding box center [613, 195] width 7 height 9
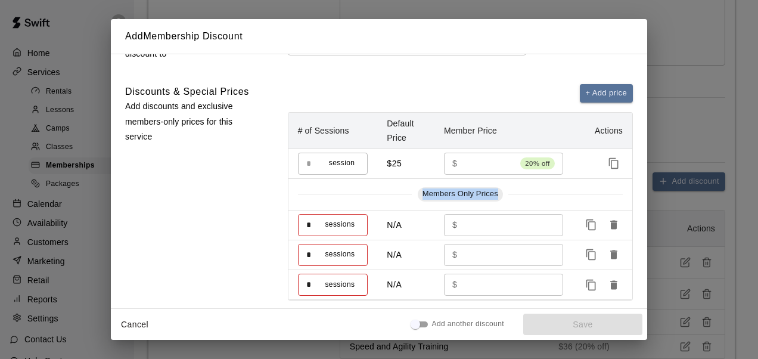
click at [607, 190] on div "Members Only Prices" at bounding box center [460, 194] width 325 height 14
drag, startPoint x: 607, startPoint y: 190, endPoint x: 604, endPoint y: 226, distance: 35.9
click at [610, 226] on icon "Delete price" at bounding box center [613, 225] width 7 height 9
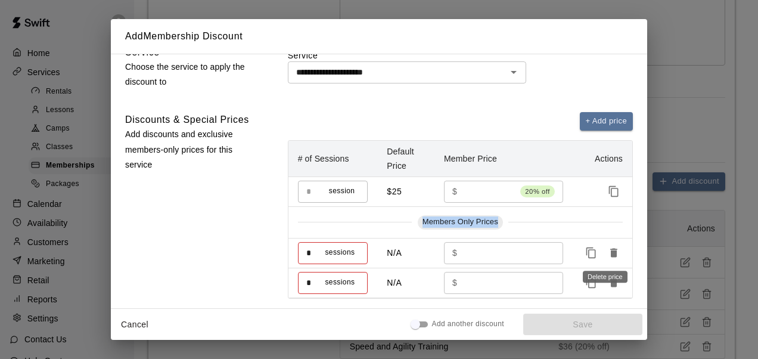
scroll to position [17, 0]
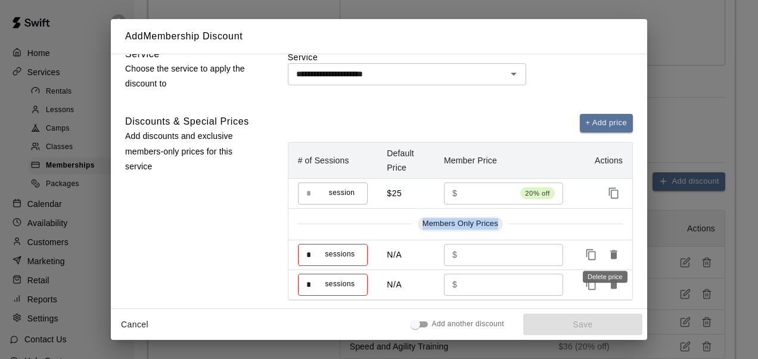
click at [604, 226] on div "Members Only Prices" at bounding box center [460, 224] width 325 height 14
drag, startPoint x: 604, startPoint y: 226, endPoint x: 602, endPoint y: 253, distance: 27.5
click at [608, 253] on icon "Delete price" at bounding box center [614, 255] width 12 height 12
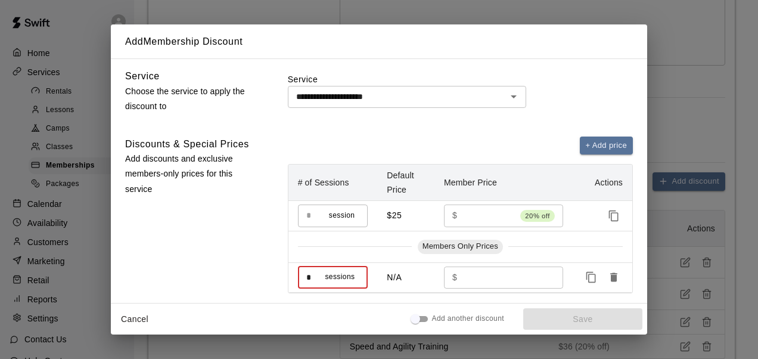
click at [319, 276] on input "*" at bounding box center [311, 277] width 27 height 22
type input "*"
type input "**"
click at [220, 259] on div "Discounts & Special Prices Add discounts and exclusive members-only prices for …" at bounding box center [191, 215] width 132 height 157
click at [547, 310] on div "Add another discount Save" at bounding box center [529, 319] width 228 height 22
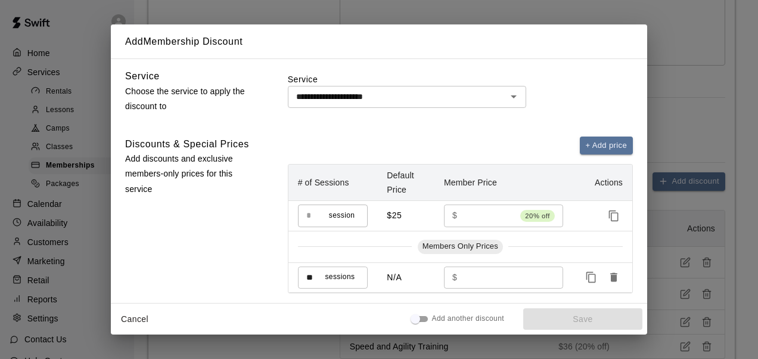
click at [473, 219] on input "**" at bounding box center [489, 215] width 54 height 22
type input "**"
click at [544, 80] on label "Service" at bounding box center [460, 79] width 345 height 12
click at [408, 261] on td "Members Only Prices" at bounding box center [460, 247] width 344 height 32
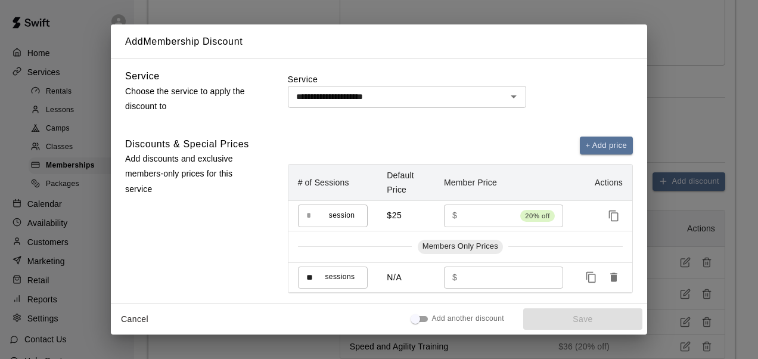
click at [553, 311] on div "Add another discount Save" at bounding box center [529, 319] width 228 height 22
click at [322, 279] on input "**" at bounding box center [311, 277] width 27 height 22
type input "*"
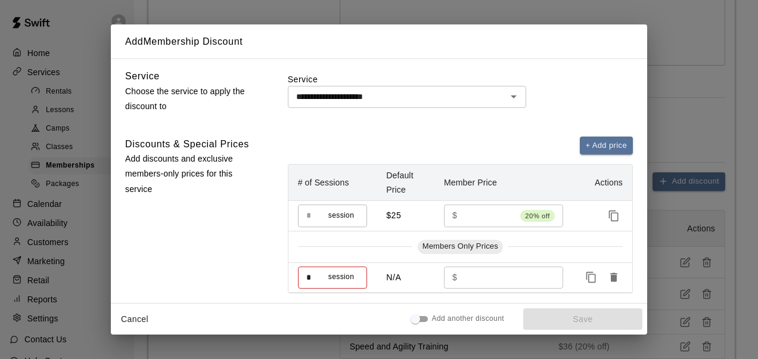
click at [273, 291] on div "Discounts & Special Prices Add discounts and exclusive members-only prices for …" at bounding box center [379, 215] width 508 height 157
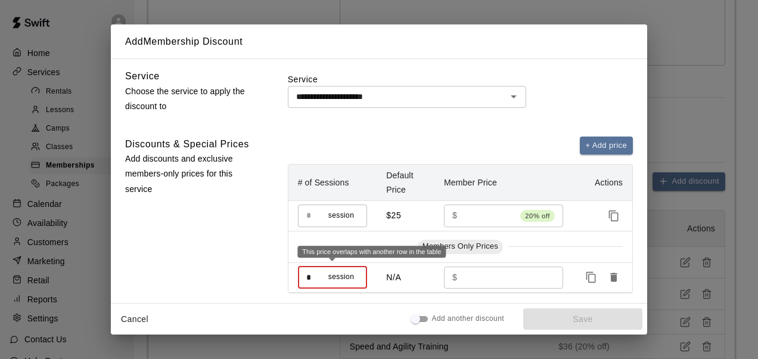
click at [318, 271] on input "*" at bounding box center [313, 277] width 30 height 22
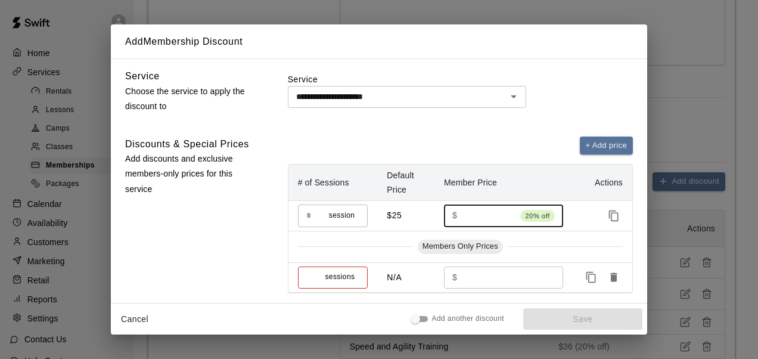
click at [478, 210] on input "**" at bounding box center [489, 215] width 54 height 22
type input "*"
type input "**"
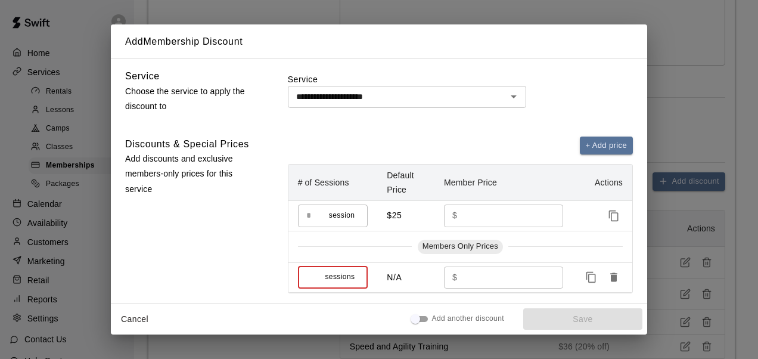
click at [310, 278] on input "text" at bounding box center [311, 277] width 27 height 22
type input "**"
click at [236, 255] on div "Discounts & Special Prices Add discounts and exclusive members-only prices for …" at bounding box center [191, 215] width 132 height 157
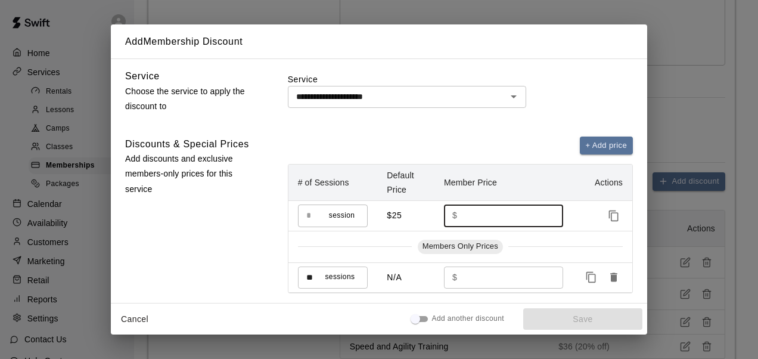
click at [489, 215] on input "**" at bounding box center [506, 215] width 88 height 22
type input "**"
click at [514, 122] on div "**********" at bounding box center [379, 180] width 536 height 244
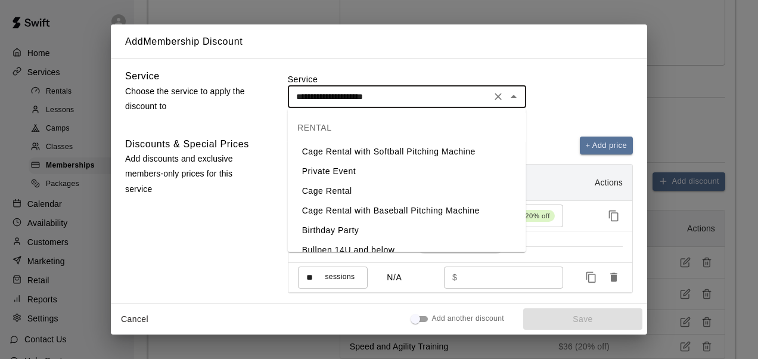
click at [354, 92] on input "**********" at bounding box center [389, 96] width 196 height 15
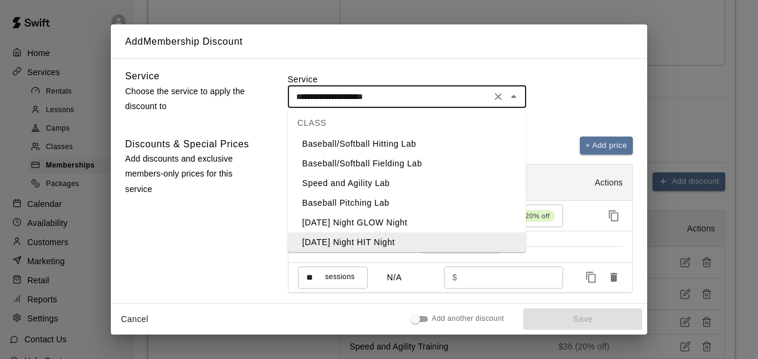
click at [350, 225] on li "[DATE] Night GLOW Night" at bounding box center [407, 223] width 238 height 20
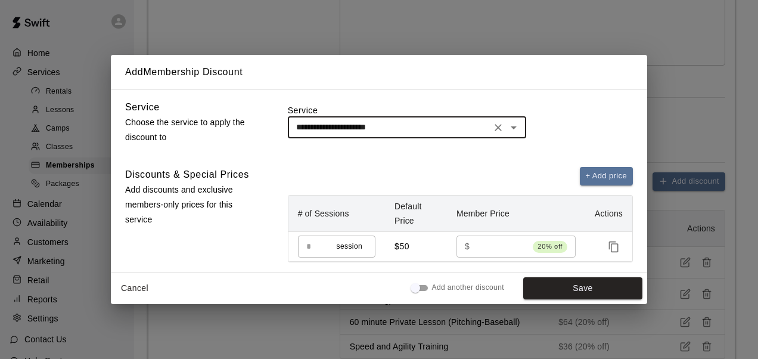
click at [405, 125] on input "**********" at bounding box center [389, 127] width 196 height 15
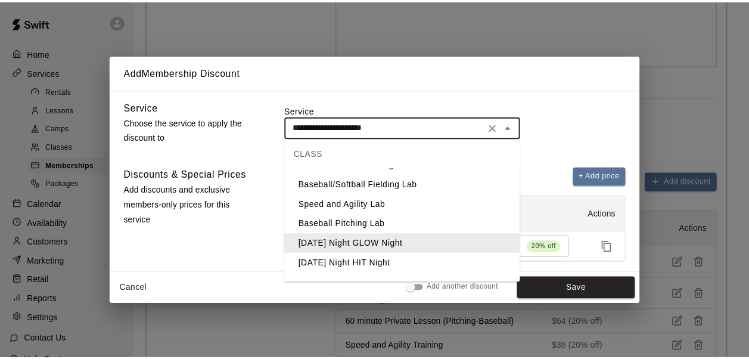
scroll to position [408, 0]
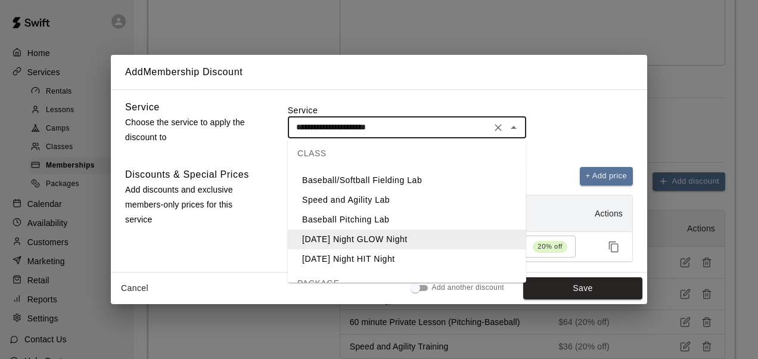
click at [362, 257] on li "[DATE] Night HIT Night" at bounding box center [407, 259] width 238 height 20
type input "**********"
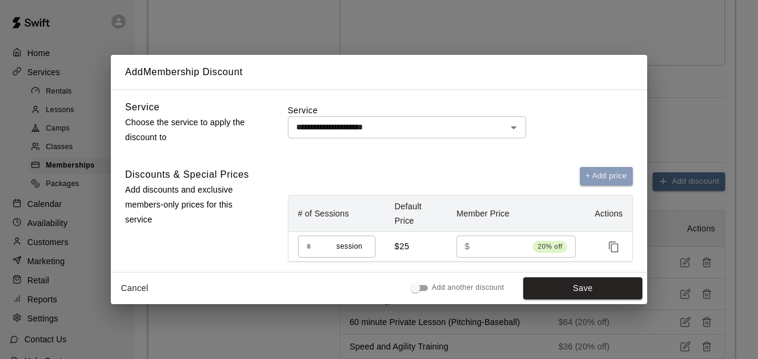
click at [607, 181] on button "+ Add price" at bounding box center [607, 176] width 54 height 18
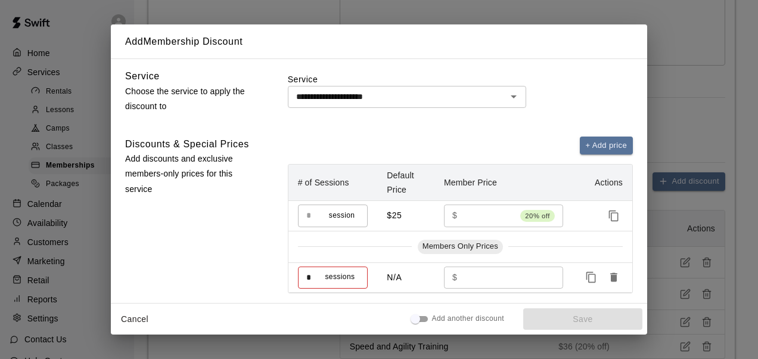
click at [312, 272] on input "*" at bounding box center [311, 277] width 27 height 22
type input "**"
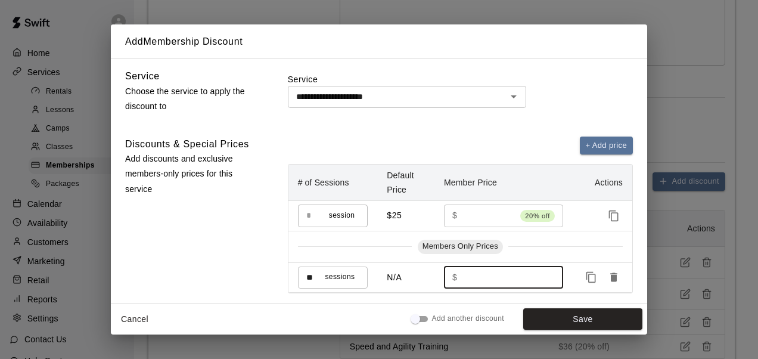
type input "**"
click at [388, 143] on div "+ Add price" at bounding box center [460, 146] width 345 height 18
click at [562, 327] on button "Save" at bounding box center [582, 319] width 119 height 22
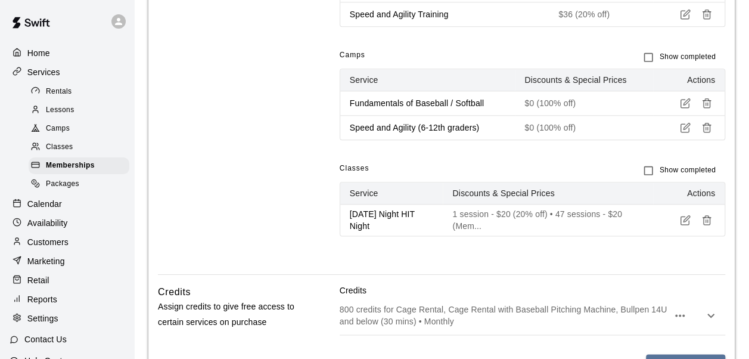
scroll to position [861, 0]
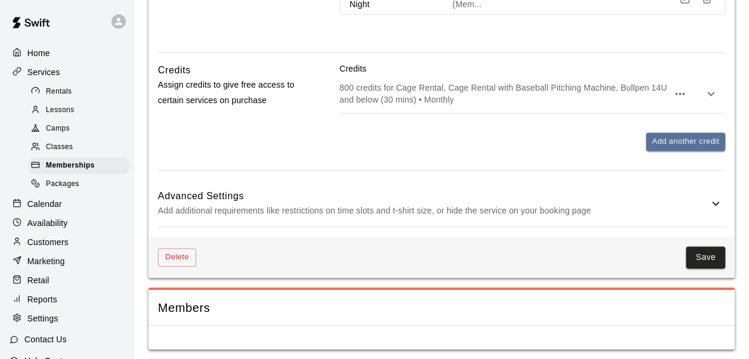
click at [706, 258] on button "Save" at bounding box center [705, 257] width 39 height 22
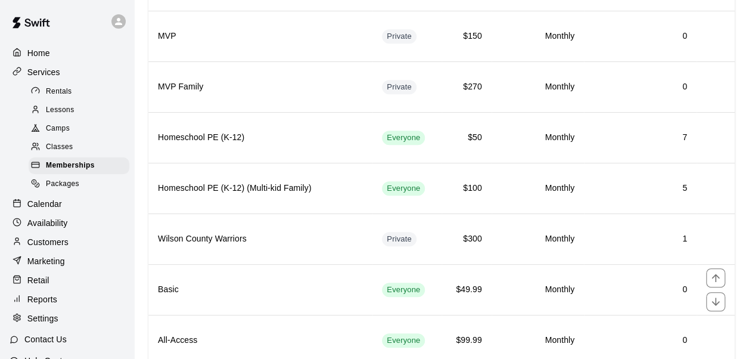
scroll to position [390, 0]
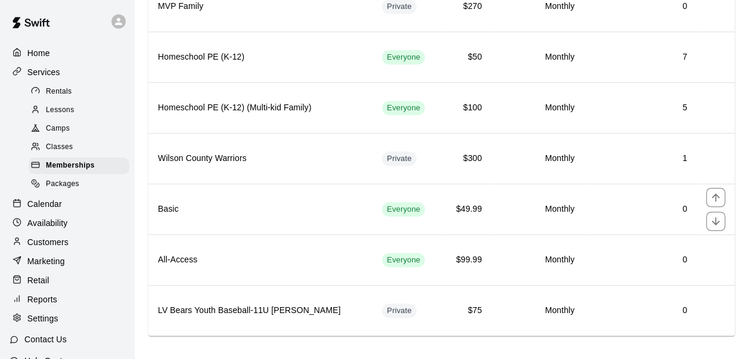
click at [451, 219] on td "$49.99" at bounding box center [467, 209] width 50 height 51
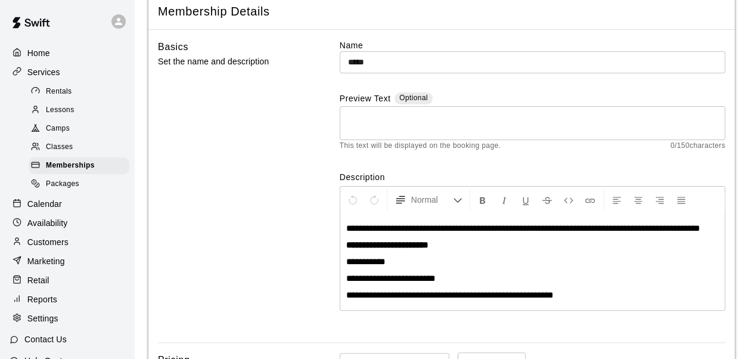
scroll to position [69, 0]
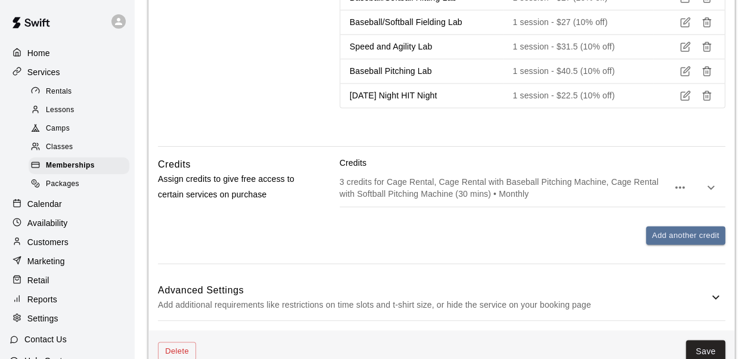
scroll to position [1127, 0]
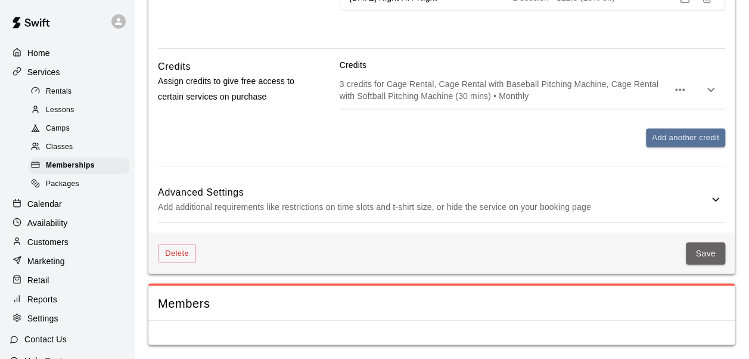
click at [713, 250] on button "Save" at bounding box center [705, 253] width 39 height 22
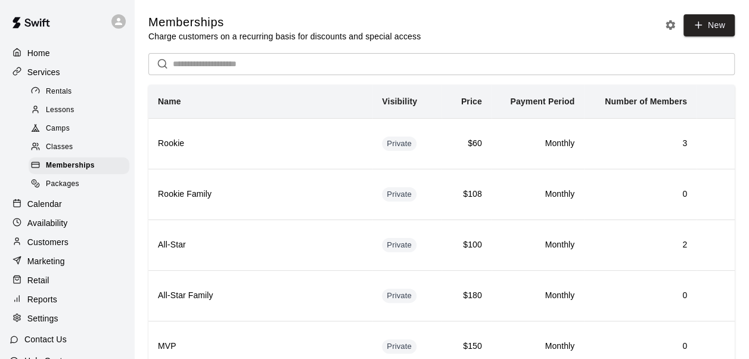
scroll to position [390, 0]
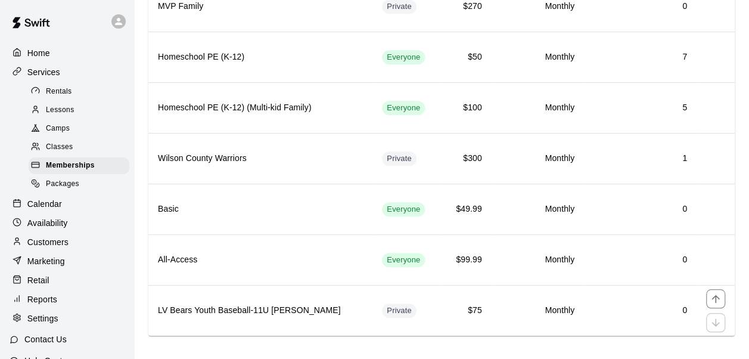
click at [446, 308] on td "$75" at bounding box center [467, 310] width 50 height 51
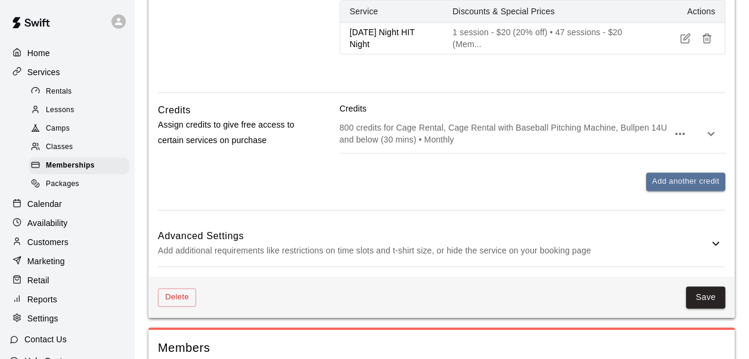
scroll to position [833, 0]
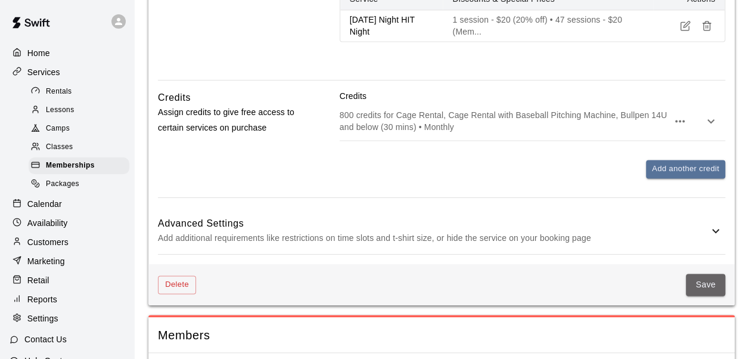
click at [702, 285] on button "Save" at bounding box center [705, 285] width 39 height 22
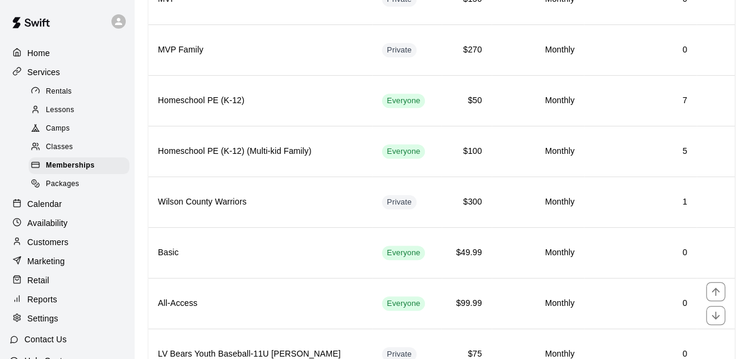
scroll to position [390, 0]
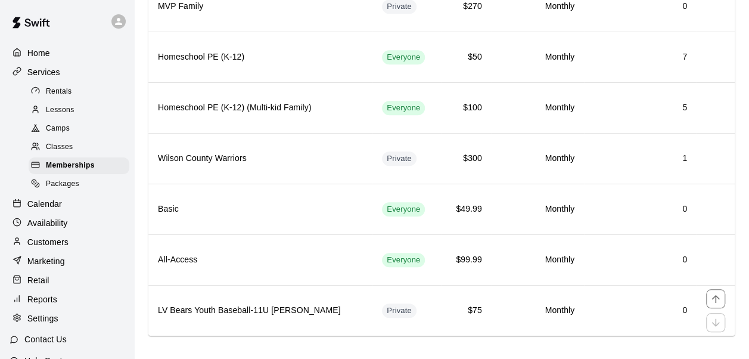
click at [378, 319] on td "Private" at bounding box center [407, 310] width 69 height 51
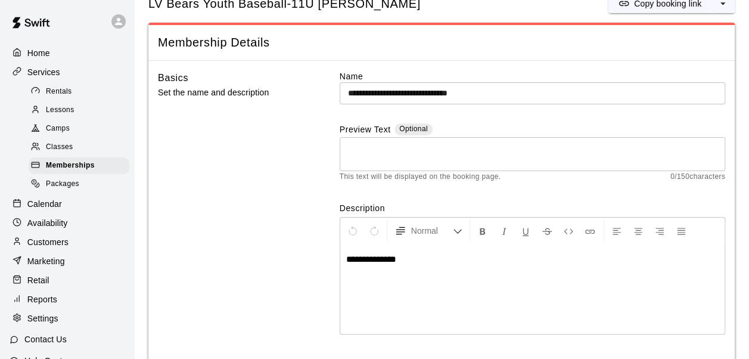
scroll to position [38, 0]
click at [73, 169] on span "Memberships" at bounding box center [70, 166] width 49 height 12
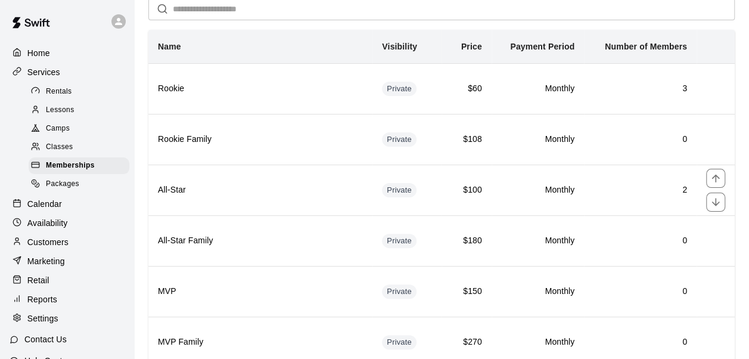
scroll to position [56, 0]
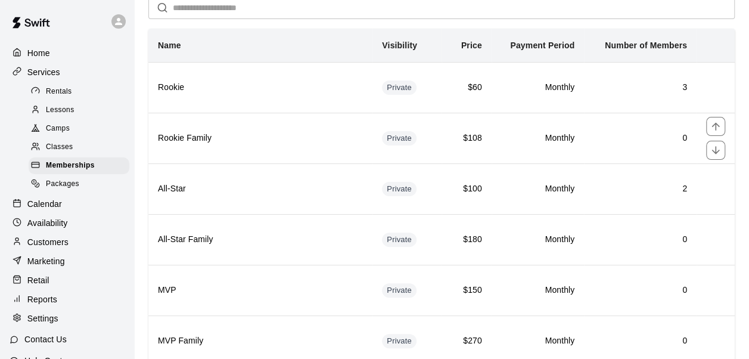
click at [277, 147] on th "Rookie Family" at bounding box center [260, 138] width 224 height 51
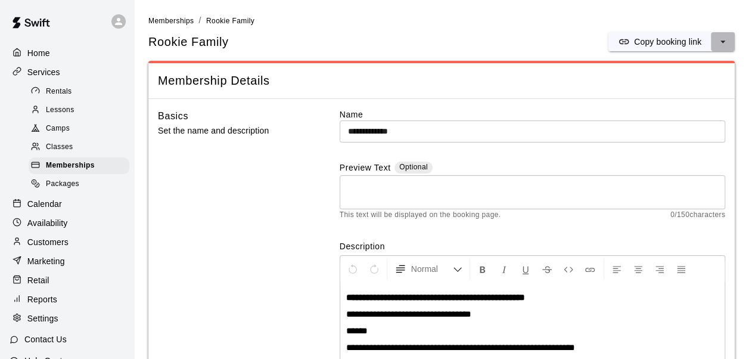
click at [730, 42] on button "select merge strategy" at bounding box center [723, 41] width 24 height 19
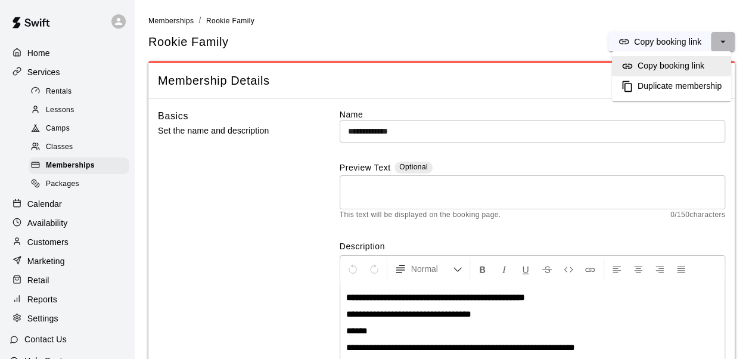
click at [730, 42] on button "select merge strategy" at bounding box center [723, 41] width 24 height 19
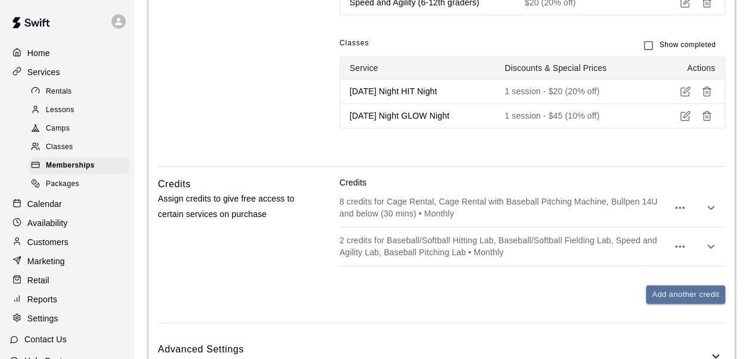
scroll to position [998, 0]
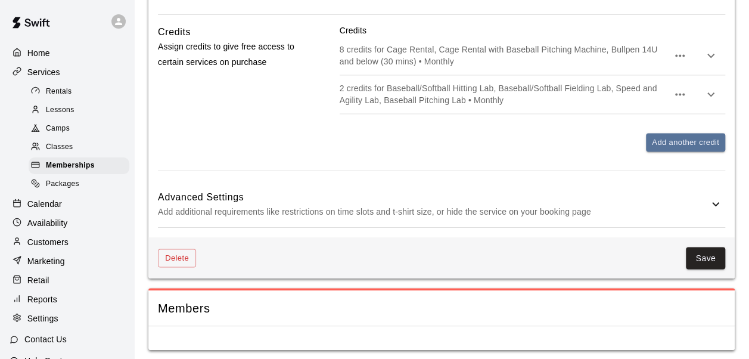
click at [191, 252] on button "Delete" at bounding box center [177, 258] width 38 height 18
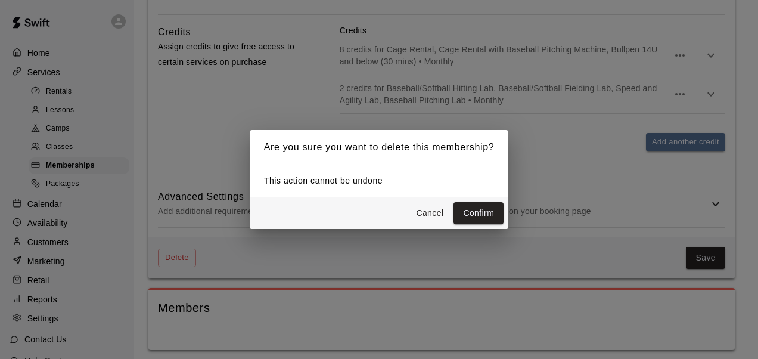
click at [481, 206] on button "Confirm" at bounding box center [479, 213] width 50 height 22
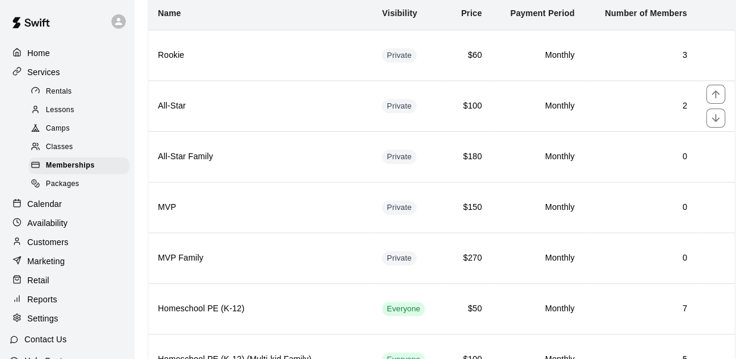
scroll to position [92, 0]
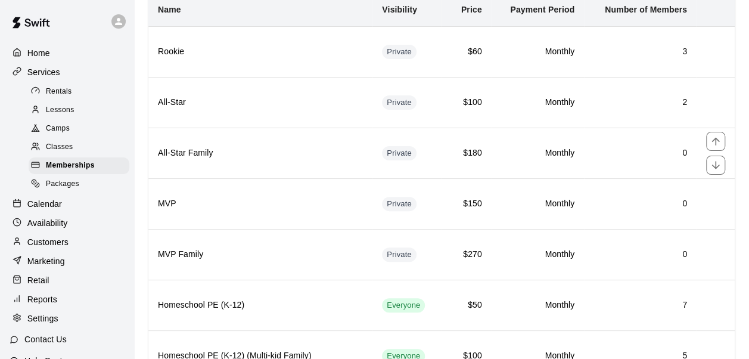
click at [373, 150] on td "Private" at bounding box center [407, 153] width 69 height 51
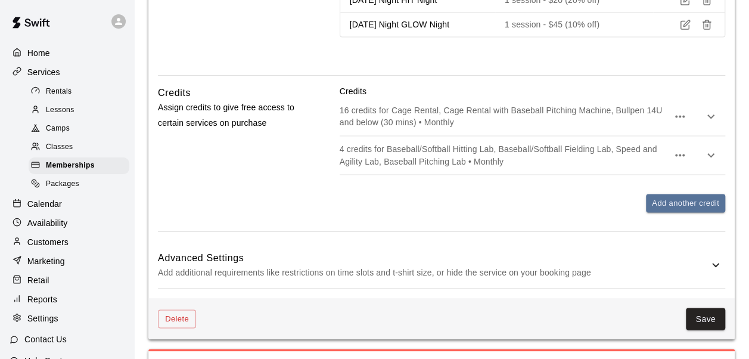
scroll to position [1031, 0]
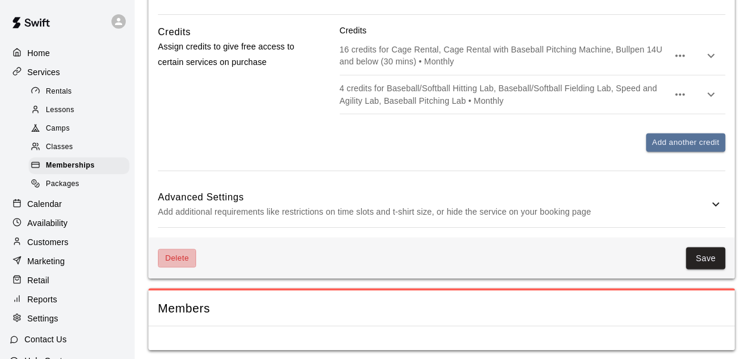
click at [180, 252] on button "Delete" at bounding box center [177, 258] width 38 height 18
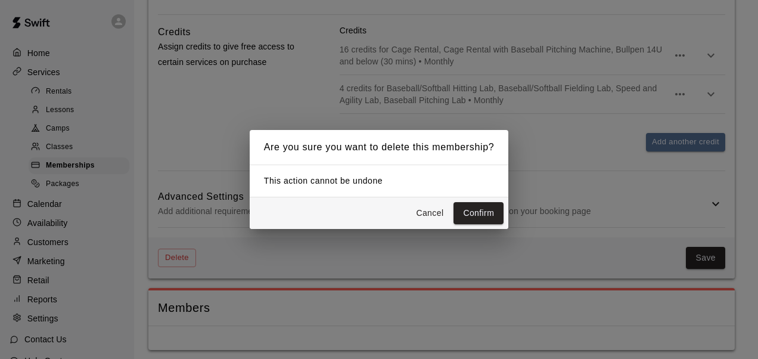
click at [484, 209] on button "Confirm" at bounding box center [479, 213] width 50 height 22
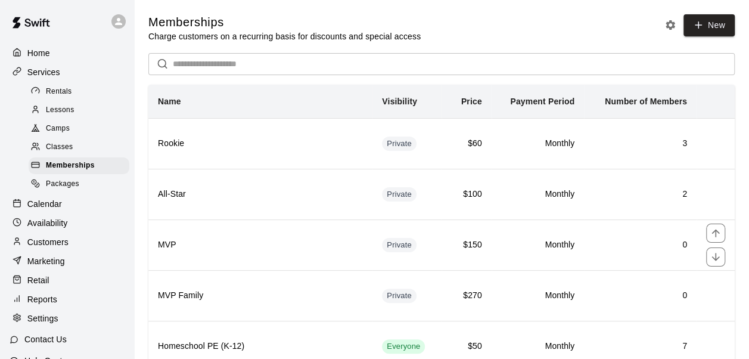
click at [442, 243] on td "$150" at bounding box center [467, 244] width 50 height 51
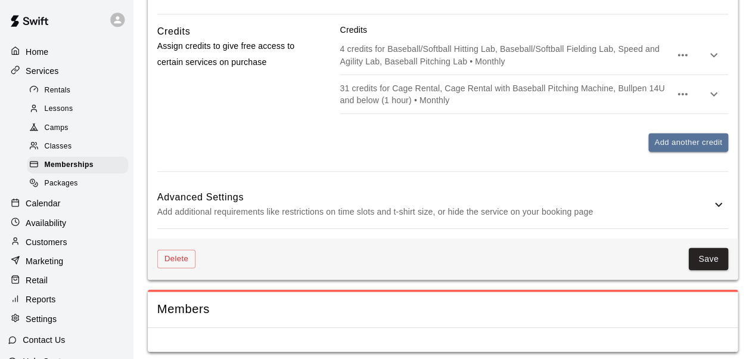
scroll to position [1030, 0]
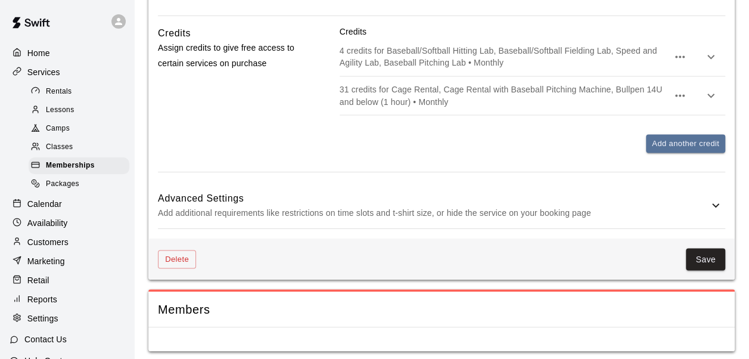
click at [181, 250] on button "Delete" at bounding box center [177, 259] width 38 height 18
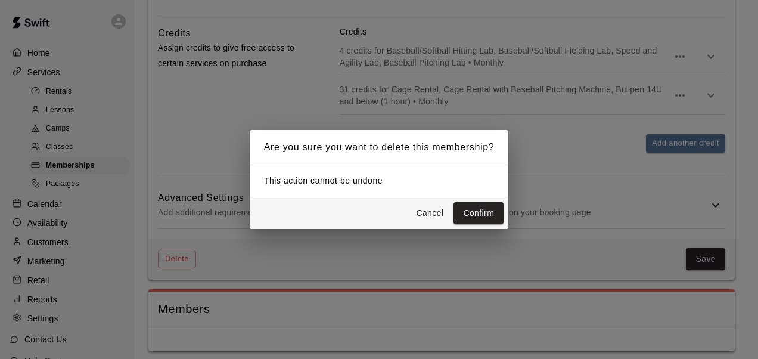
click at [488, 209] on button "Confirm" at bounding box center [479, 213] width 50 height 22
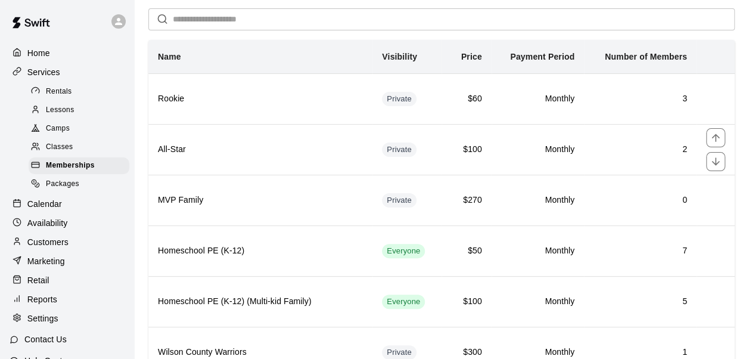
scroll to position [45, 0]
click at [316, 182] on th "MVP Family" at bounding box center [260, 199] width 224 height 51
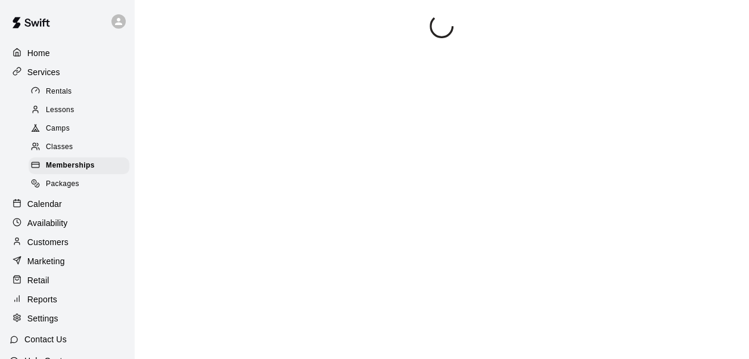
scroll to position [94, 0]
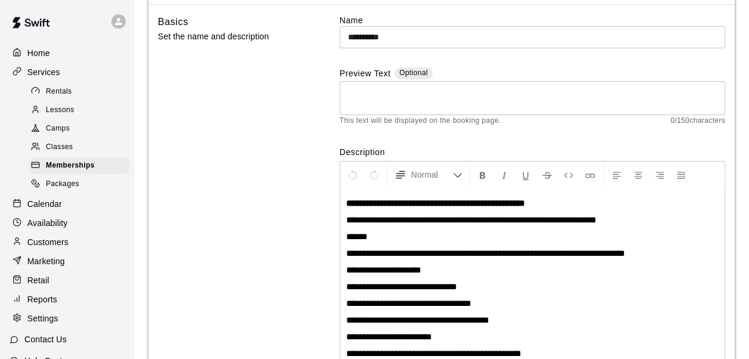
click at [316, 182] on div "**********" at bounding box center [441, 202] width 567 height 377
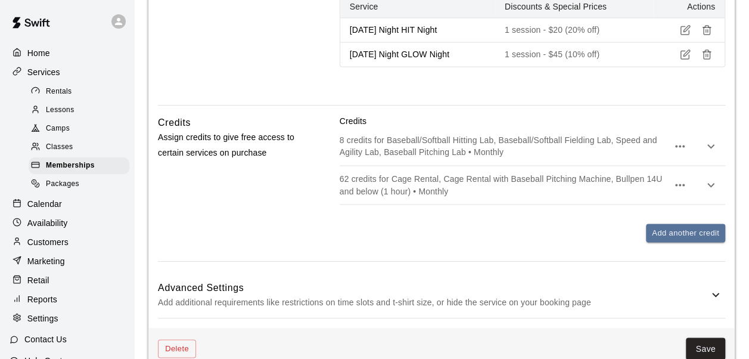
scroll to position [1031, 0]
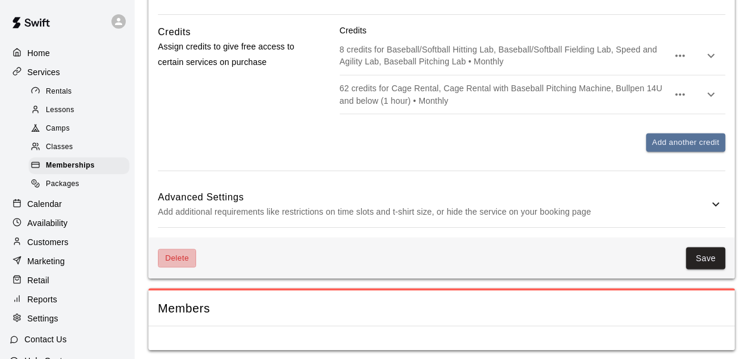
click at [187, 253] on button "Delete" at bounding box center [177, 258] width 38 height 18
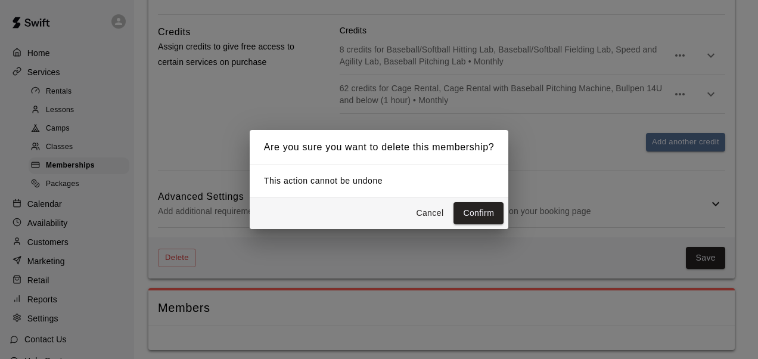
click at [472, 214] on button "Confirm" at bounding box center [479, 213] width 50 height 22
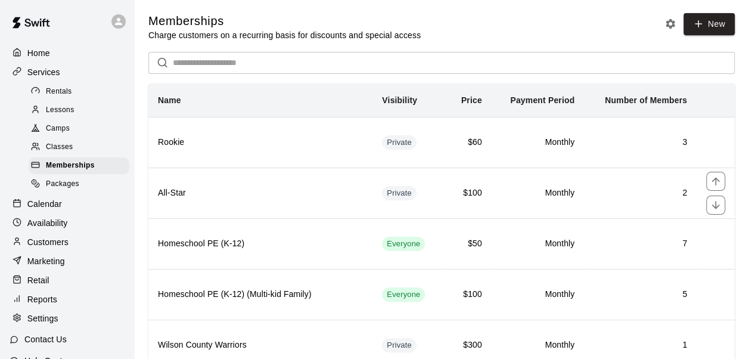
scroll to position [192, 0]
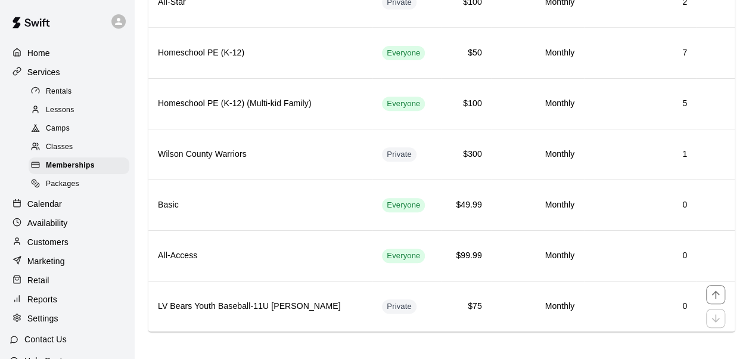
click at [349, 297] on th "LV Bears Youth Baseball-11U [PERSON_NAME]" at bounding box center [260, 306] width 224 height 51
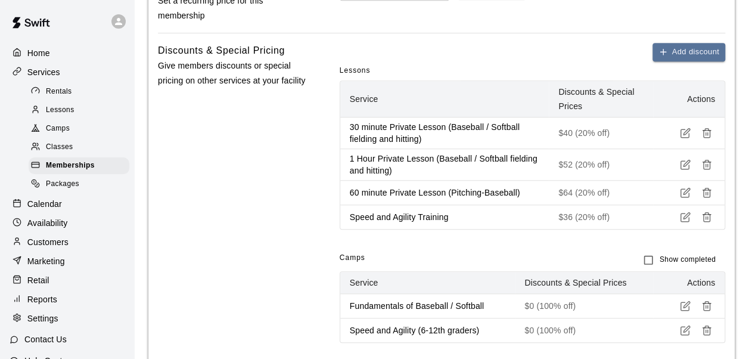
scroll to position [439, 0]
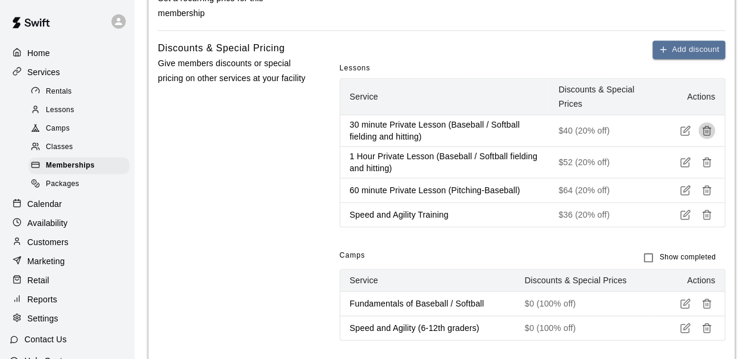
click at [708, 128] on icon "button" at bounding box center [707, 130] width 11 height 11
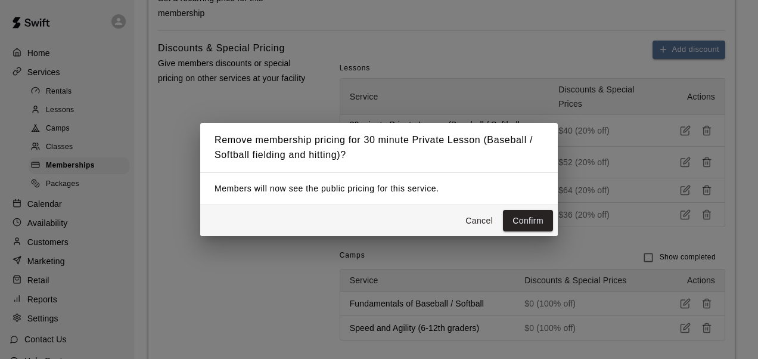
click at [503, 210] on button "Confirm" at bounding box center [528, 221] width 50 height 22
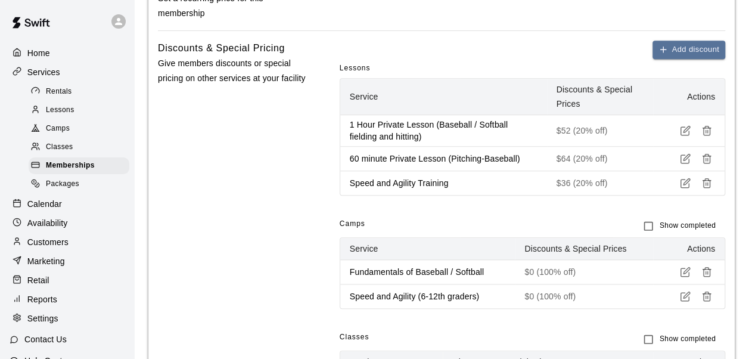
click at [708, 128] on icon "button" at bounding box center [707, 130] width 11 height 11
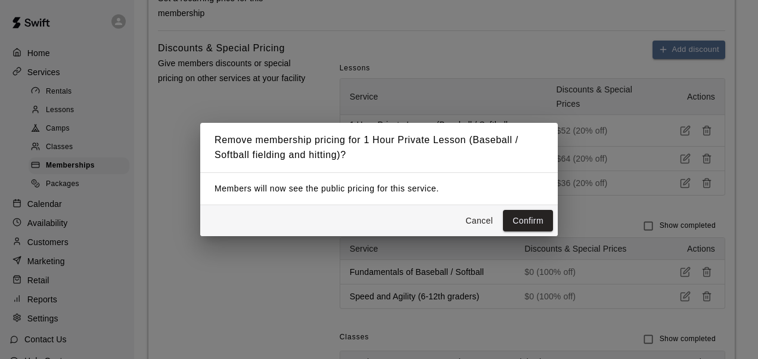
click at [503, 210] on button "Confirm" at bounding box center [528, 221] width 50 height 22
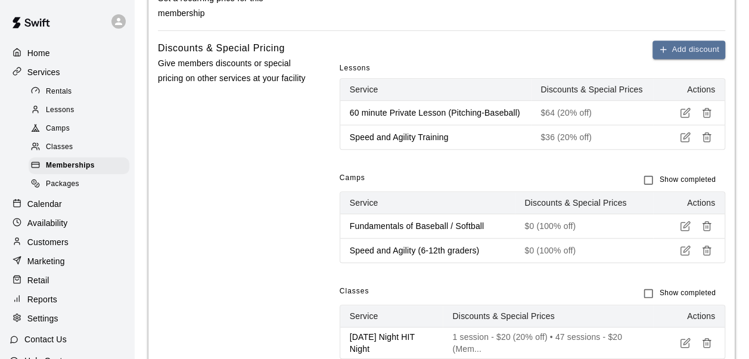
click at [708, 129] on button "button" at bounding box center [707, 137] width 17 height 17
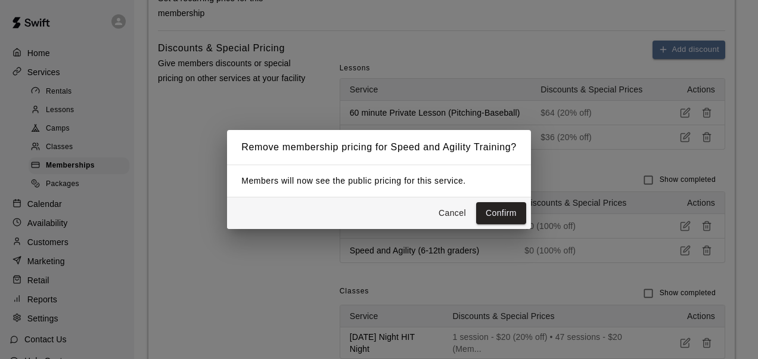
click at [476, 202] on button "Confirm" at bounding box center [501, 213] width 50 height 22
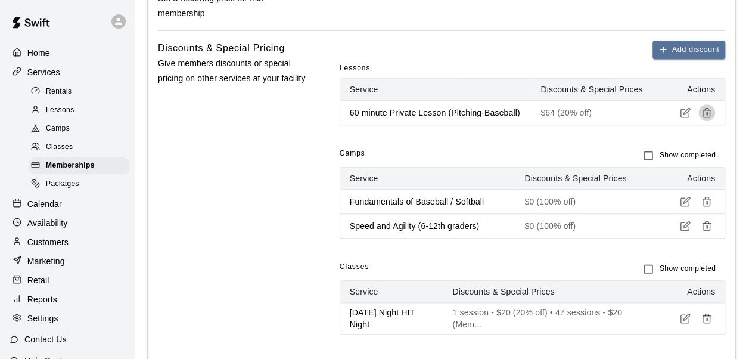
click at [703, 111] on icon "button" at bounding box center [707, 112] width 11 height 11
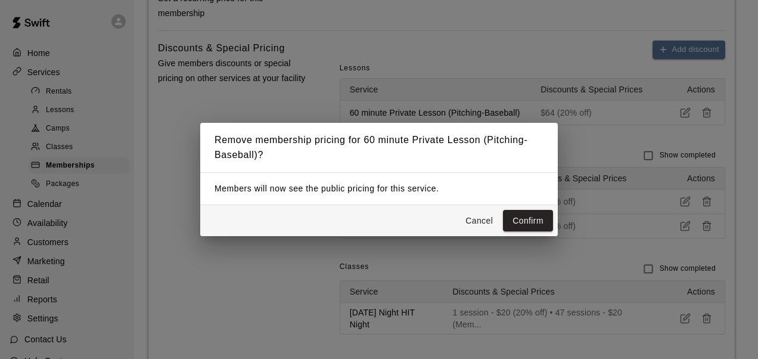
click at [503, 210] on button "Confirm" at bounding box center [528, 221] width 50 height 22
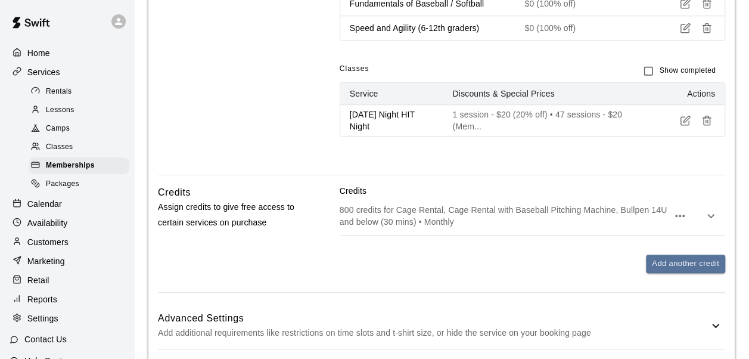
scroll to position [552, 0]
click at [423, 120] on p "[DATE] Night HIT Night" at bounding box center [392, 120] width 84 height 24
click at [80, 148] on div "Classes" at bounding box center [79, 147] width 101 height 17
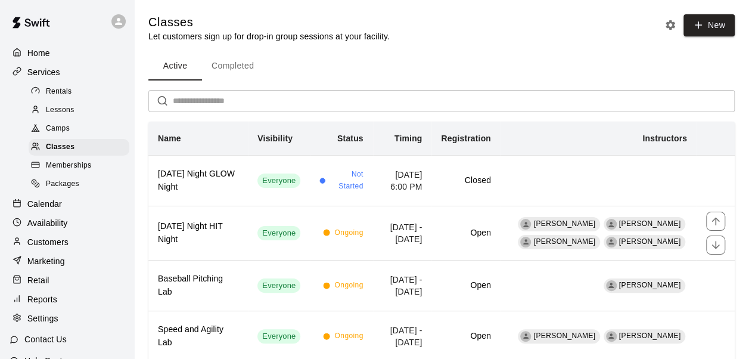
click at [238, 226] on h6 "[DATE] Night HIT Night" at bounding box center [198, 233] width 80 height 26
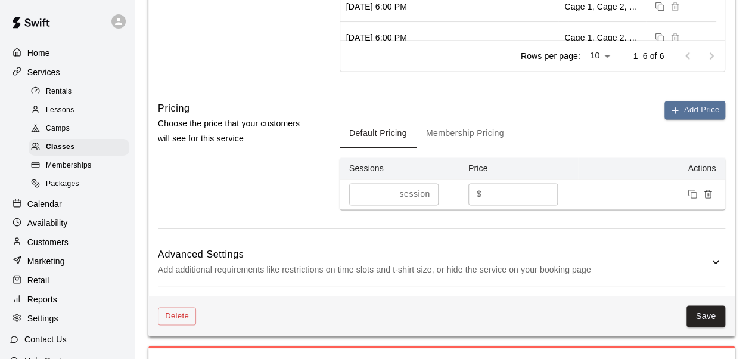
scroll to position [778, 0]
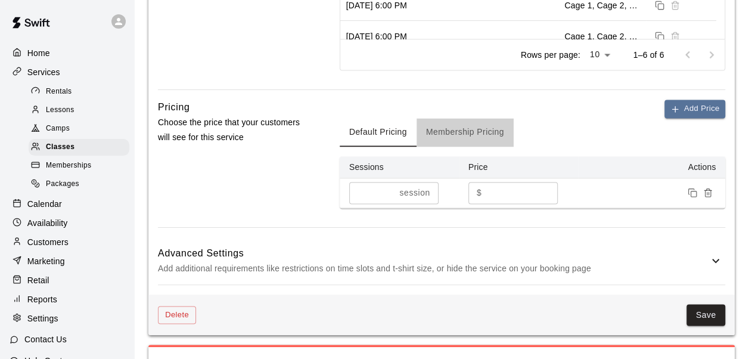
click at [474, 145] on button "Membership Pricing" at bounding box center [465, 132] width 97 height 29
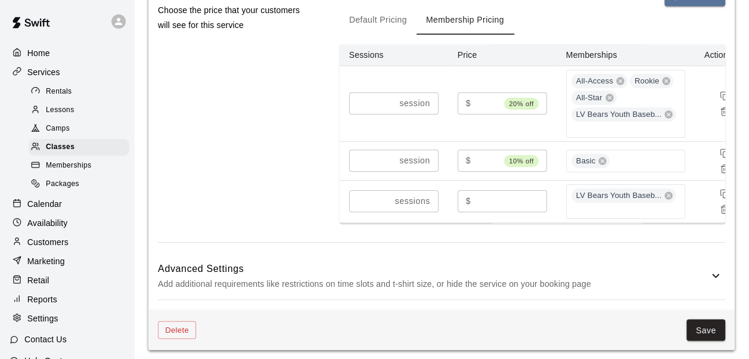
scroll to position [891, 0]
click at [42, 267] on p "Marketing" at bounding box center [46, 261] width 38 height 12
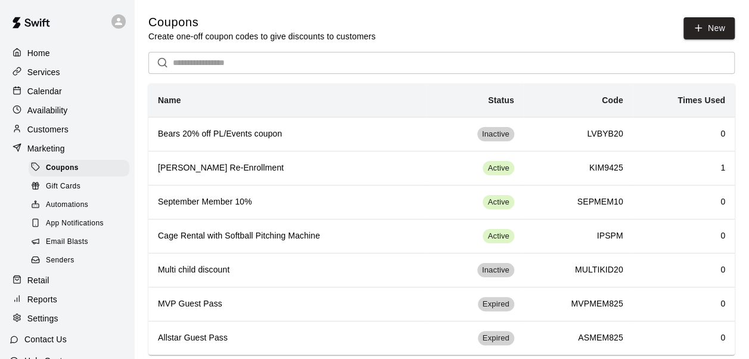
click at [289, 141] on th "Bears 20% off PL/Events coupon" at bounding box center [287, 134] width 278 height 34
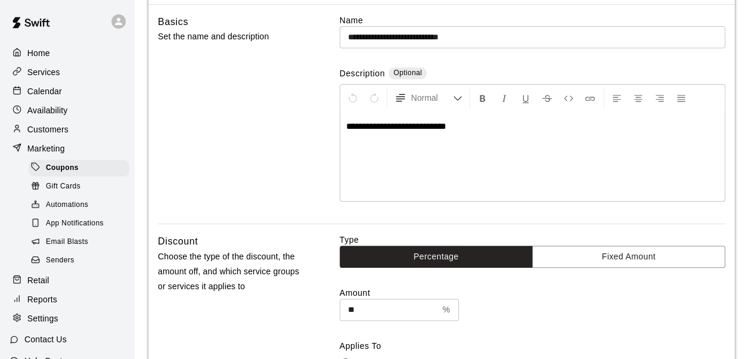
scroll to position [93, 0]
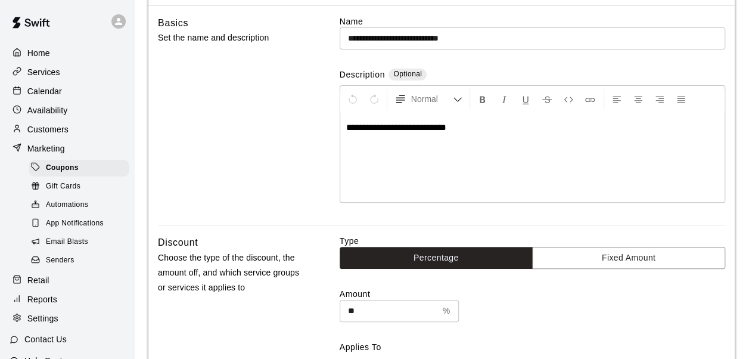
click at [34, 74] on p "Services" at bounding box center [43, 72] width 33 height 12
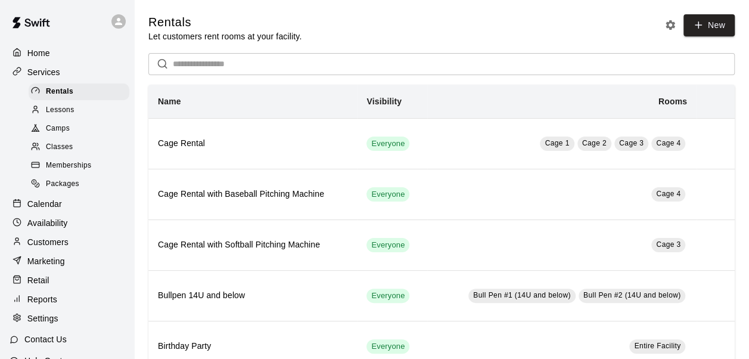
scroll to position [83, 0]
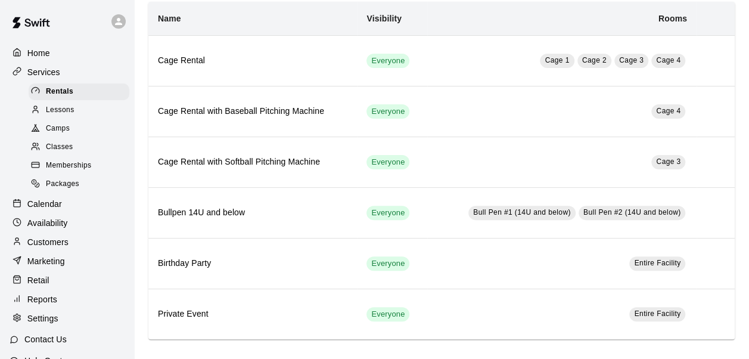
click at [98, 173] on div "Memberships" at bounding box center [79, 165] width 101 height 17
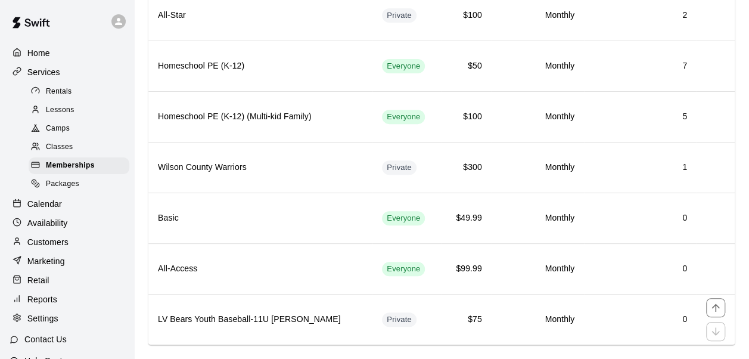
scroll to position [179, 0]
click at [343, 328] on th "LV Bears Youth Baseball-11U [PERSON_NAME]" at bounding box center [260, 318] width 224 height 51
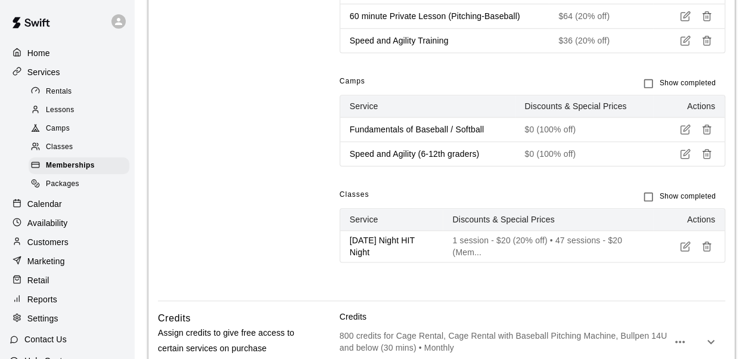
scroll to position [615, 0]
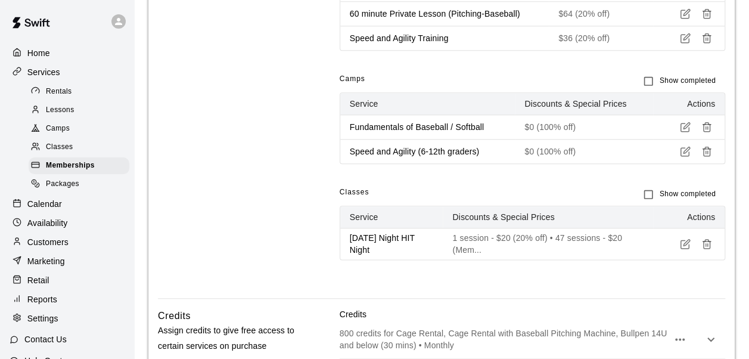
click at [709, 241] on icon "button" at bounding box center [707, 243] width 11 height 11
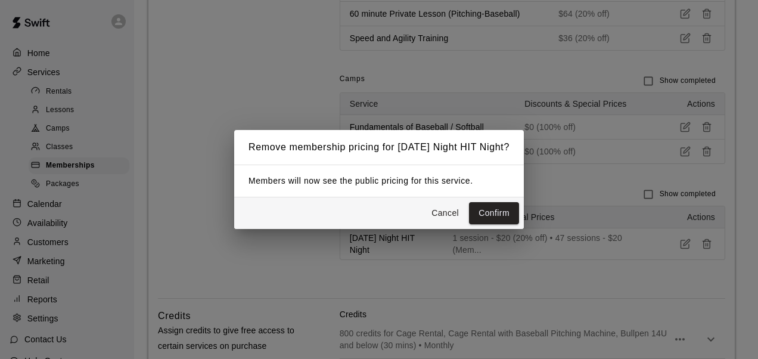
click at [492, 216] on button "Confirm" at bounding box center [494, 213] width 50 height 22
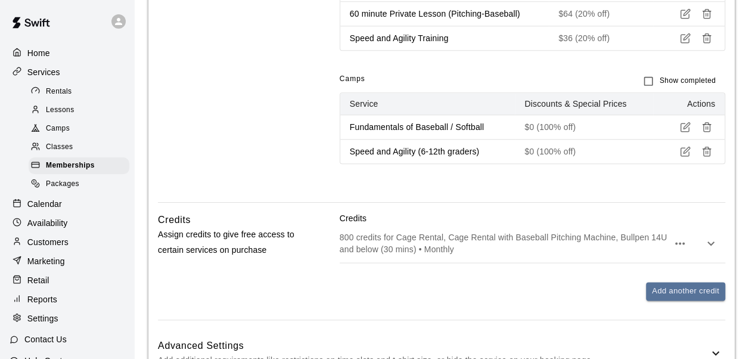
click at [66, 151] on span "Classes" at bounding box center [59, 147] width 27 height 12
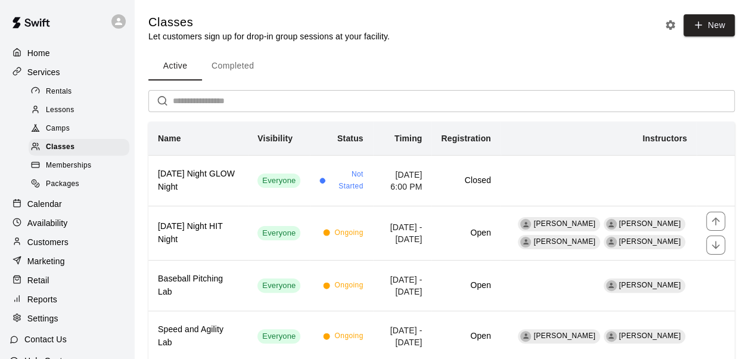
click at [350, 234] on span "Ongoing" at bounding box center [348, 233] width 29 height 12
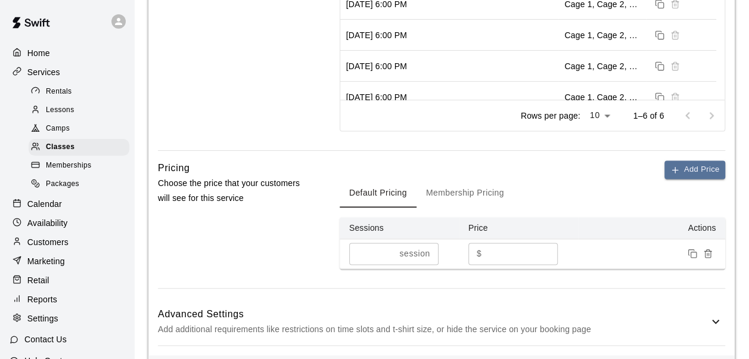
scroll to position [729, 0]
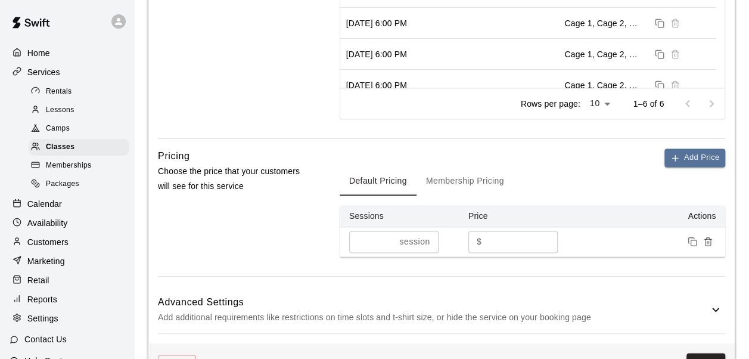
click at [468, 194] on button "Membership Pricing" at bounding box center [465, 181] width 97 height 29
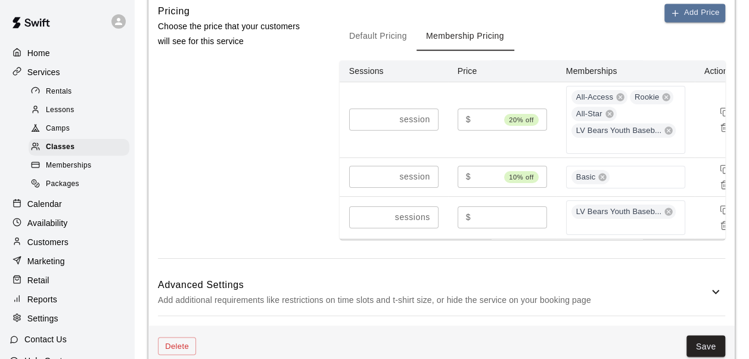
scroll to position [873, 0]
click at [664, 211] on icon at bounding box center [669, 212] width 10 height 10
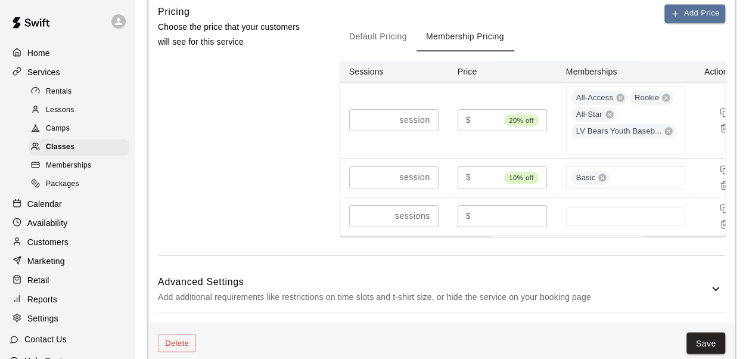
click at [668, 136] on icon at bounding box center [669, 131] width 10 height 10
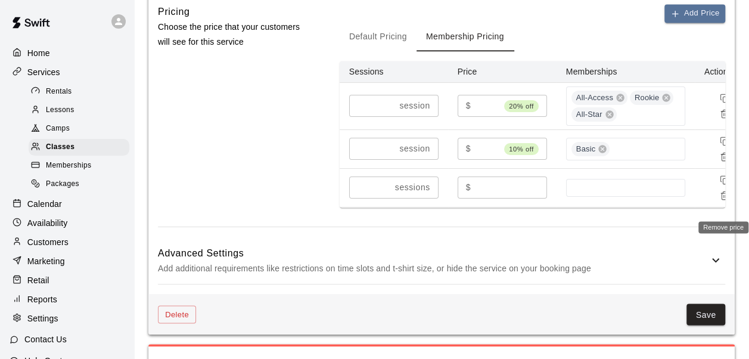
click at [722, 200] on icon "Remove price" at bounding box center [724, 196] width 5 height 7
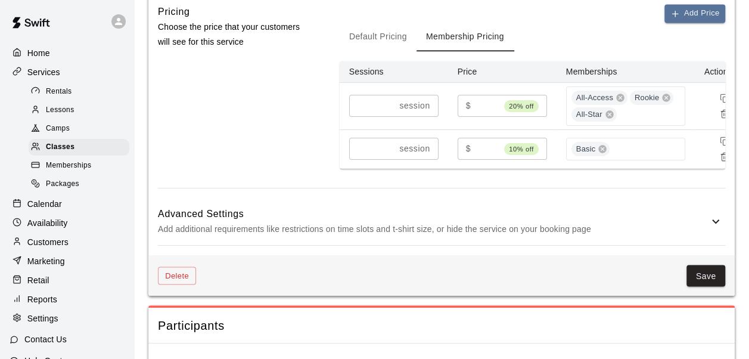
click at [706, 287] on button "Save" at bounding box center [706, 276] width 39 height 22
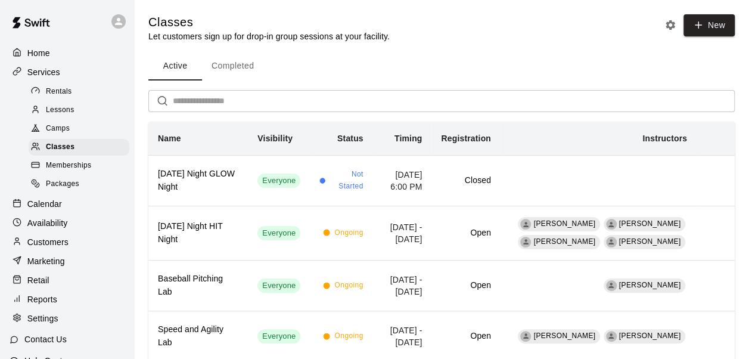
click at [30, 267] on p "Marketing" at bounding box center [46, 261] width 38 height 12
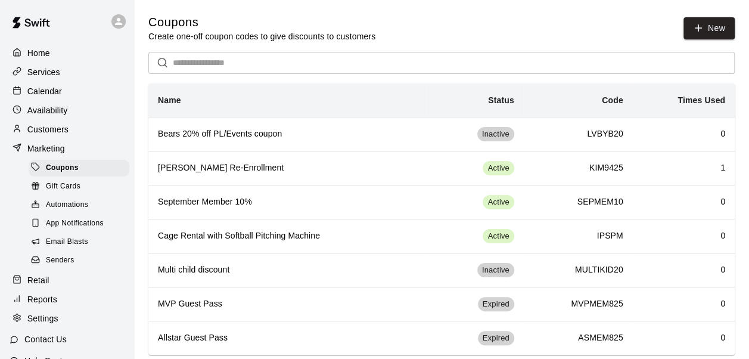
click at [311, 138] on h6 "Bears 20% off PL/Events coupon" at bounding box center [287, 134] width 259 height 13
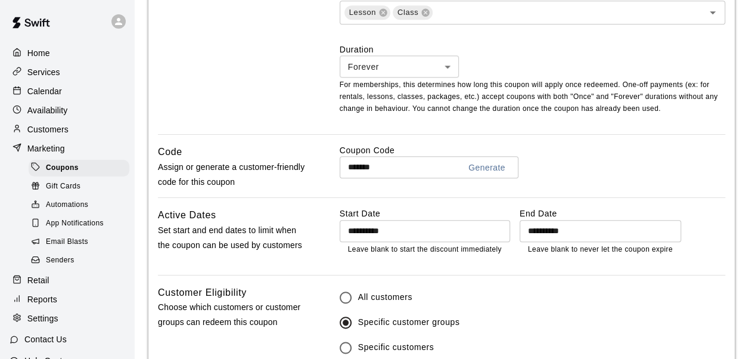
scroll to position [516, 0]
click at [37, 77] on p "Services" at bounding box center [43, 72] width 33 height 12
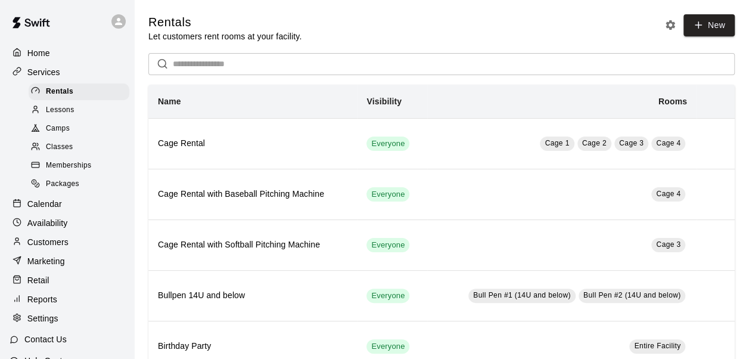
click at [82, 151] on div "Classes" at bounding box center [79, 147] width 101 height 17
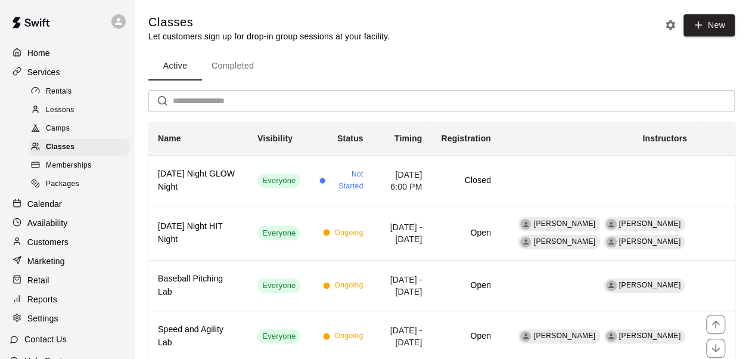
scroll to position [141, 0]
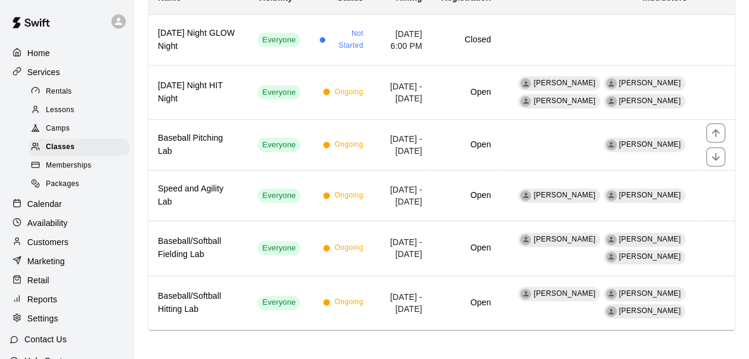
click at [420, 136] on td "[DATE] - [DATE]" at bounding box center [402, 145] width 59 height 51
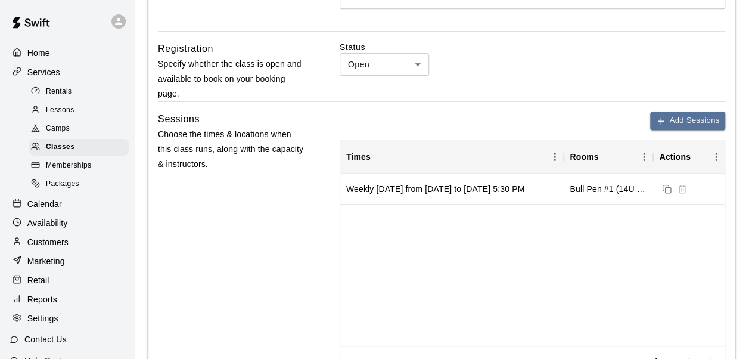
scroll to position [379, 0]
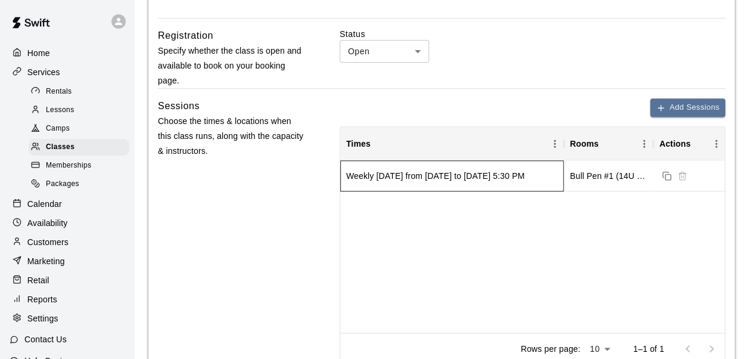
click at [525, 178] on div "Weekly [DATE] from [DATE] to [DATE] 5:30 PM" at bounding box center [435, 176] width 178 height 12
drag, startPoint x: 548, startPoint y: 178, endPoint x: 523, endPoint y: 176, distance: 25.1
click at [523, 176] on div "Weekly [DATE] from [DATE] to [DATE] 5:30 PM" at bounding box center [435, 176] width 178 height 12
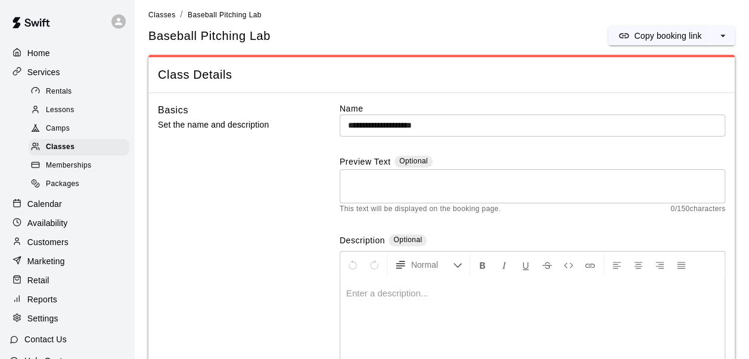
scroll to position [0, 0]
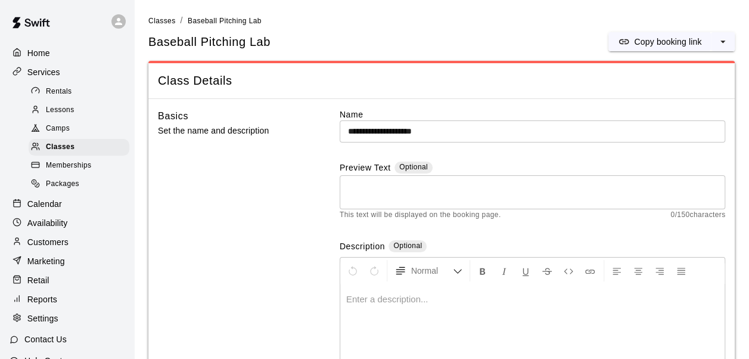
click at [36, 210] on p "Calendar" at bounding box center [44, 204] width 35 height 12
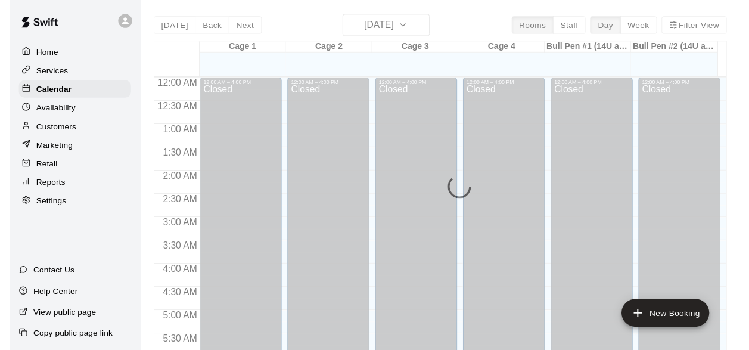
scroll to position [695, 0]
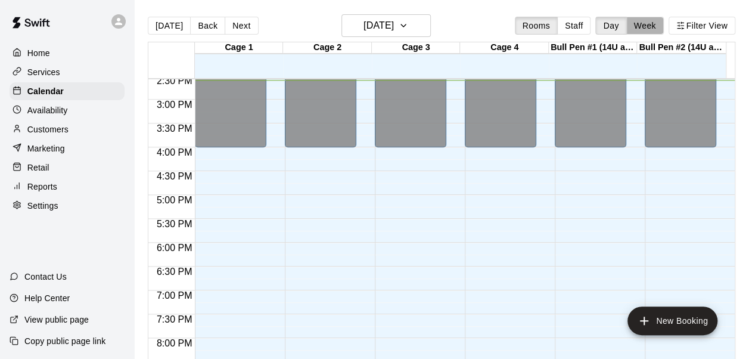
click at [652, 18] on button "Week" at bounding box center [645, 26] width 38 height 18
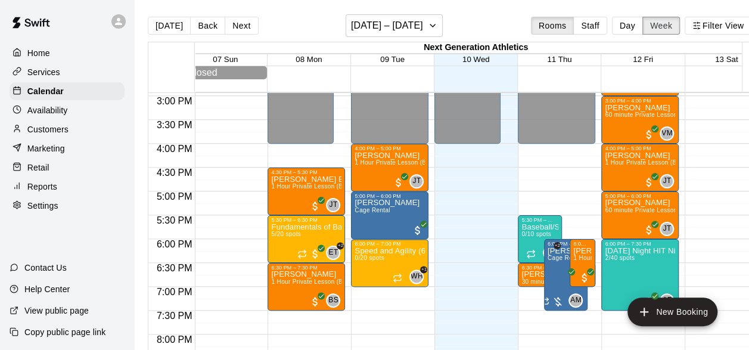
scroll to position [709, 11]
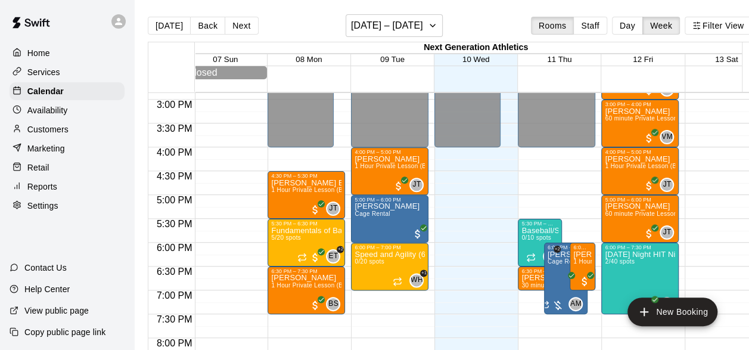
click at [639, 217] on span "60 minute Private Lesson (Pitching-Baseball)" at bounding box center [669, 213] width 128 height 7
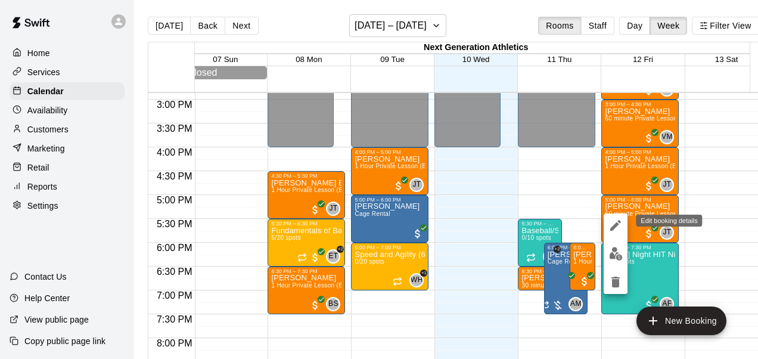
click at [612, 228] on icon "edit" at bounding box center [615, 225] width 11 height 11
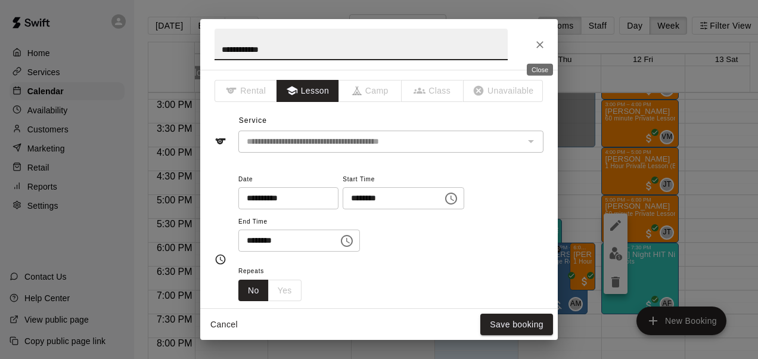
click at [541, 45] on icon "Close" at bounding box center [540, 45] width 12 height 12
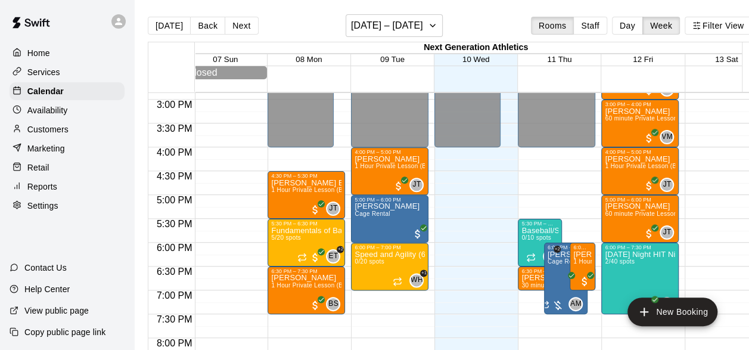
click at [635, 176] on div "[PERSON_NAME] 1 Hour Private Lesson (Baseball / Softball fielding and hitting)" at bounding box center [640, 330] width 70 height 350
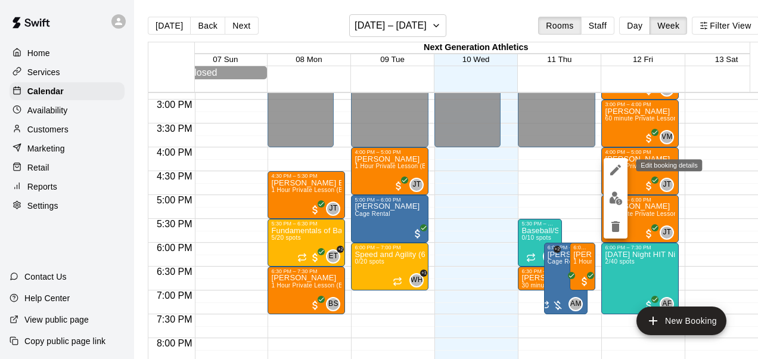
click at [618, 172] on icon "edit" at bounding box center [616, 170] width 14 height 14
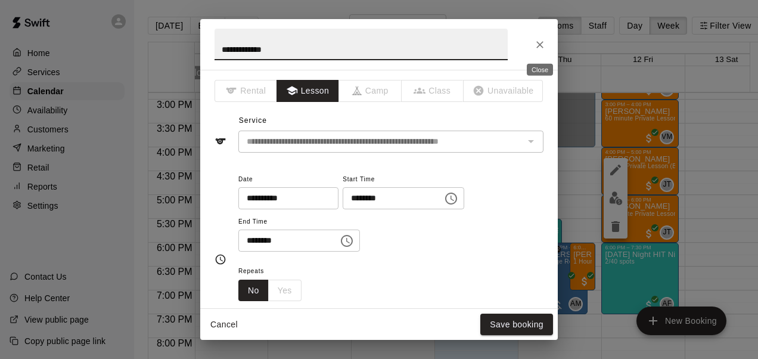
click at [542, 45] on icon "Close" at bounding box center [540, 45] width 12 height 12
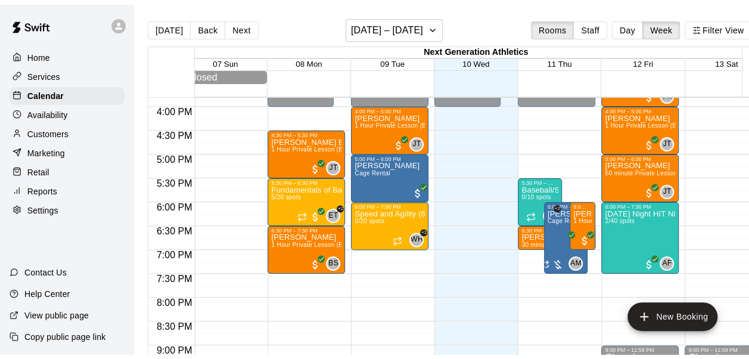
scroll to position [741, 11]
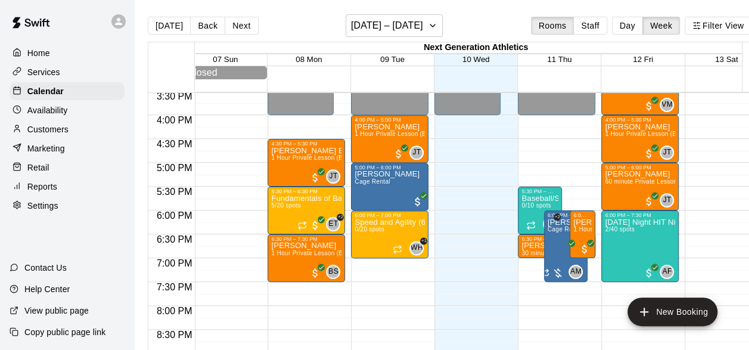
click at [43, 145] on div "Marketing" at bounding box center [67, 148] width 115 height 18
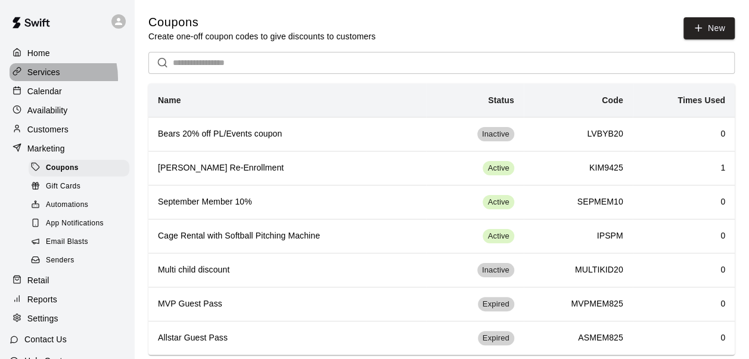
click at [39, 79] on div "Services" at bounding box center [67, 72] width 115 height 18
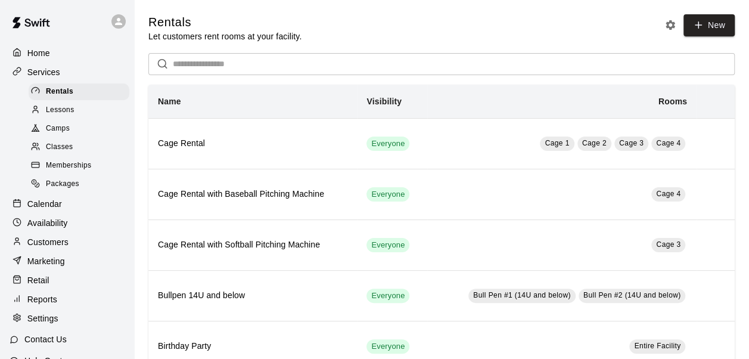
click at [72, 170] on span "Memberships" at bounding box center [68, 166] width 45 height 12
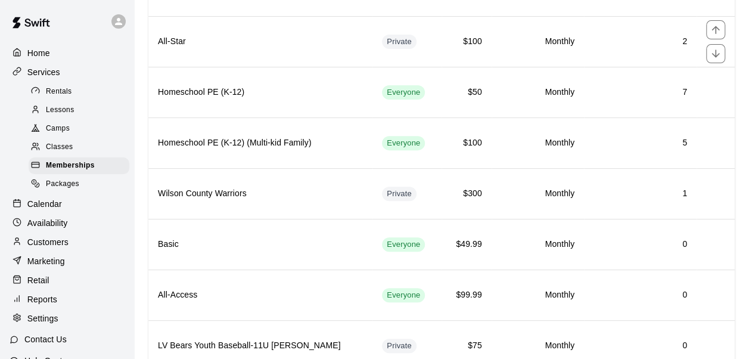
scroll to position [155, 0]
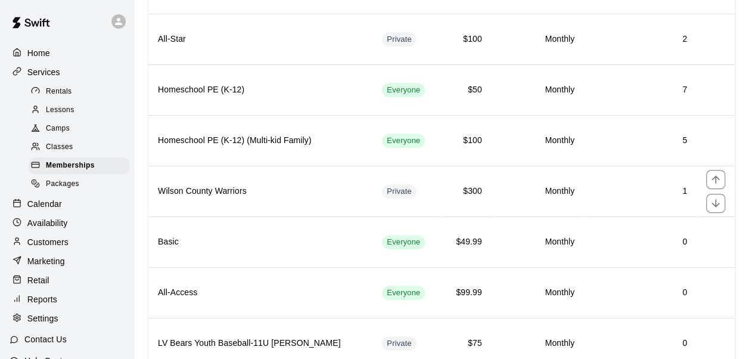
click at [465, 211] on td "$300" at bounding box center [467, 191] width 50 height 51
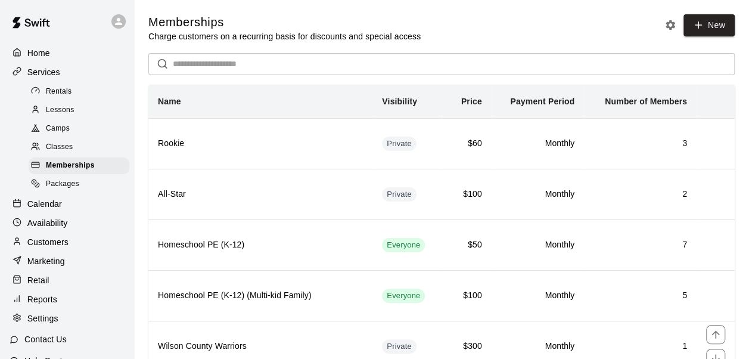
scroll to position [192, 0]
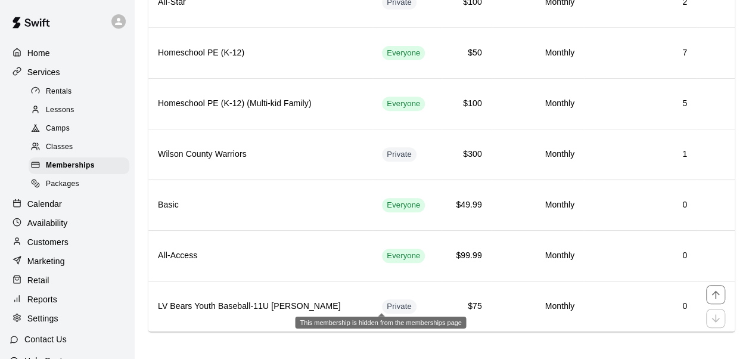
click at [395, 301] on span "Private" at bounding box center [399, 306] width 35 height 11
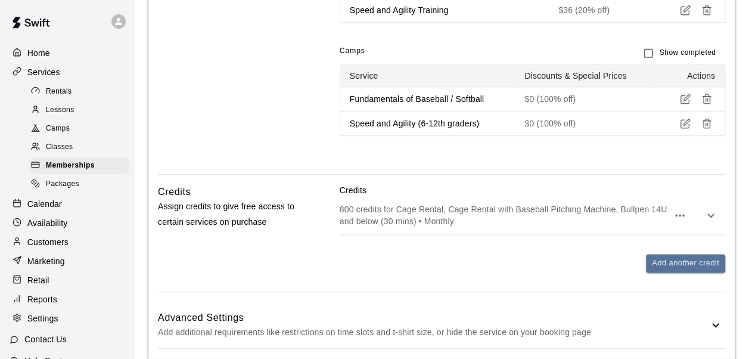
scroll to position [644, 0]
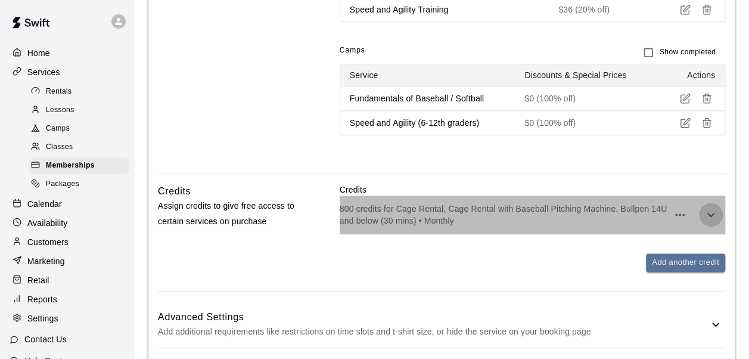
click at [709, 212] on icon "button" at bounding box center [711, 214] width 7 height 4
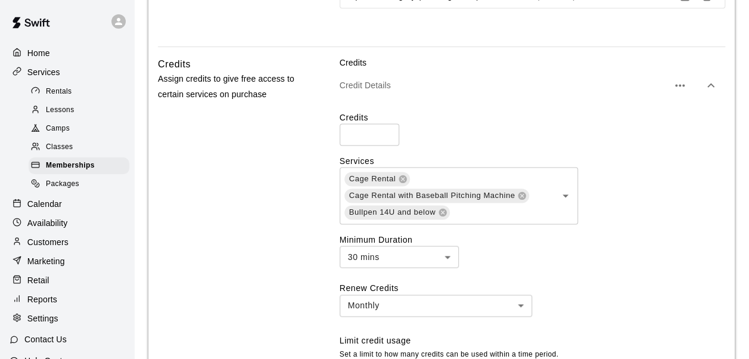
scroll to position [930, 0]
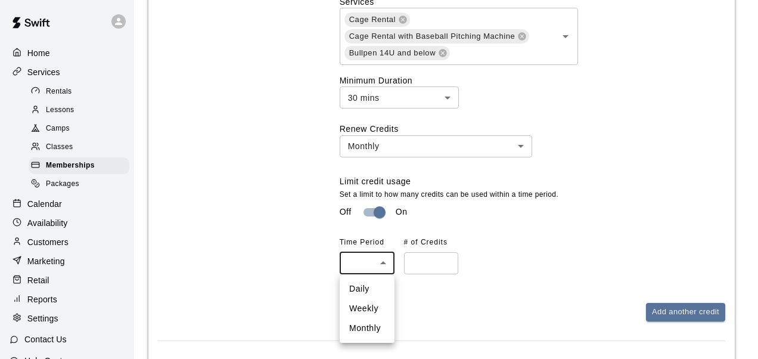
click at [364, 291] on li "Daily" at bounding box center [367, 289] width 55 height 20
type input "*****"
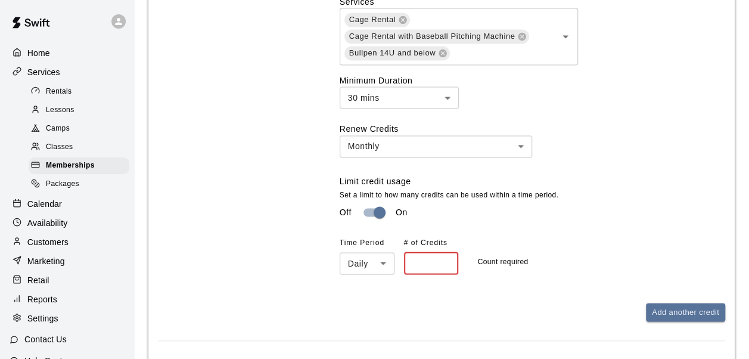
click at [427, 261] on input "number" at bounding box center [431, 263] width 55 height 22
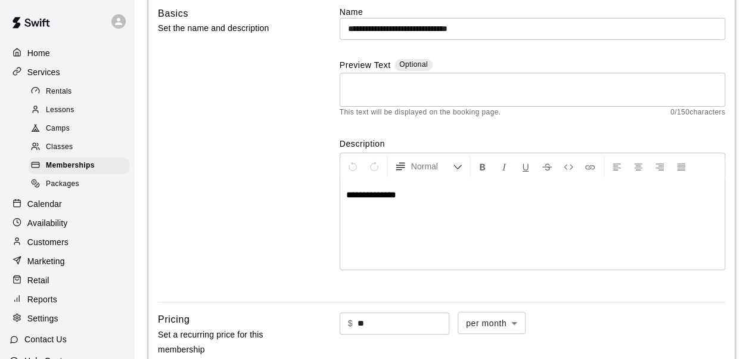
scroll to position [0, 0]
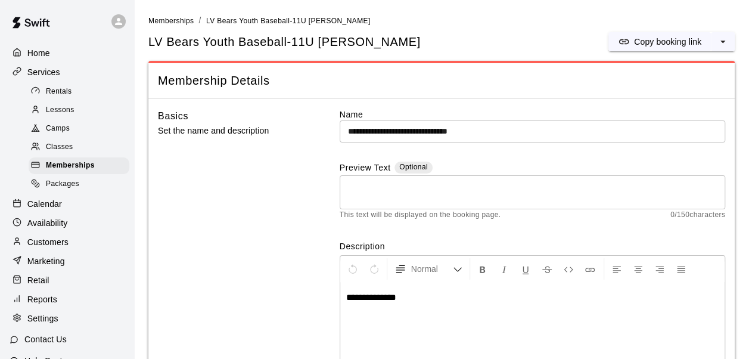
click at [78, 168] on span "Memberships" at bounding box center [70, 166] width 49 height 12
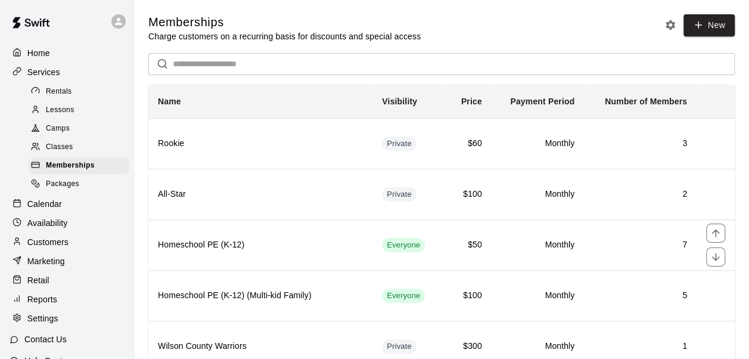
scroll to position [192, 0]
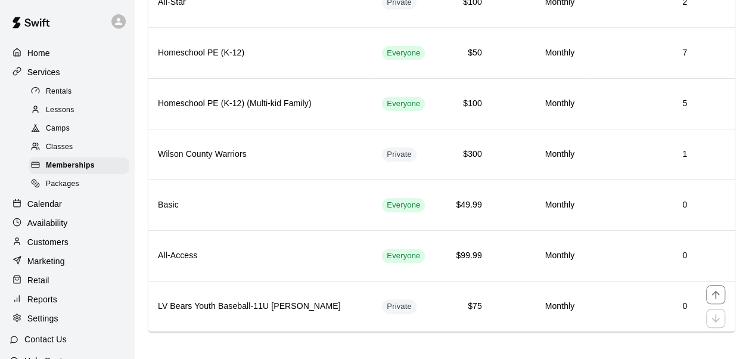
click at [277, 306] on h6 "LV Bears Youth Baseball-11U [PERSON_NAME]" at bounding box center [260, 306] width 205 height 13
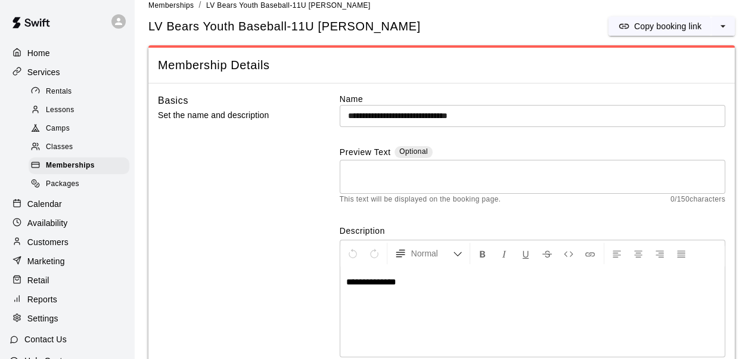
scroll to position [15, 0]
click at [52, 170] on span "Memberships" at bounding box center [70, 166] width 49 height 12
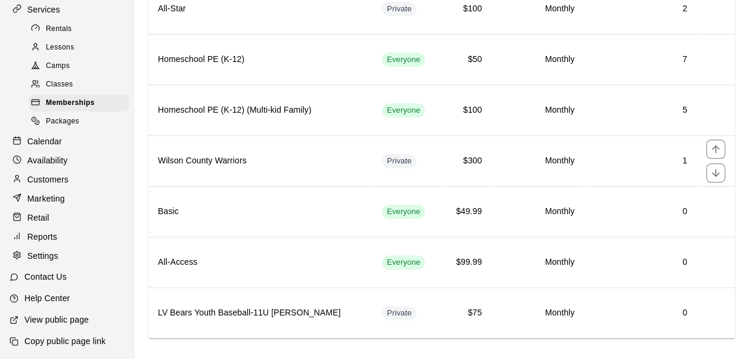
scroll to position [192, 0]
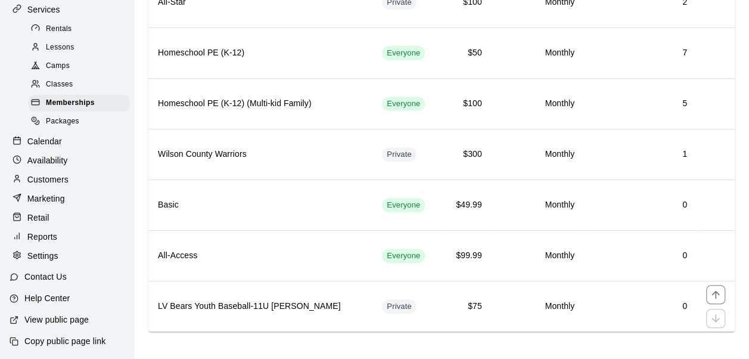
click at [341, 300] on h6 "LV Bears Youth Baseball-11U [PERSON_NAME]" at bounding box center [260, 306] width 205 height 13
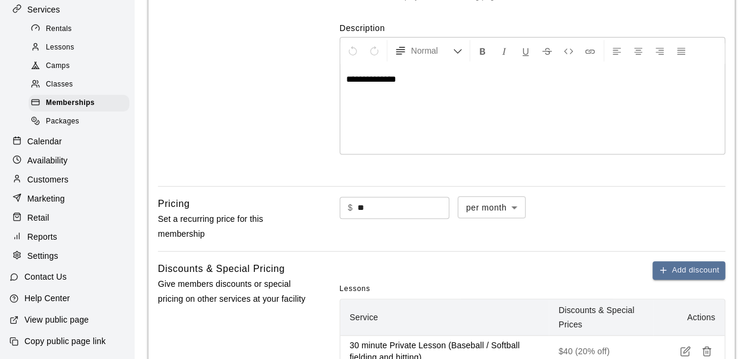
scroll to position [219, 0]
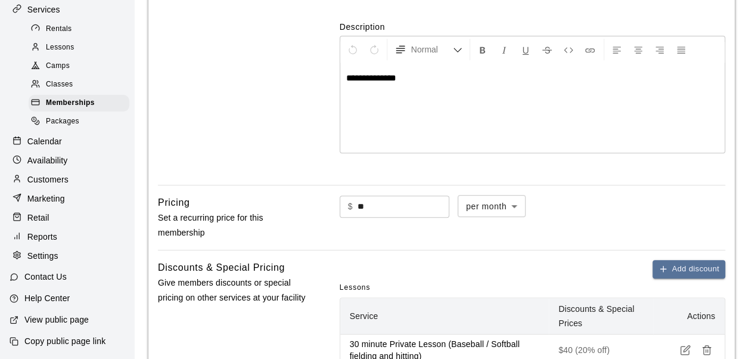
click at [381, 203] on input "**" at bounding box center [404, 207] width 92 height 22
type input "*"
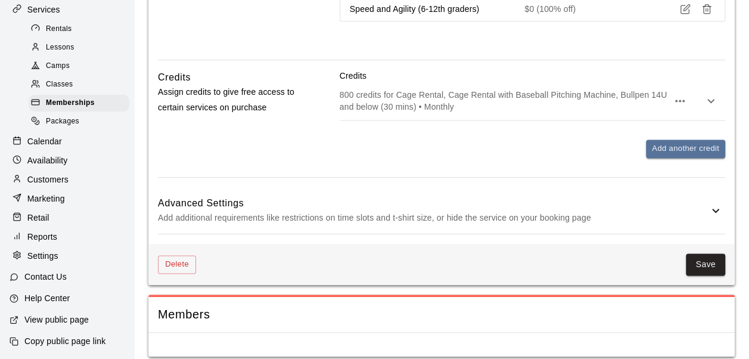
scroll to position [761, 0]
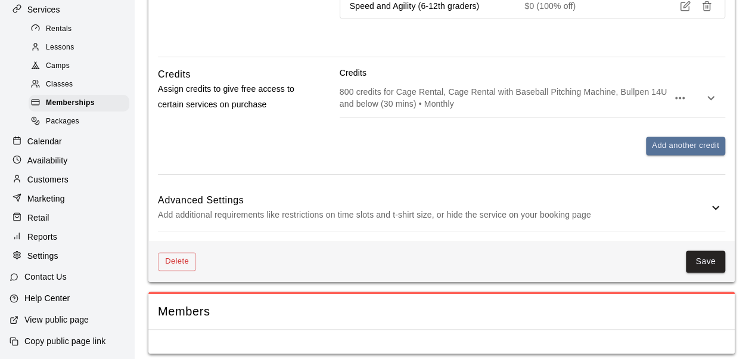
type input "*"
click at [377, 207] on p "Add additional requirements like restrictions on time slots and t-shirt size, o…" at bounding box center [433, 214] width 551 height 15
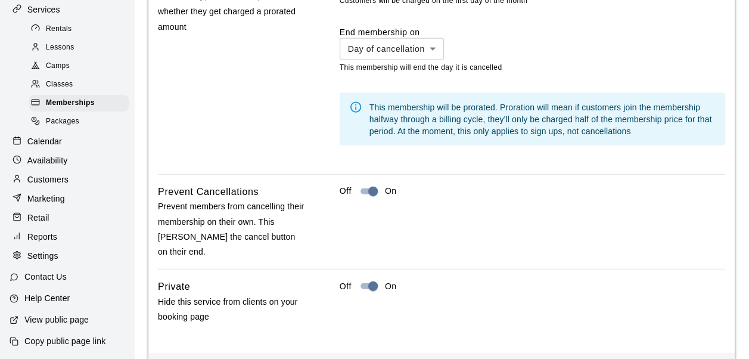
scroll to position [1290, 0]
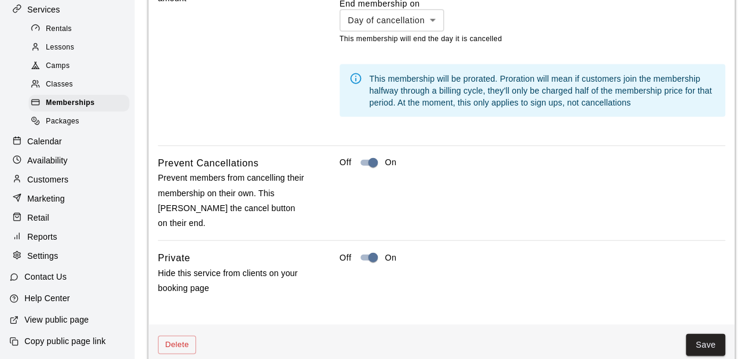
click at [701, 334] on button "Save" at bounding box center [705, 345] width 39 height 22
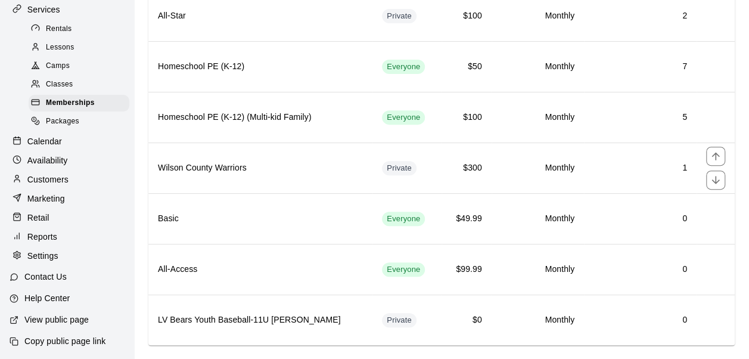
scroll to position [192, 0]
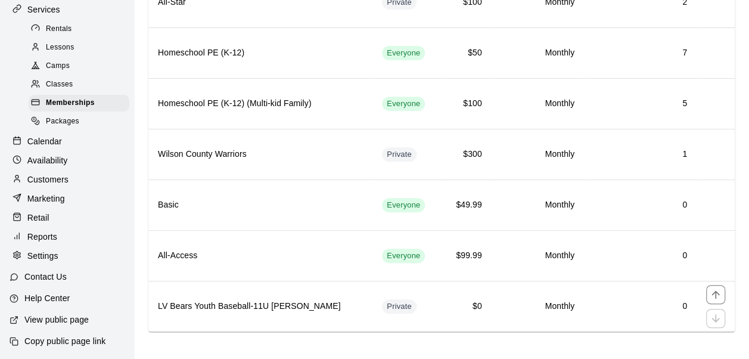
click at [528, 308] on td "Monthly" at bounding box center [538, 306] width 92 height 51
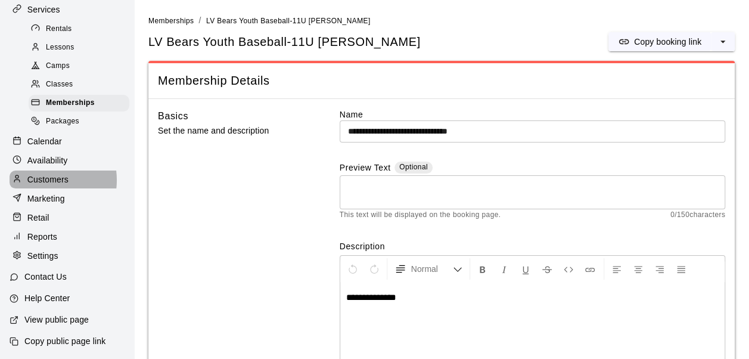
click at [38, 176] on p "Customers" at bounding box center [47, 179] width 41 height 12
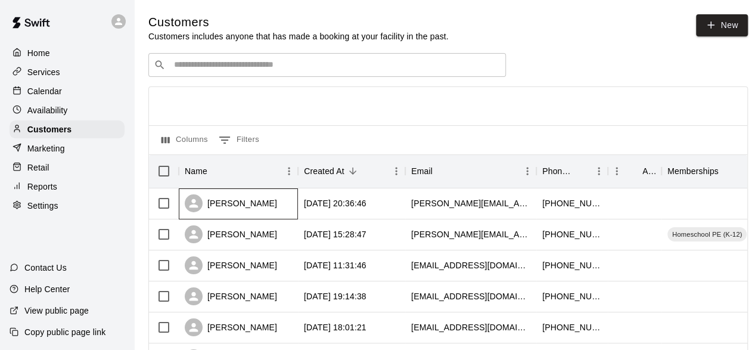
click at [230, 207] on div "[PERSON_NAME]" at bounding box center [231, 203] width 92 height 18
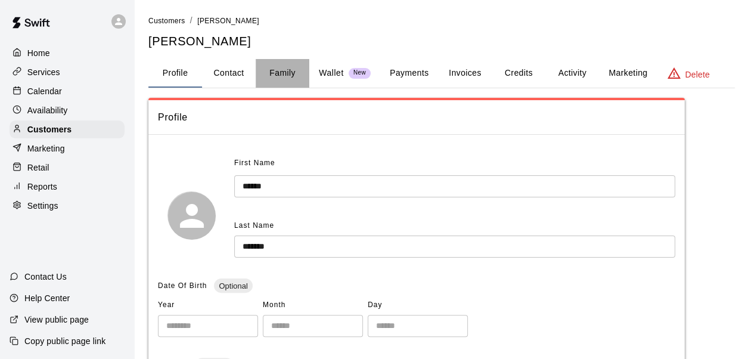
click at [285, 74] on button "Family" at bounding box center [283, 73] width 54 height 29
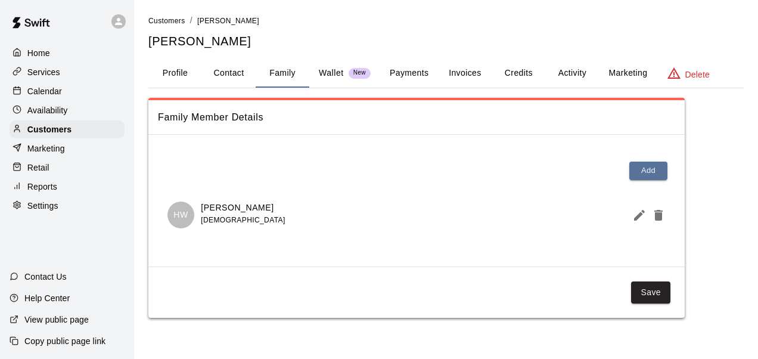
click at [538, 76] on button "Credits" at bounding box center [519, 73] width 54 height 29
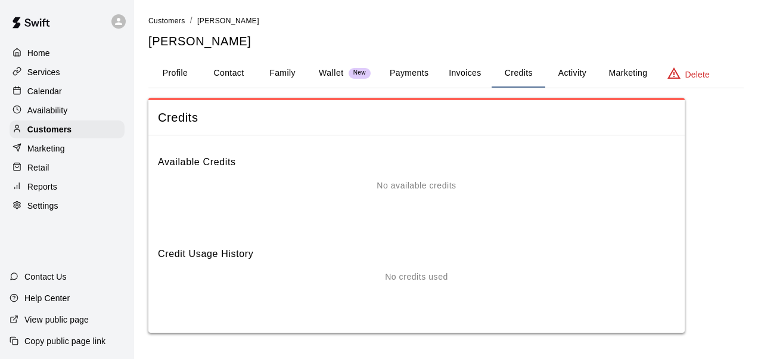
click at [420, 72] on button "Payments" at bounding box center [409, 73] width 58 height 29
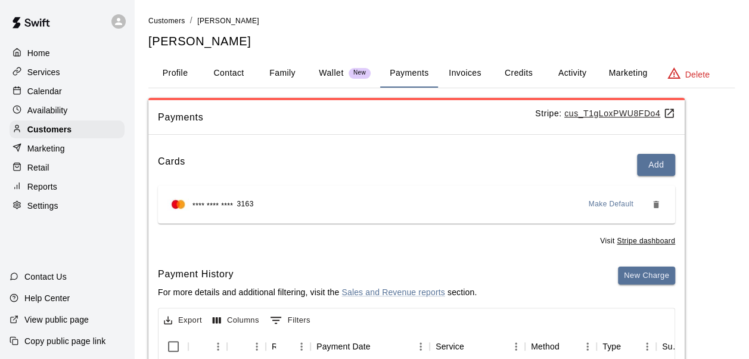
click at [468, 66] on button "Invoices" at bounding box center [465, 73] width 54 height 29
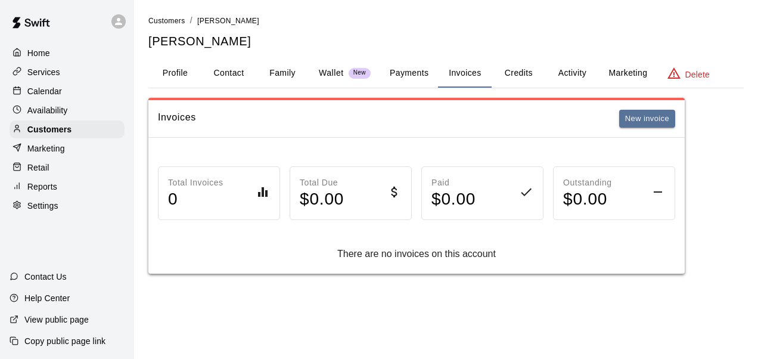
click at [531, 72] on button "Credits" at bounding box center [519, 73] width 54 height 29
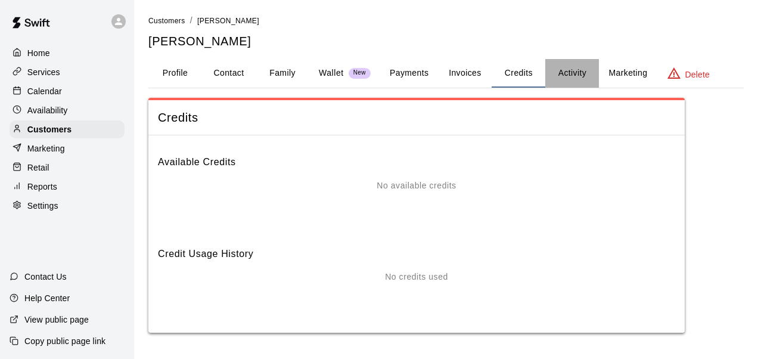
click at [571, 70] on button "Activity" at bounding box center [572, 73] width 54 height 29
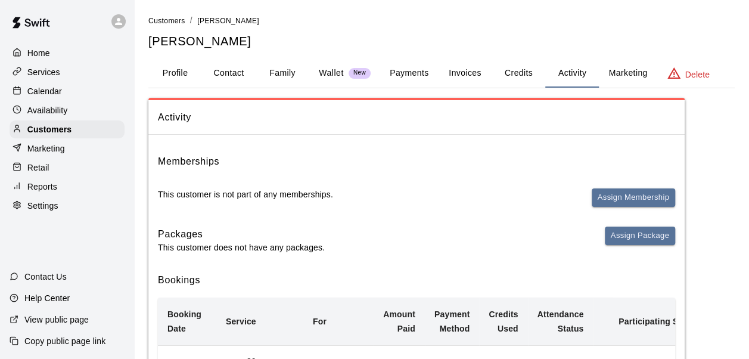
click at [633, 196] on button "Assign Membership" at bounding box center [633, 197] width 83 height 18
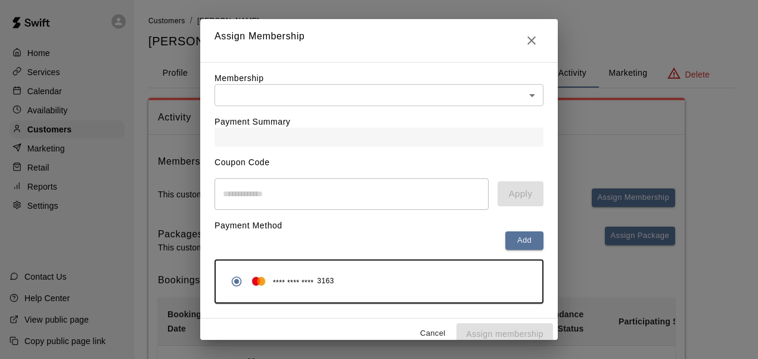
click at [326, 92] on body "Home Services Calendar Availability Customers Marketing Retail Reports Settings…" at bounding box center [379, 270] width 758 height 541
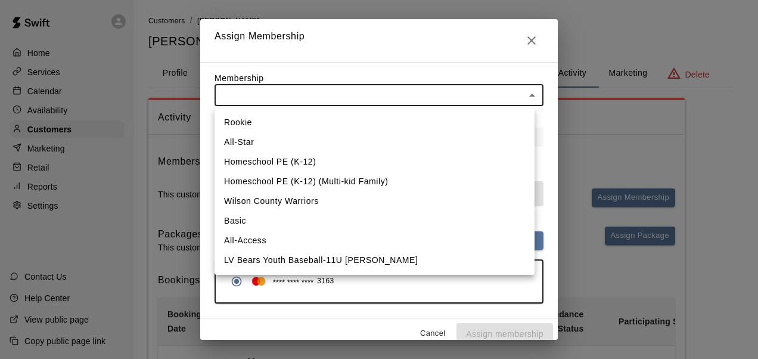
click at [265, 253] on li "LV Bears Youth Baseball-11U [PERSON_NAME]" at bounding box center [375, 260] width 320 height 20
type input "**********"
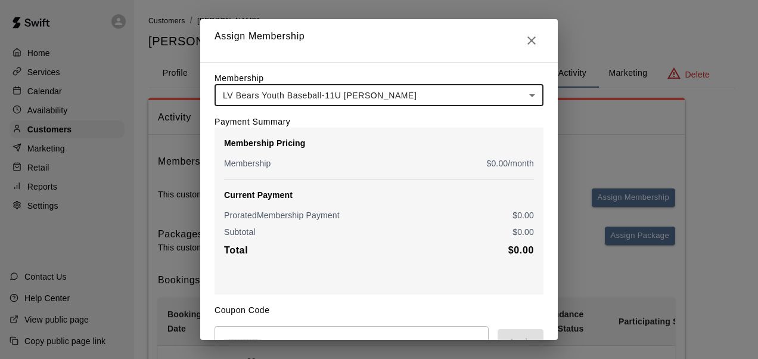
scroll to position [163, 0]
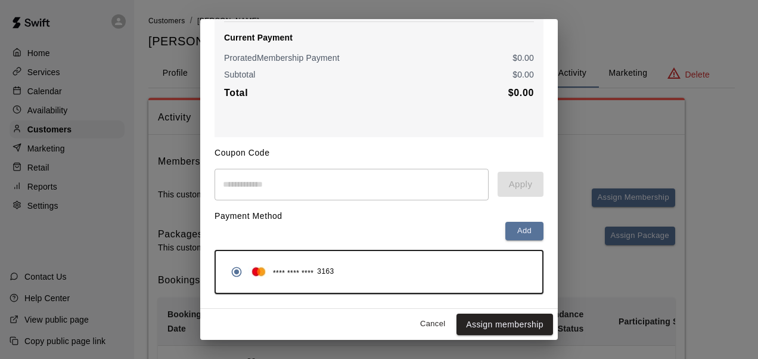
click at [583, 17] on div "**********" at bounding box center [379, 179] width 758 height 359
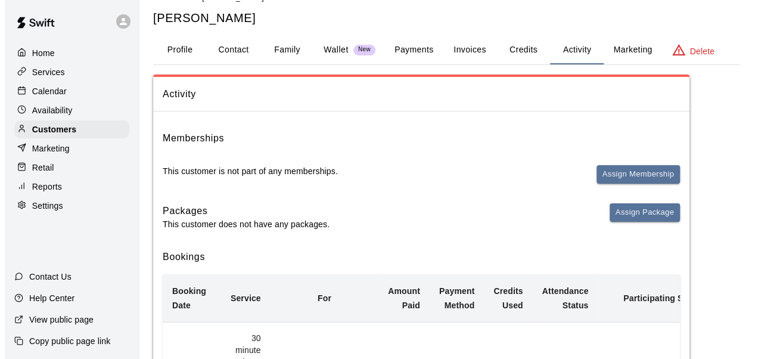
scroll to position [0, 0]
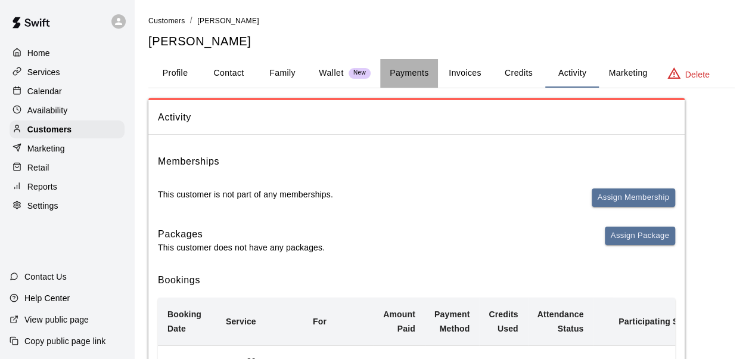
click at [433, 65] on button "Payments" at bounding box center [409, 73] width 58 height 29
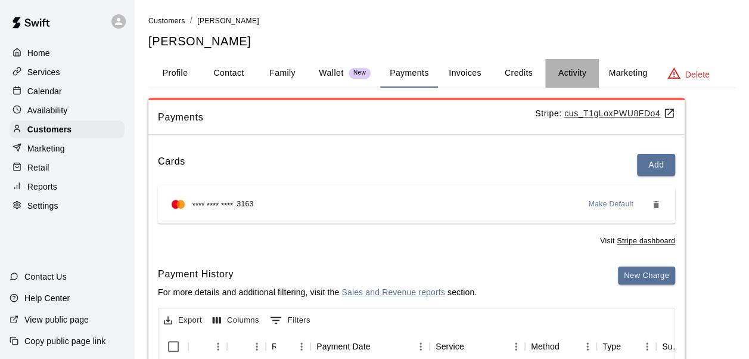
click at [577, 76] on button "Activity" at bounding box center [572, 73] width 54 height 29
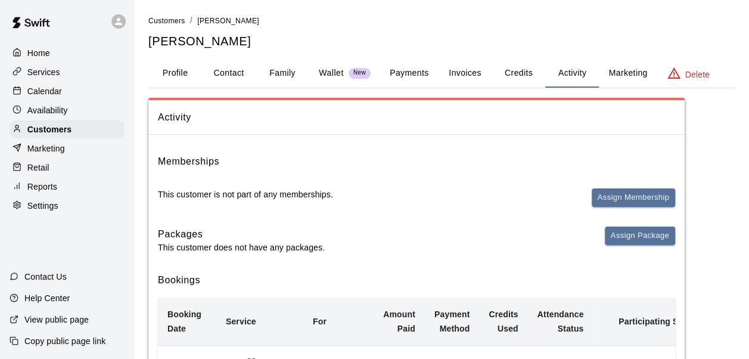
click at [635, 202] on button "Assign Membership" at bounding box center [633, 197] width 83 height 18
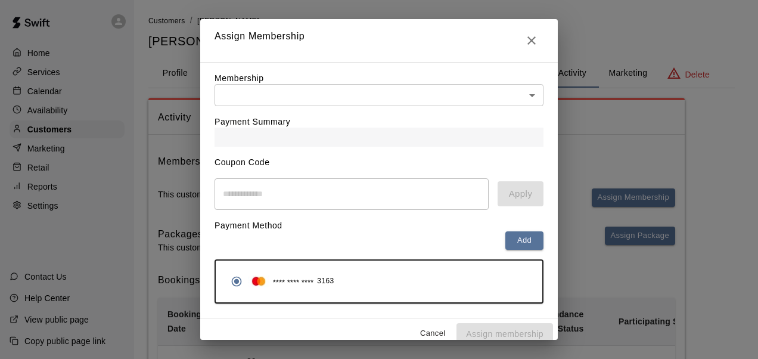
scroll to position [15, 0]
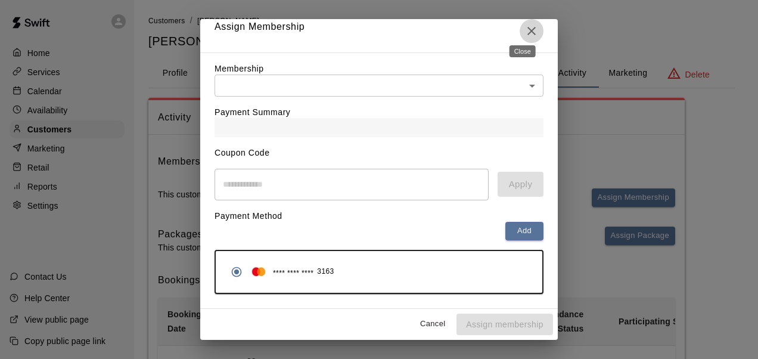
click at [525, 26] on icon "Close" at bounding box center [532, 31] width 14 height 14
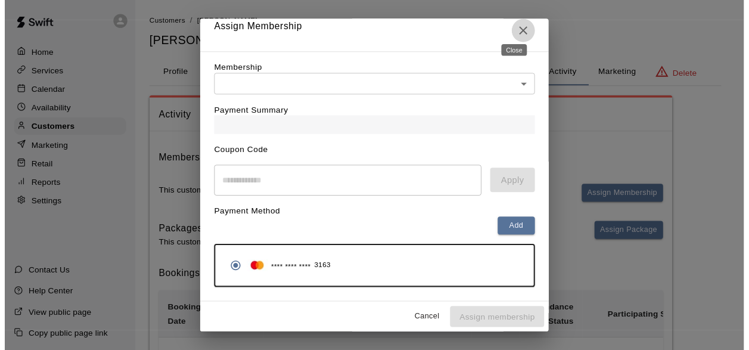
scroll to position [13, 0]
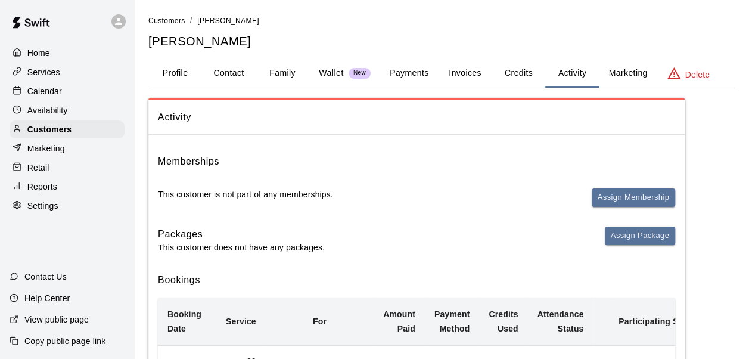
click at [72, 138] on div "Customers" at bounding box center [67, 129] width 115 height 18
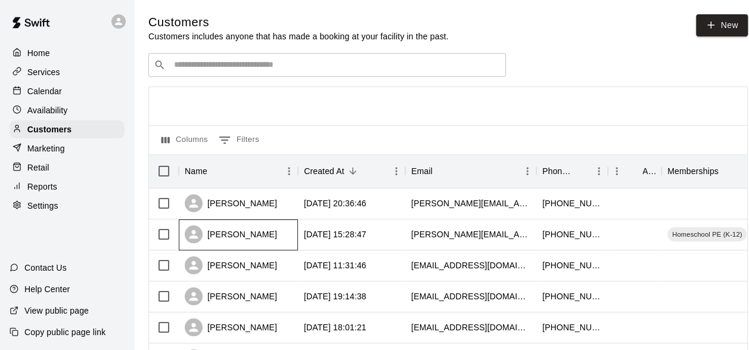
click at [252, 241] on div "[PERSON_NAME]" at bounding box center [231, 234] width 92 height 18
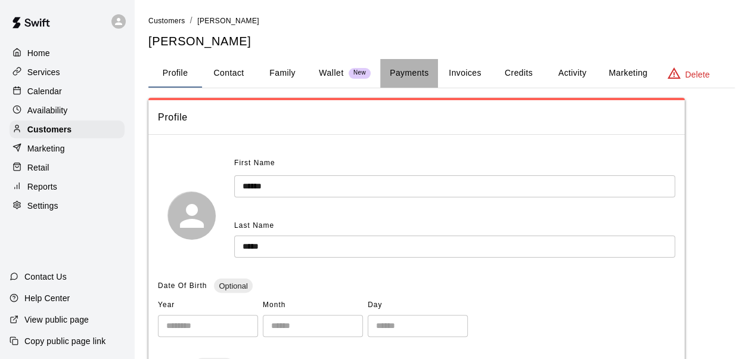
click at [414, 79] on button "Payments" at bounding box center [409, 73] width 58 height 29
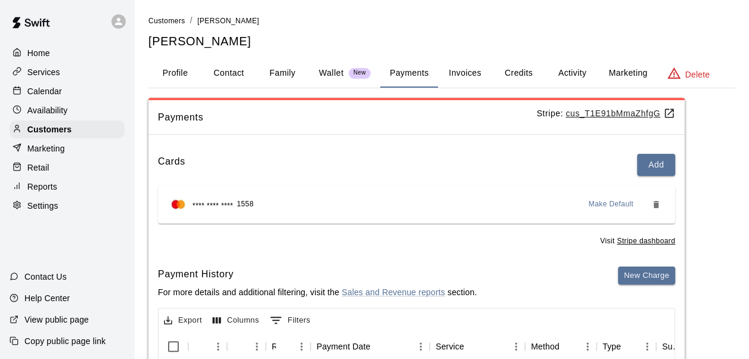
click at [73, 135] on div "Customers" at bounding box center [67, 129] width 115 height 18
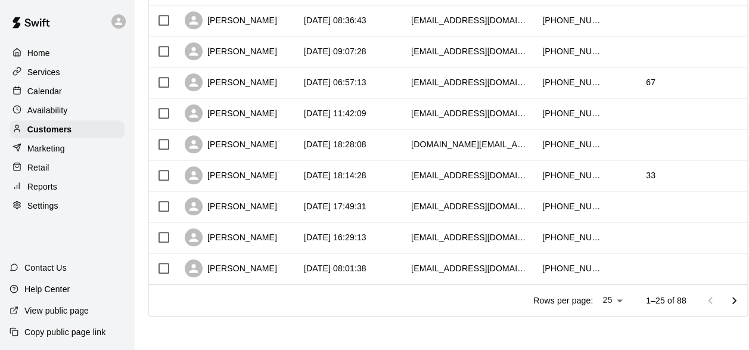
scroll to position [0, 86]
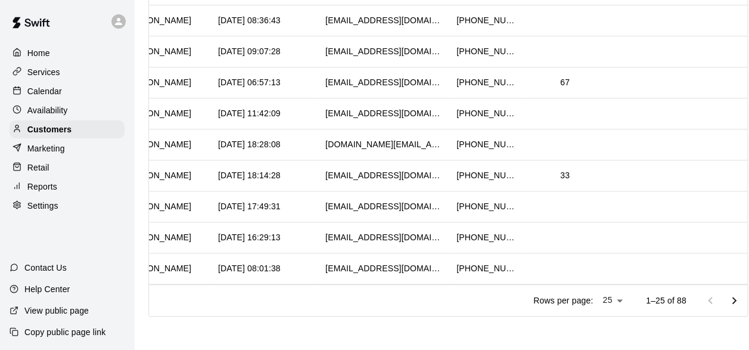
click at [740, 304] on icon "Go to next page" at bounding box center [734, 300] width 14 height 14
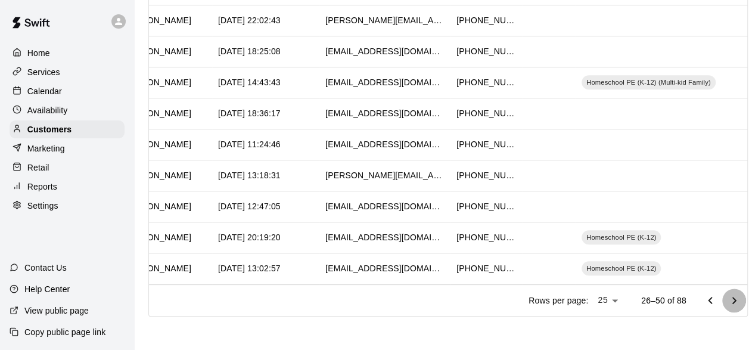
click at [740, 304] on icon "Go to next page" at bounding box center [734, 300] width 14 height 14
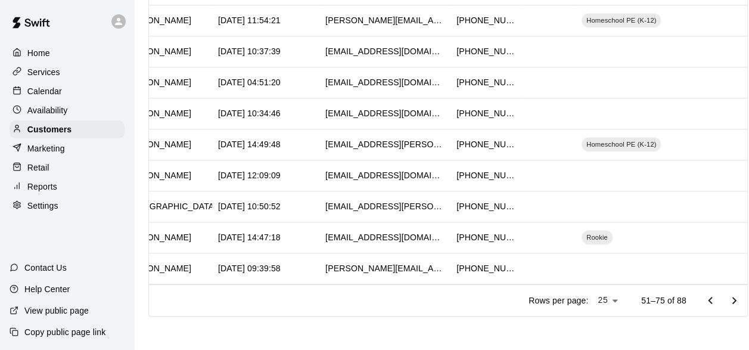
click at [740, 304] on icon "Go to next page" at bounding box center [734, 300] width 14 height 14
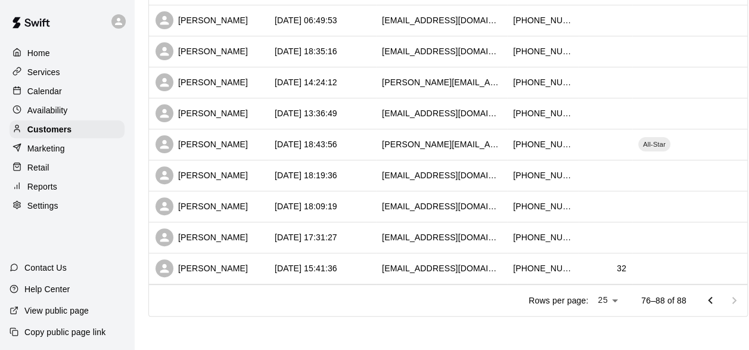
scroll to position [0, 29]
click at [202, 228] on div "[PERSON_NAME]" at bounding box center [202, 237] width 92 height 18
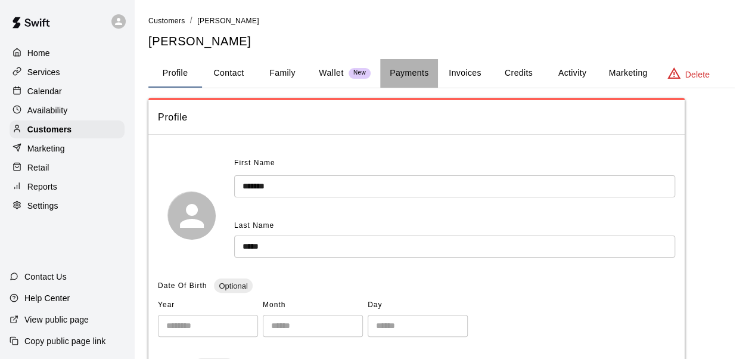
click at [426, 70] on button "Payments" at bounding box center [409, 73] width 58 height 29
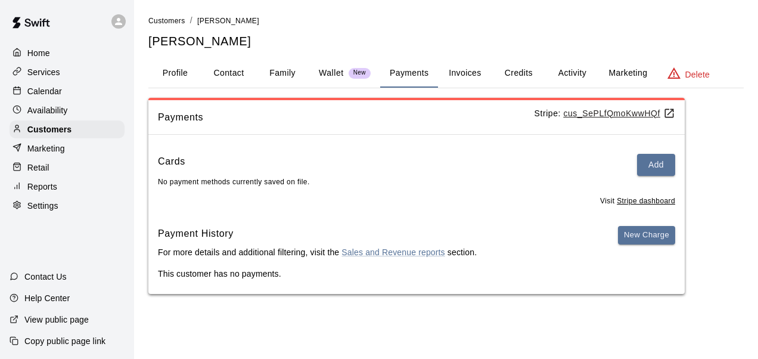
click at [515, 74] on button "Credits" at bounding box center [519, 73] width 54 height 29
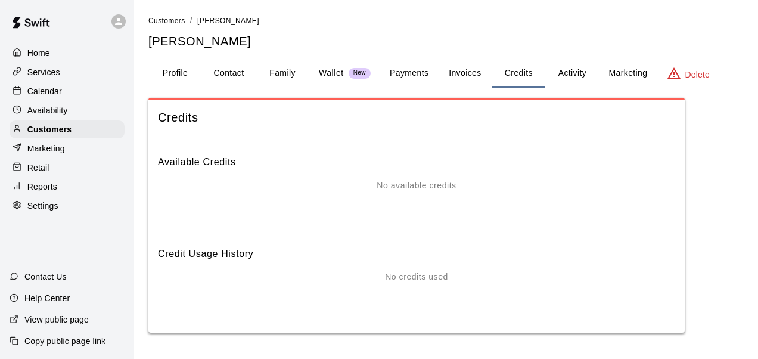
click at [618, 66] on button "Marketing" at bounding box center [628, 73] width 58 height 29
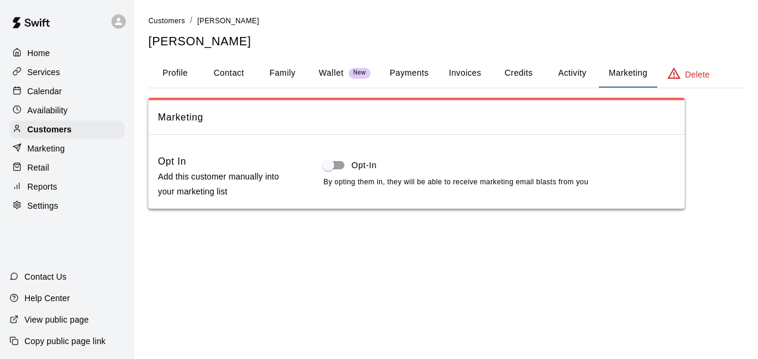
click at [557, 66] on button "Activity" at bounding box center [572, 73] width 54 height 29
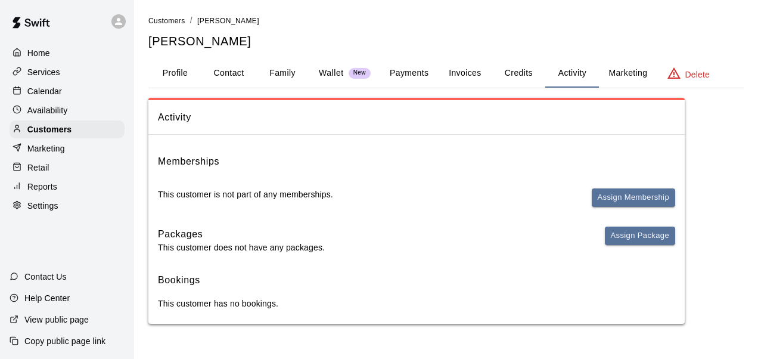
click at [621, 199] on button "Assign Membership" at bounding box center [633, 197] width 83 height 18
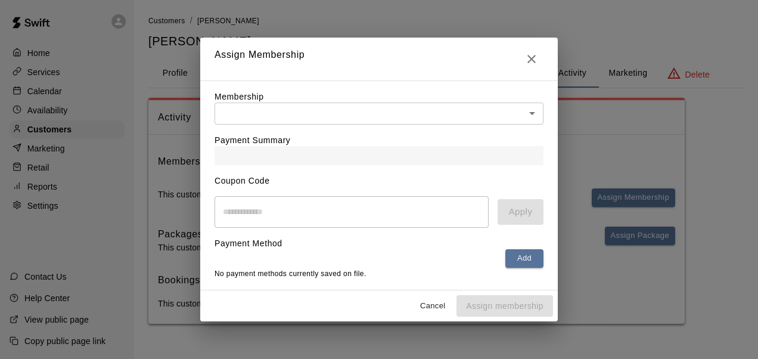
click at [408, 97] on div "Membership ​ ​" at bounding box center [379, 108] width 329 height 34
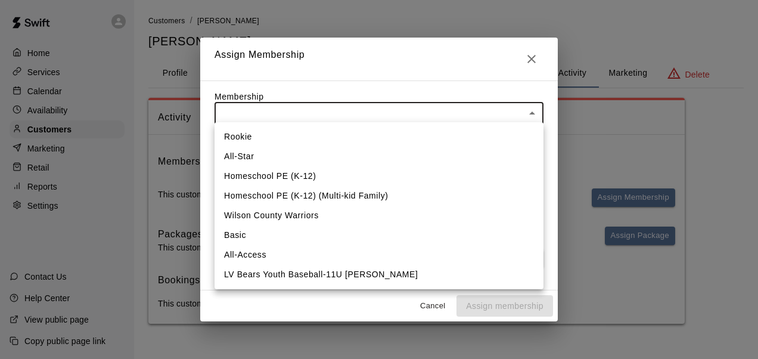
click at [408, 108] on body "Home Services Calendar Availability Customers Marketing Retail Reports Settings…" at bounding box center [379, 174] width 758 height 348
click at [313, 272] on li "LV Bears Youth Baseball-11U [PERSON_NAME]" at bounding box center [379, 275] width 329 height 20
type input "**********"
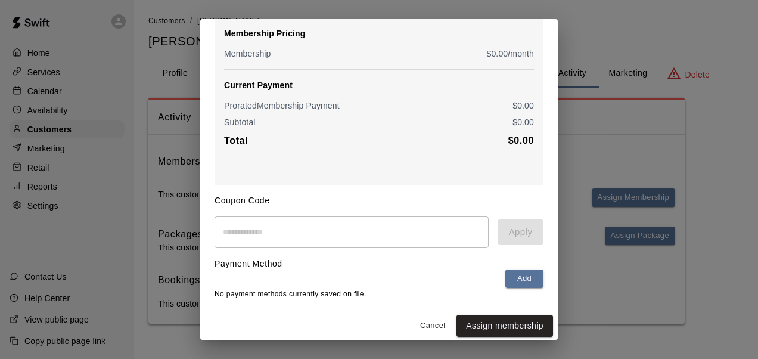
scroll to position [119, 0]
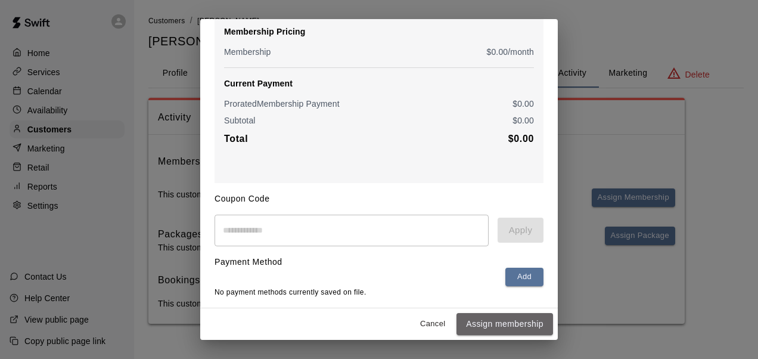
click at [505, 319] on button "Assign membership" at bounding box center [505, 324] width 97 height 22
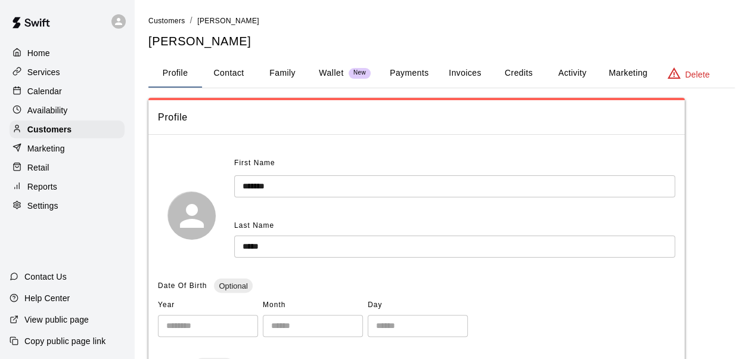
click at [581, 74] on button "Activity" at bounding box center [572, 73] width 54 height 29
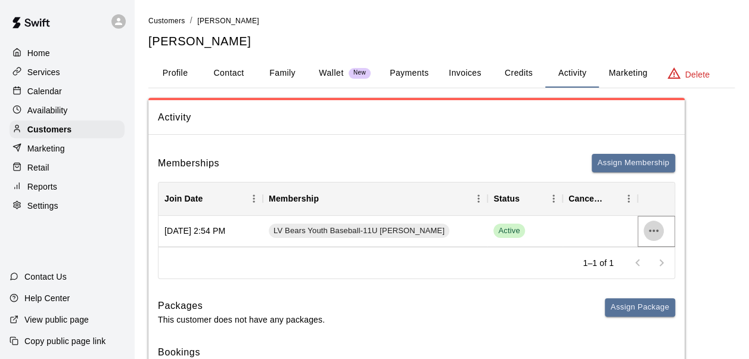
click at [657, 234] on icon "more actions" at bounding box center [654, 231] width 14 height 14
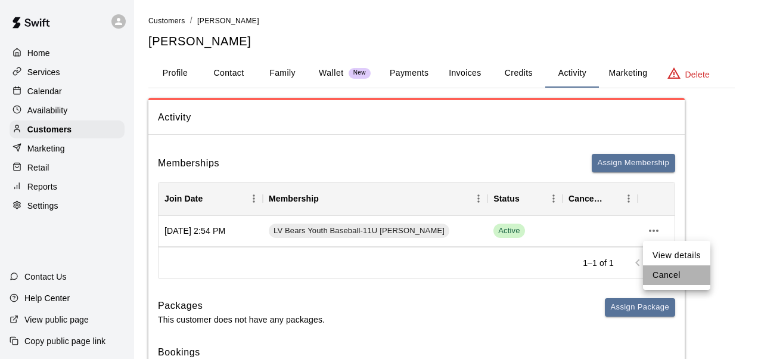
click at [663, 275] on li "Cancel" at bounding box center [676, 275] width 67 height 20
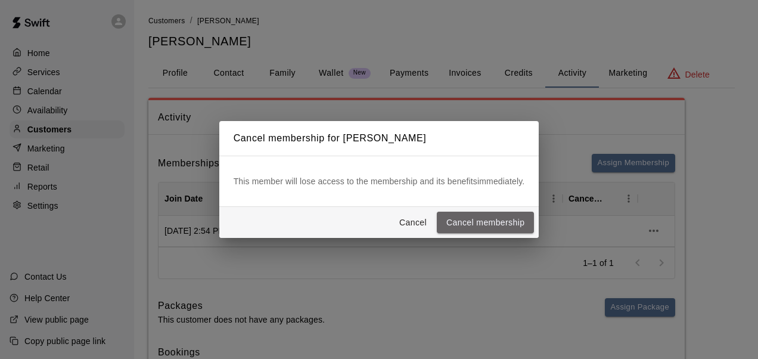
click at [475, 223] on button "Cancel membership" at bounding box center [485, 223] width 97 height 22
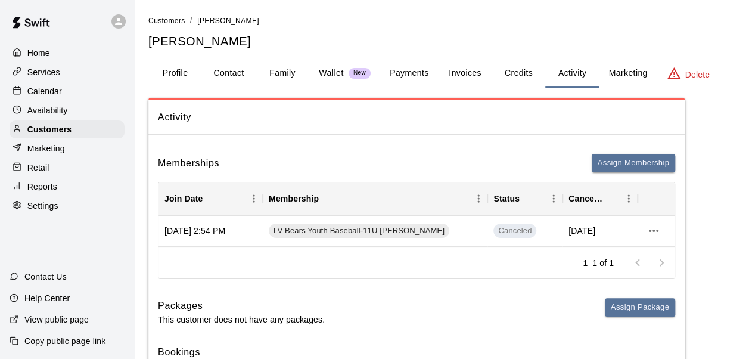
click at [322, 134] on hr at bounding box center [416, 134] width 536 height 1
click at [42, 53] on p "Home" at bounding box center [38, 53] width 23 height 12
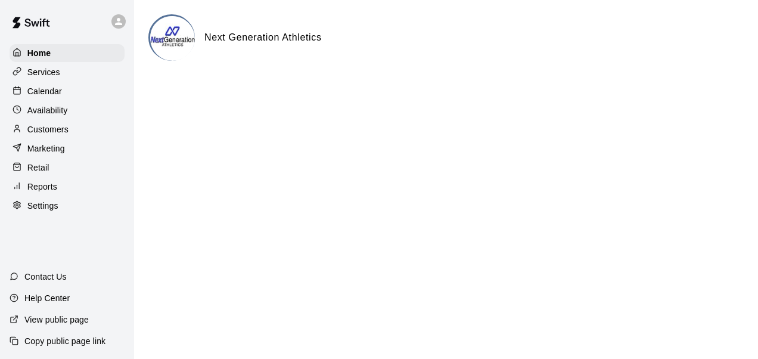
click at [48, 73] on p "Services" at bounding box center [43, 72] width 33 height 12
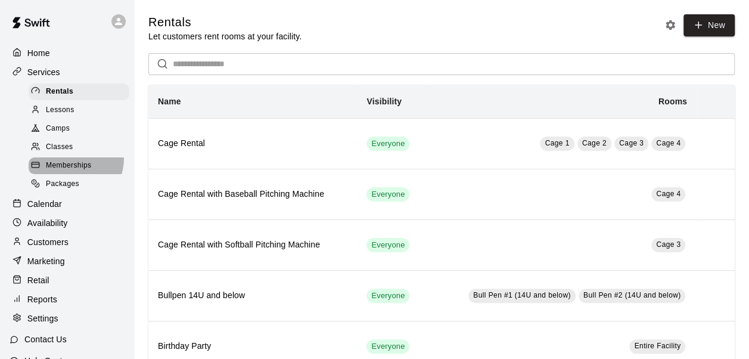
click at [70, 163] on div "Memberships" at bounding box center [79, 165] width 101 height 17
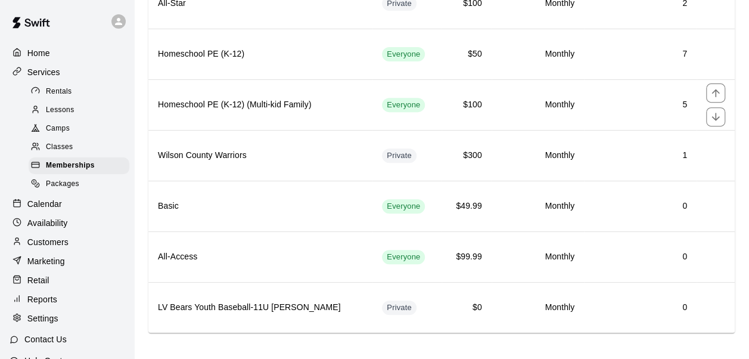
scroll to position [192, 0]
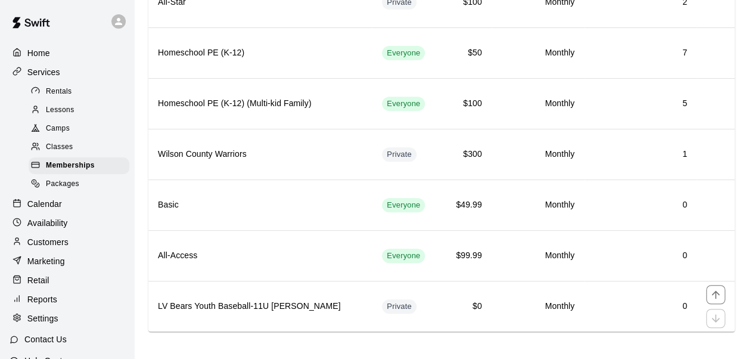
click at [300, 303] on h6 "LV Bears Youth Baseball-11U [PERSON_NAME]" at bounding box center [260, 306] width 205 height 13
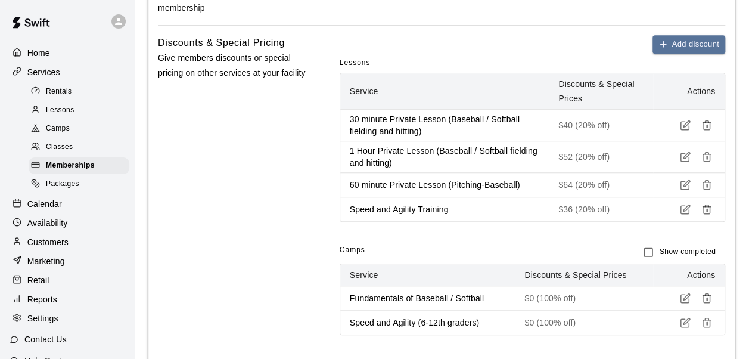
scroll to position [445, 0]
click at [707, 123] on icon "button" at bounding box center [707, 124] width 11 height 11
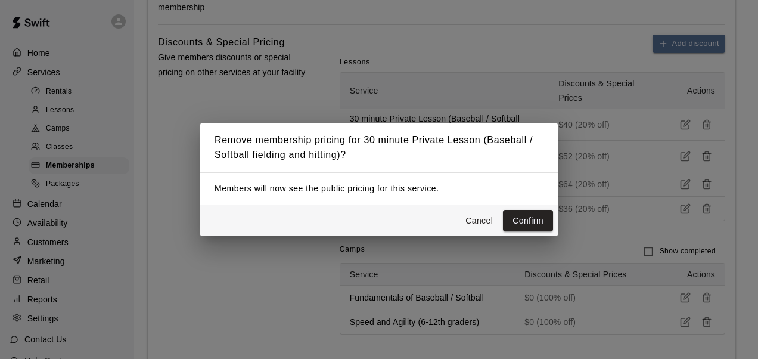
click at [503, 210] on button "Confirm" at bounding box center [528, 221] width 50 height 22
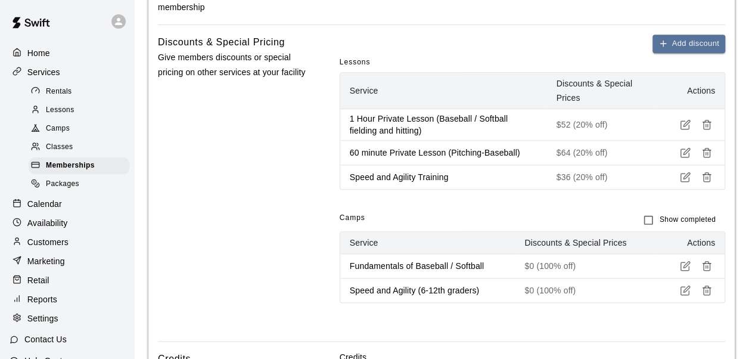
click at [707, 123] on icon "button" at bounding box center [707, 124] width 11 height 11
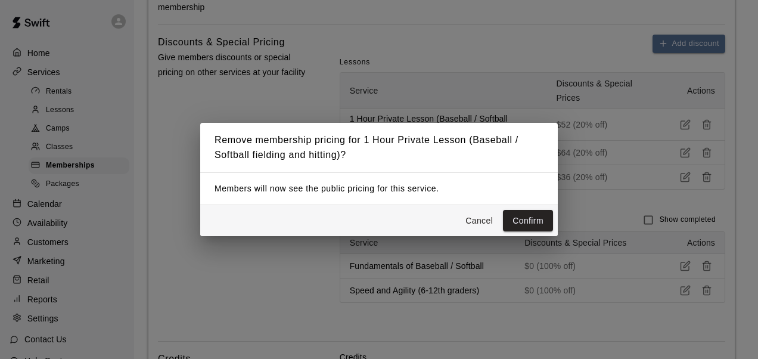
click at [503, 210] on button "Confirm" at bounding box center [528, 221] width 50 height 22
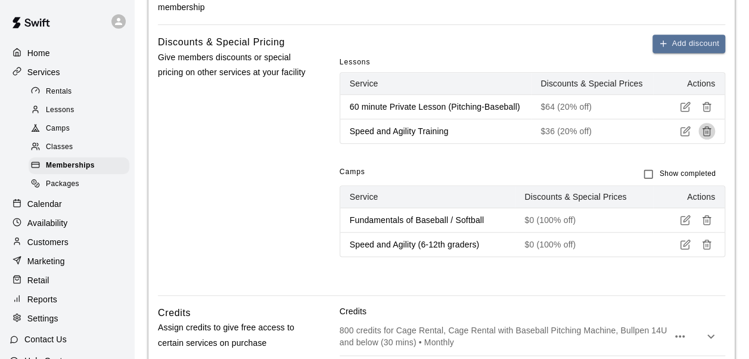
click at [707, 123] on button "button" at bounding box center [707, 131] width 17 height 17
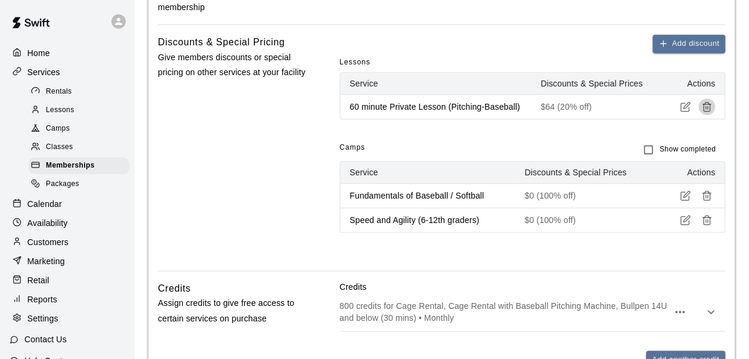
click at [707, 106] on icon "button" at bounding box center [707, 106] width 11 height 11
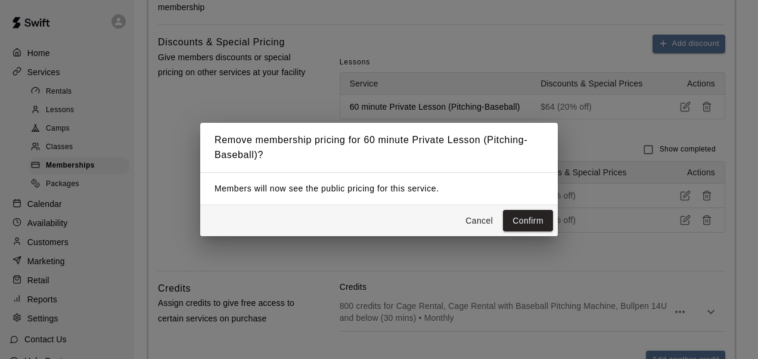
click at [503, 210] on button "Confirm" at bounding box center [528, 221] width 50 height 22
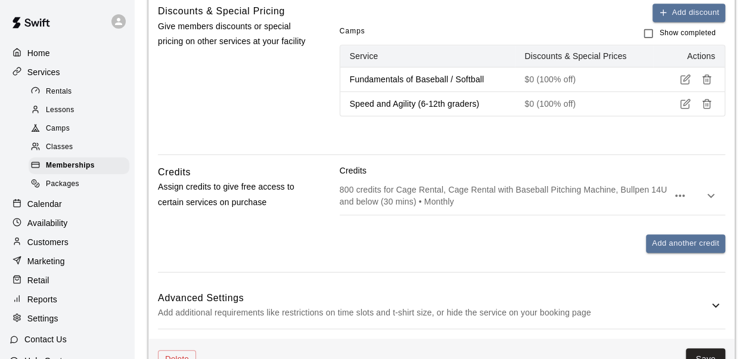
scroll to position [477, 0]
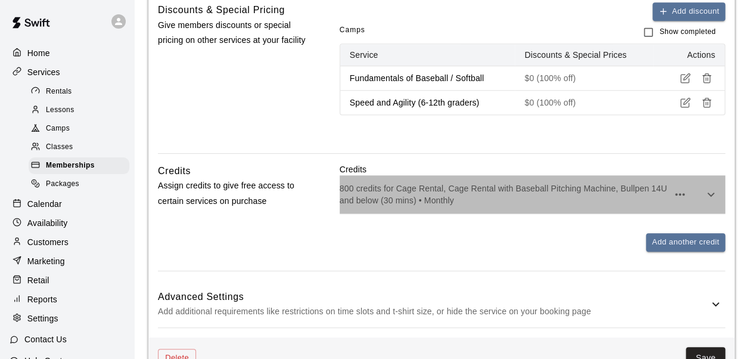
click at [393, 193] on p "800 credits for Cage Rental, Cage Rental with Baseball Pitching Machine, Bullpe…" at bounding box center [504, 194] width 328 height 24
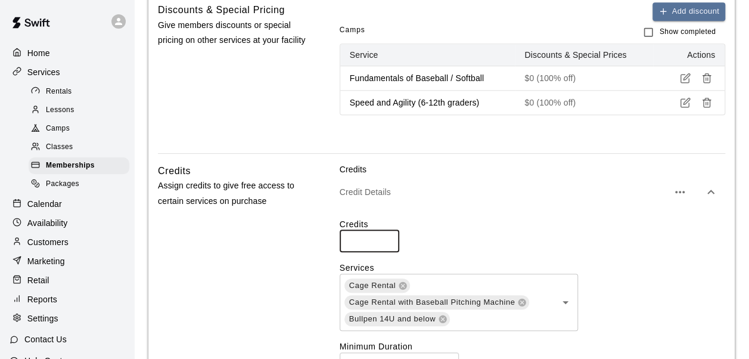
click at [361, 238] on input "***" at bounding box center [370, 241] width 60 height 22
type input "****"
click at [501, 209] on div "Credits **** ​ Services Cage Rental Cage Rental with Baseball Pitching Machine …" at bounding box center [533, 359] width 386 height 300
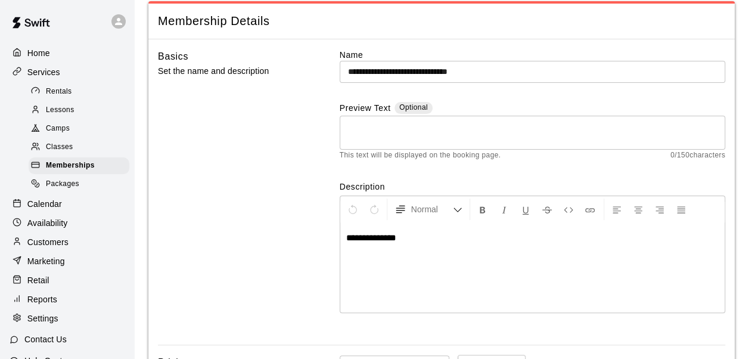
scroll to position [0, 0]
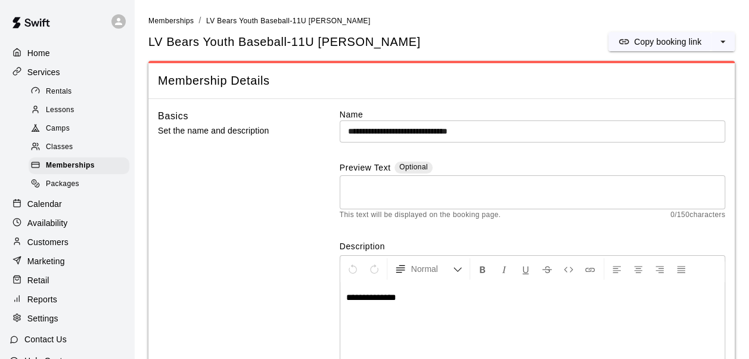
click at [539, 128] on input "**********" at bounding box center [533, 131] width 386 height 22
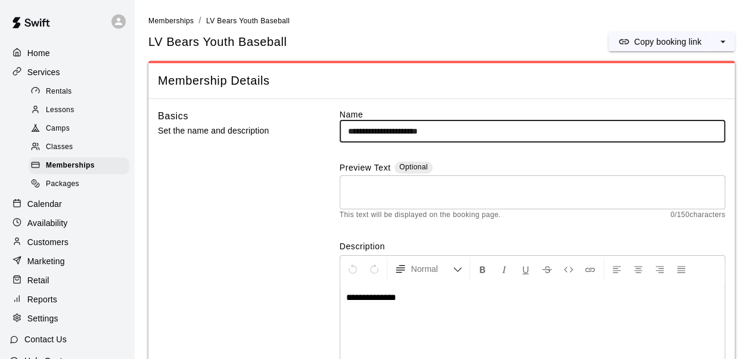
type input "**********"
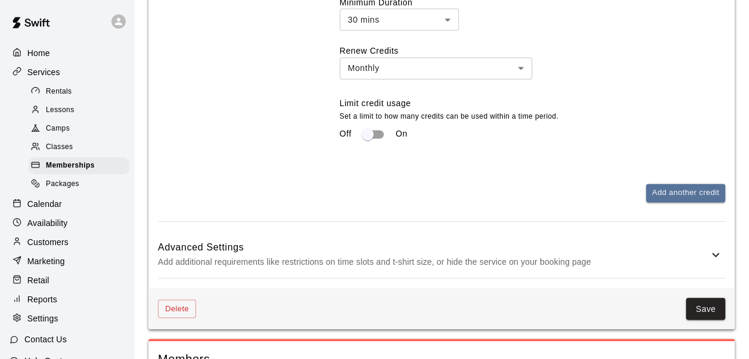
scroll to position [826, 0]
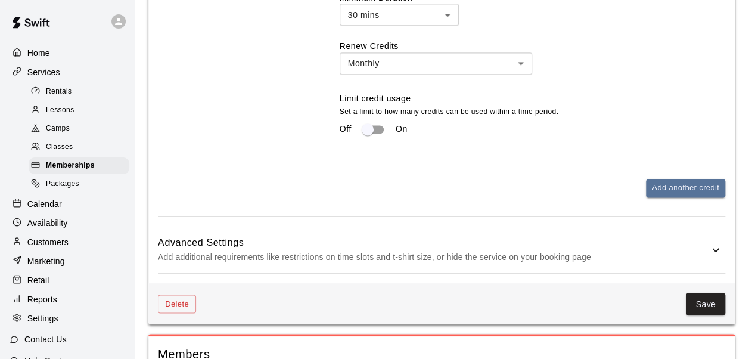
click at [670, 249] on h6 "Advanced Settings" at bounding box center [433, 242] width 551 height 15
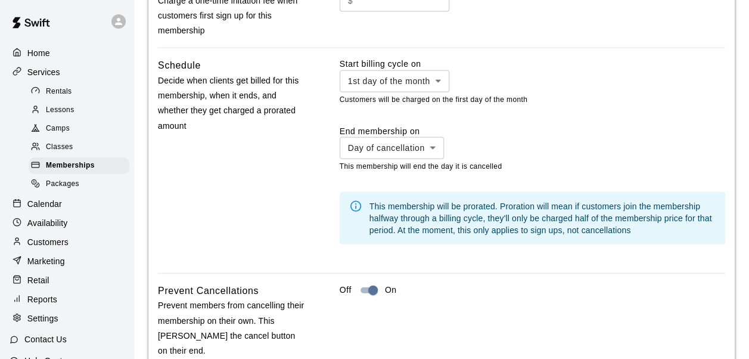
scroll to position [1474, 0]
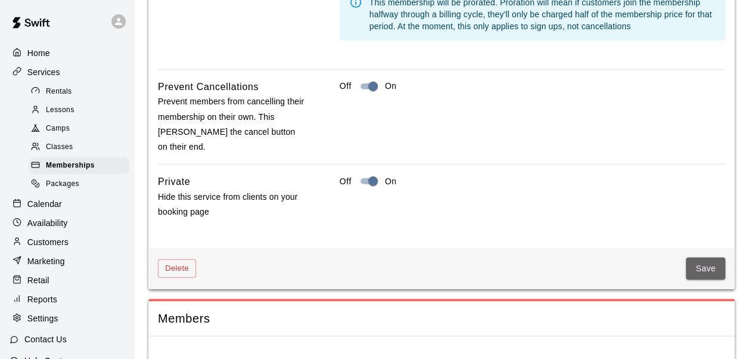
click at [711, 258] on button "Save" at bounding box center [705, 269] width 39 height 22
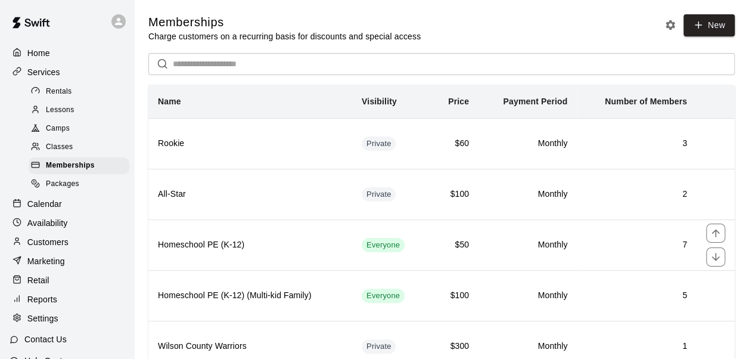
scroll to position [192, 0]
